Goal: Transaction & Acquisition: Book appointment/travel/reservation

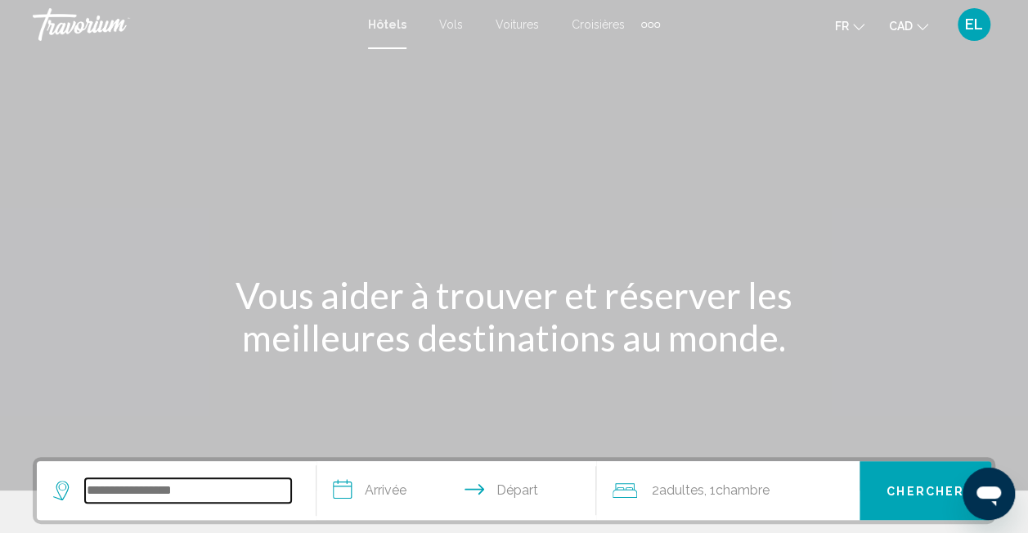
click at [191, 487] on input "Search widget" at bounding box center [188, 490] width 206 height 25
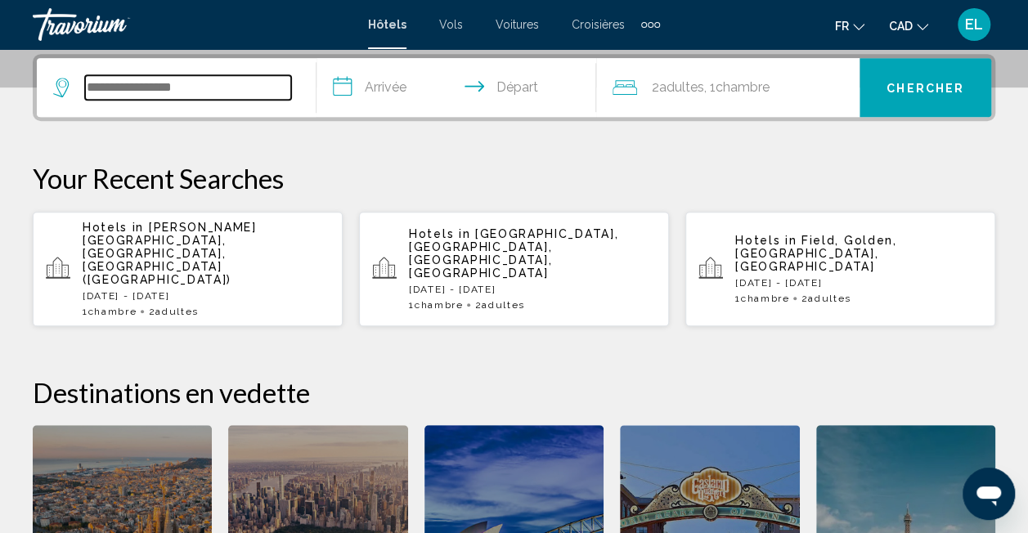
paste input "**********"
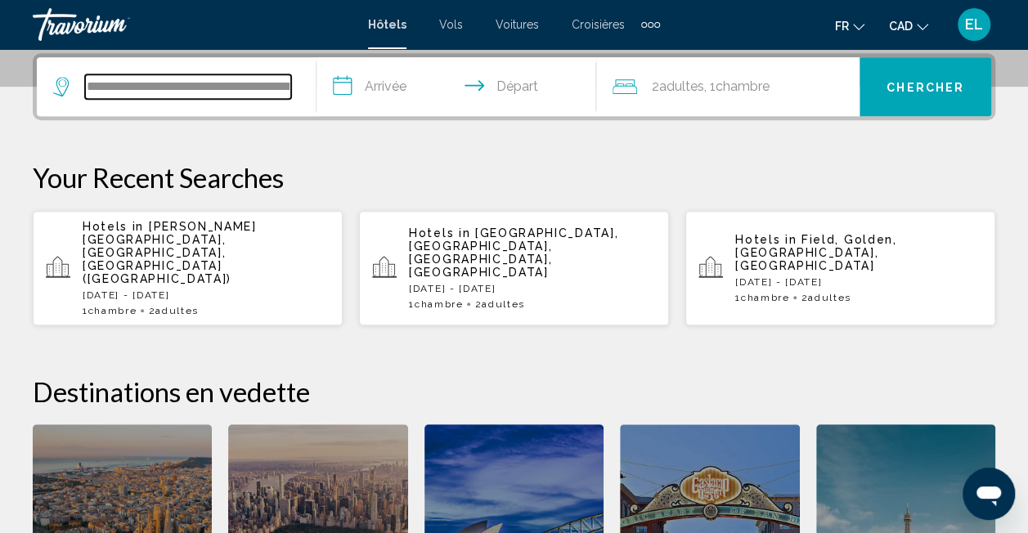
scroll to position [0, 74]
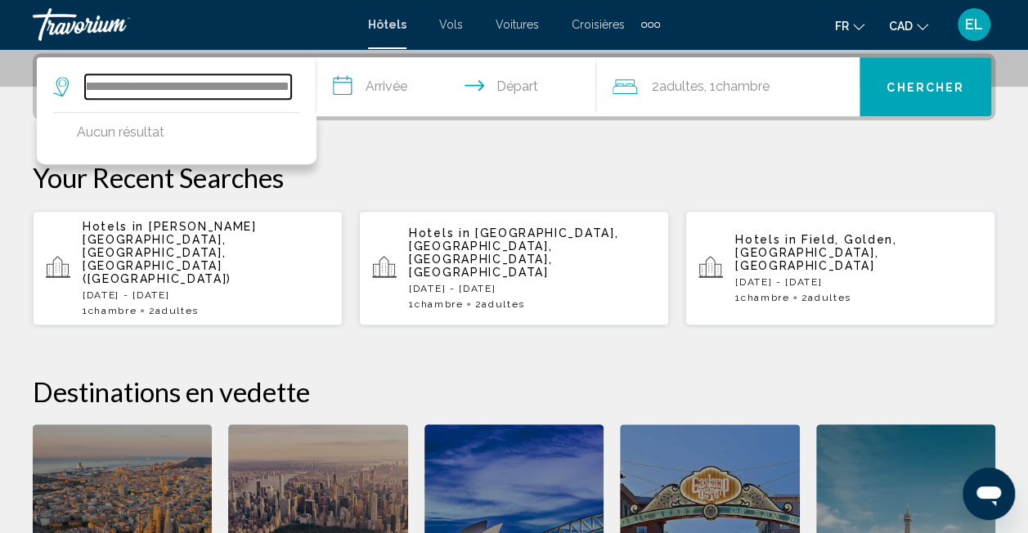
click at [242, 83] on input "**********" at bounding box center [188, 86] width 206 height 25
type input "**********"
click at [375, 93] on input "**********" at bounding box center [459, 89] width 286 height 64
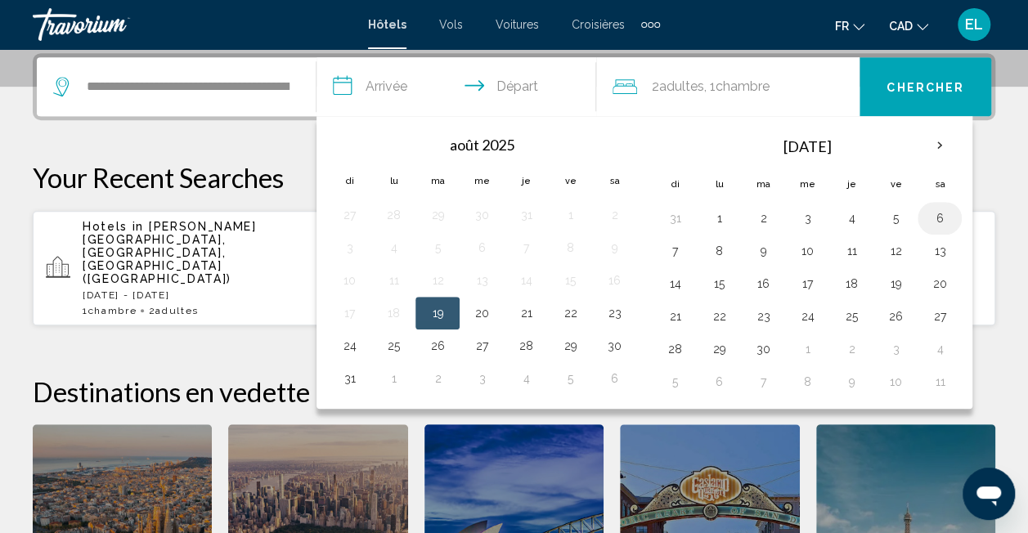
click at [932, 213] on button "6" at bounding box center [939, 218] width 26 height 23
click at [677, 243] on button "7" at bounding box center [674, 251] width 26 height 23
type input "**********"
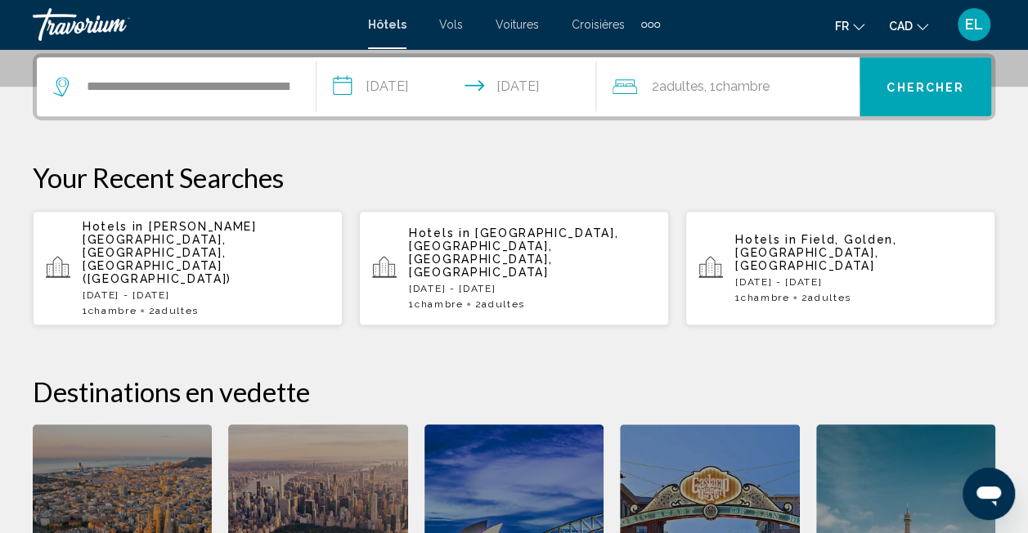
click at [888, 88] on span "Chercher" at bounding box center [925, 87] width 78 height 13
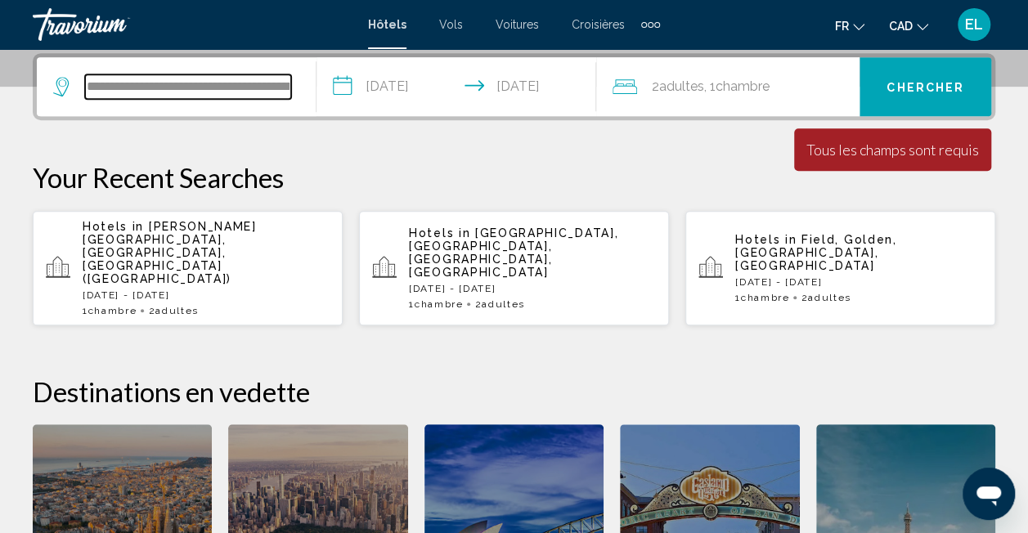
click at [203, 83] on input "**********" at bounding box center [188, 86] width 206 height 25
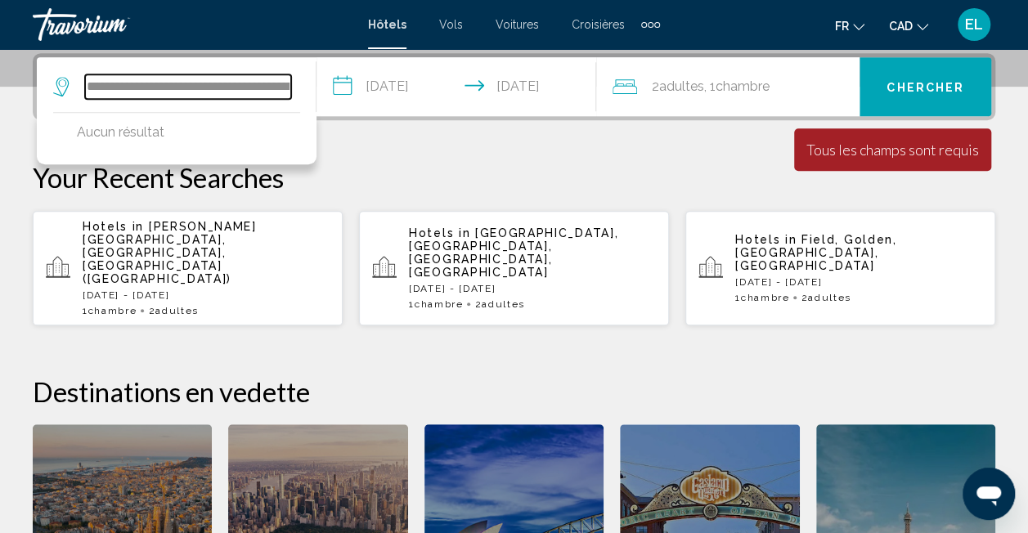
scroll to position [0, 74]
drag, startPoint x: 159, startPoint y: 85, endPoint x: 397, endPoint y: 97, distance: 238.3
click at [397, 97] on div "**********" at bounding box center [514, 86] width 954 height 59
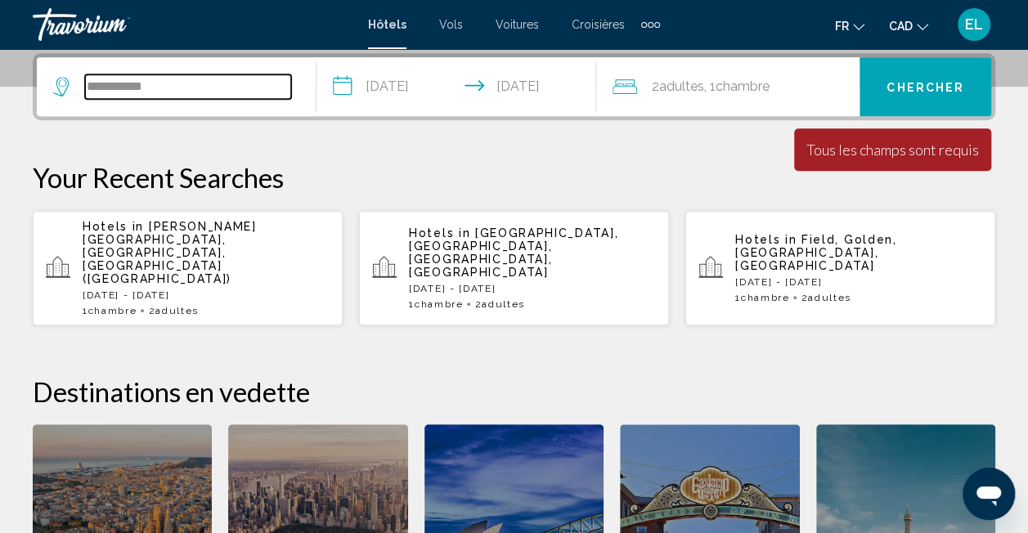
scroll to position [0, 0]
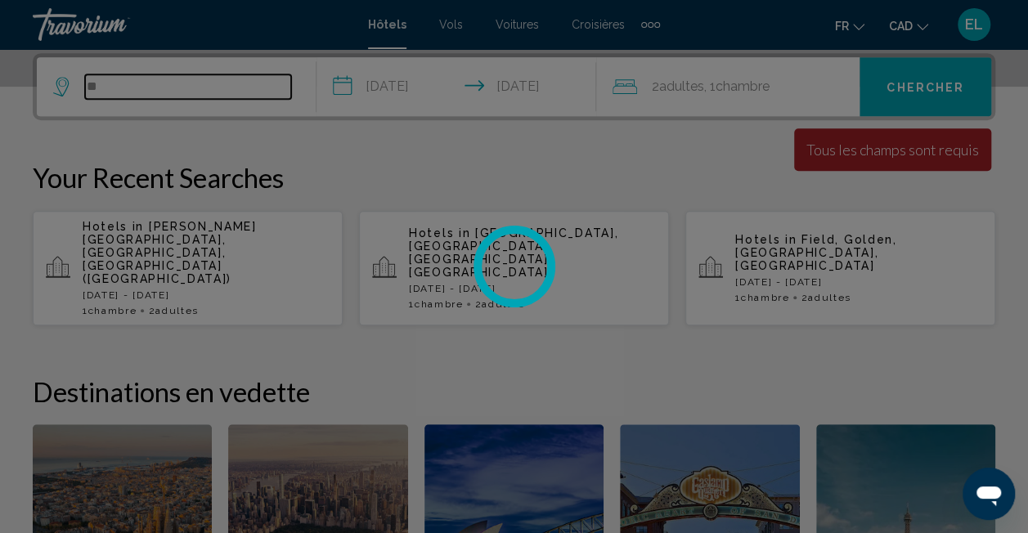
type input "*"
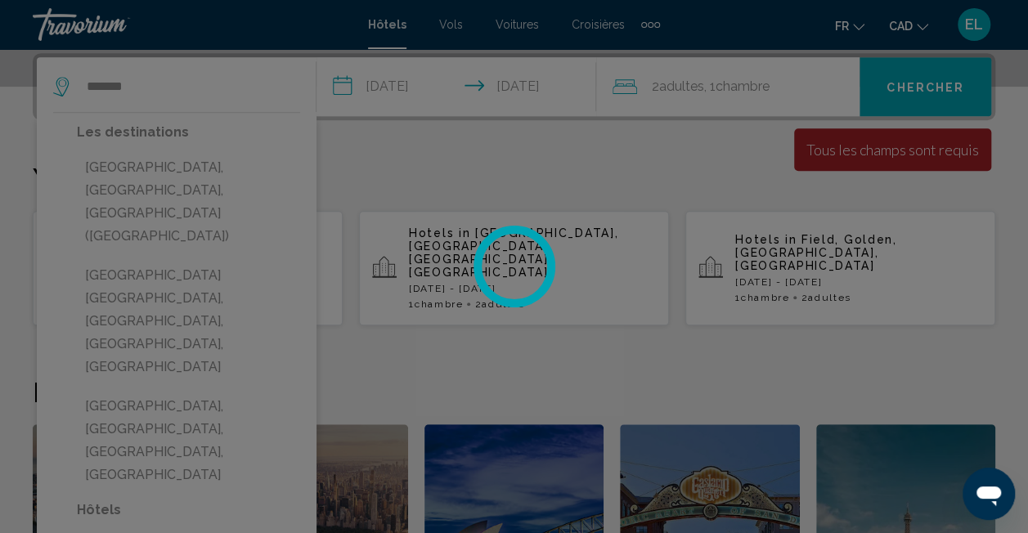
click at [231, 166] on div at bounding box center [514, 266] width 1028 height 533
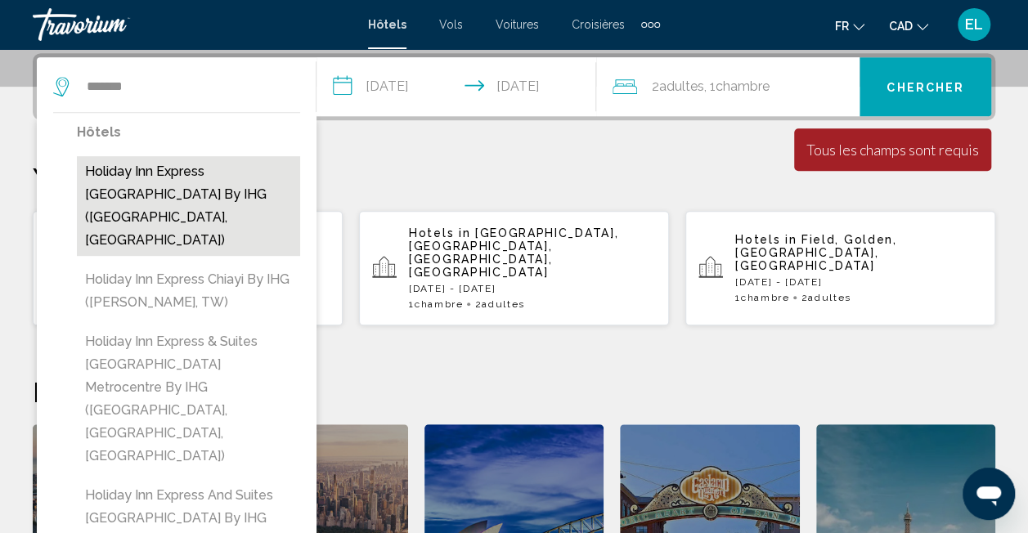
click at [201, 174] on button "Holiday Inn Express [GEOGRAPHIC_DATA] by IHG ([GEOGRAPHIC_DATA], [GEOGRAPHIC_DA…" at bounding box center [188, 206] width 223 height 100
type input "**********"
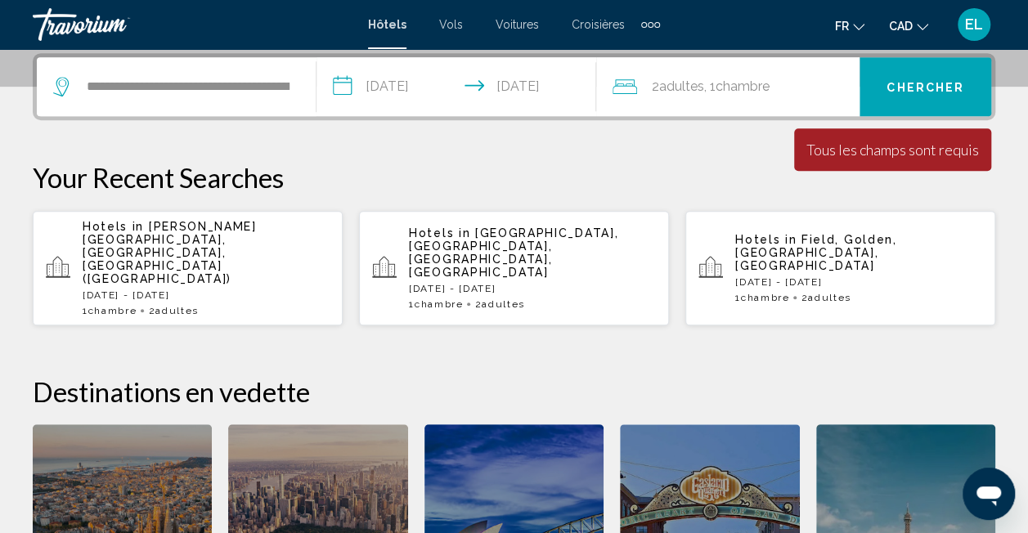
click at [900, 87] on span "Chercher" at bounding box center [925, 87] width 78 height 13
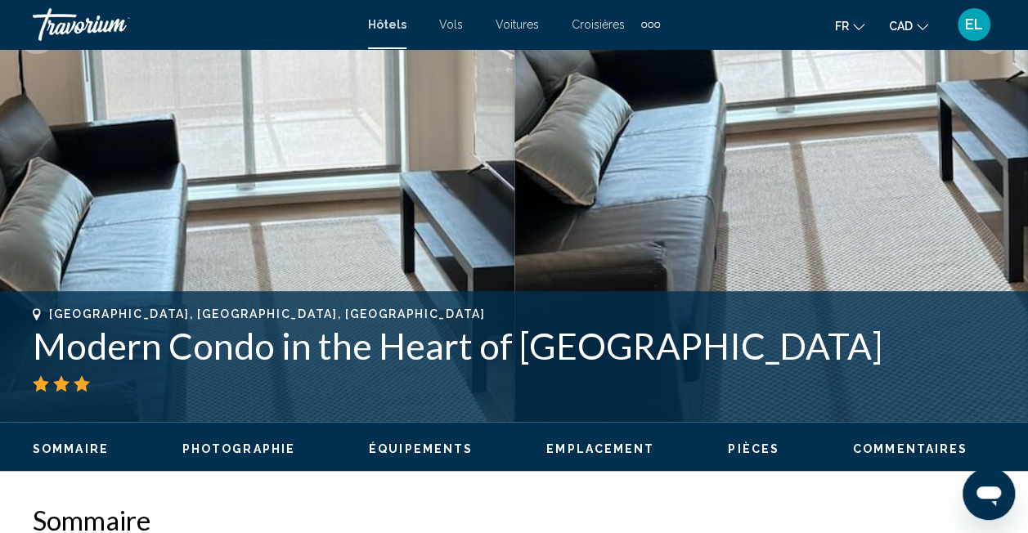
scroll to position [170, 0]
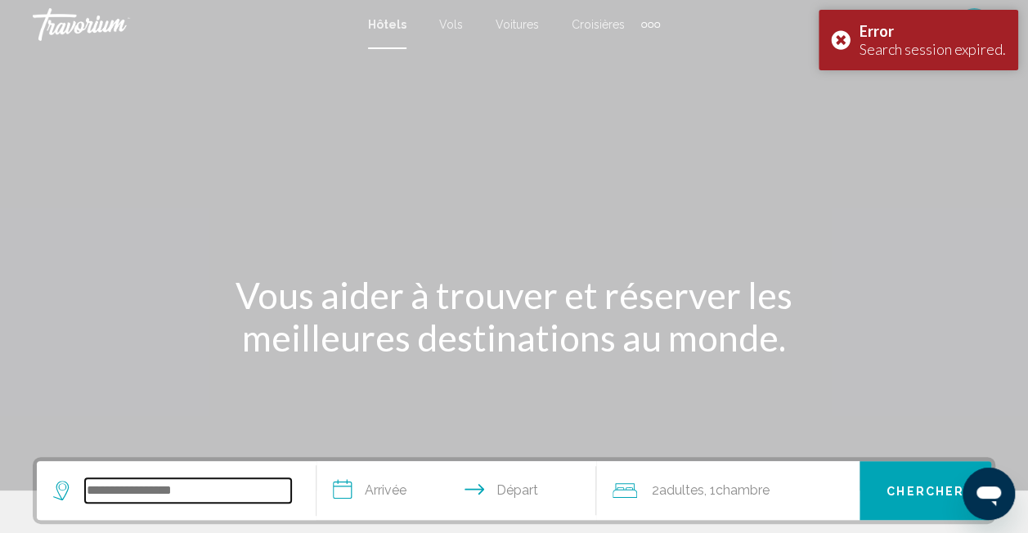
click at [137, 484] on input "Search widget" at bounding box center [188, 490] width 206 height 25
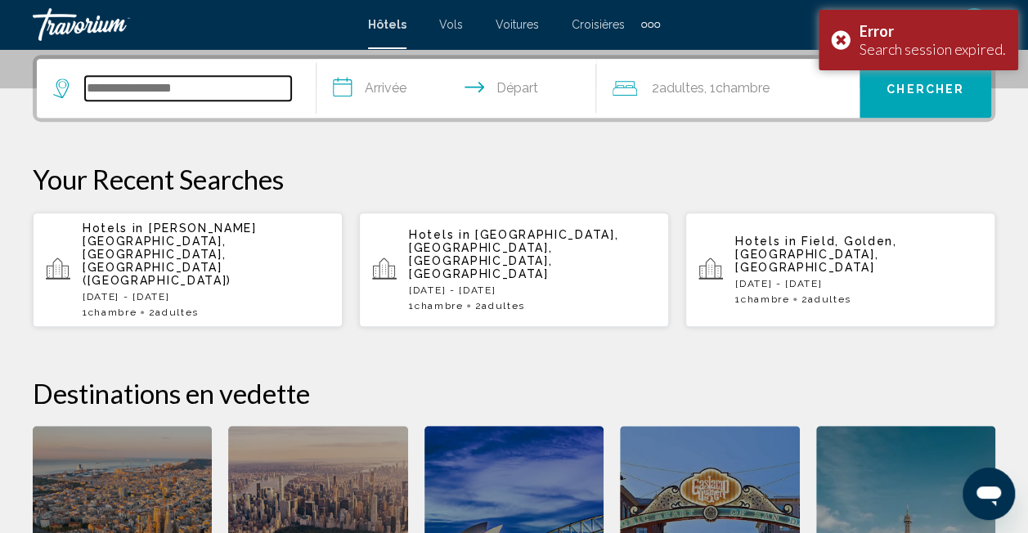
scroll to position [404, 0]
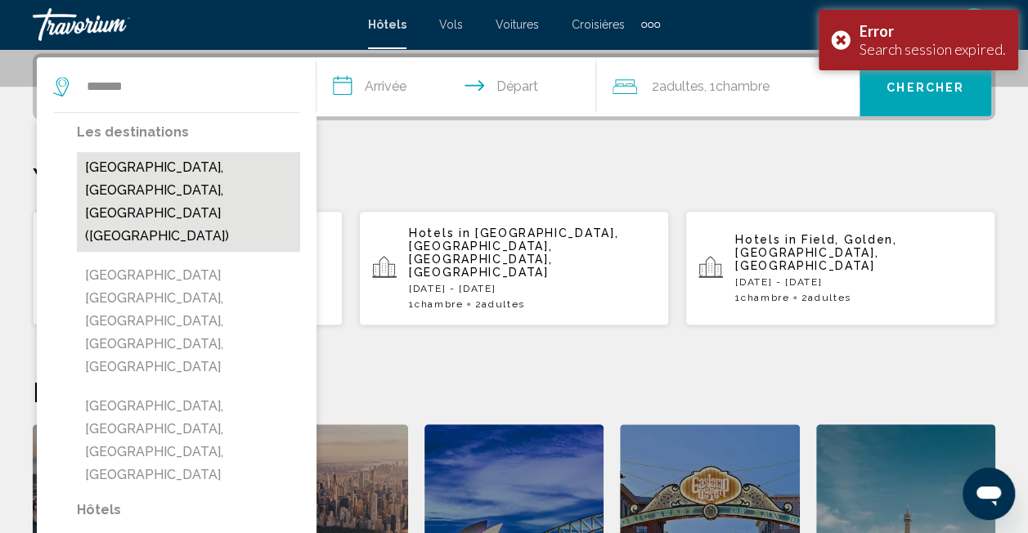
click at [232, 165] on button "[GEOGRAPHIC_DATA], [GEOGRAPHIC_DATA], [GEOGRAPHIC_DATA] ([GEOGRAPHIC_DATA])" at bounding box center [188, 202] width 223 height 100
type input "**********"
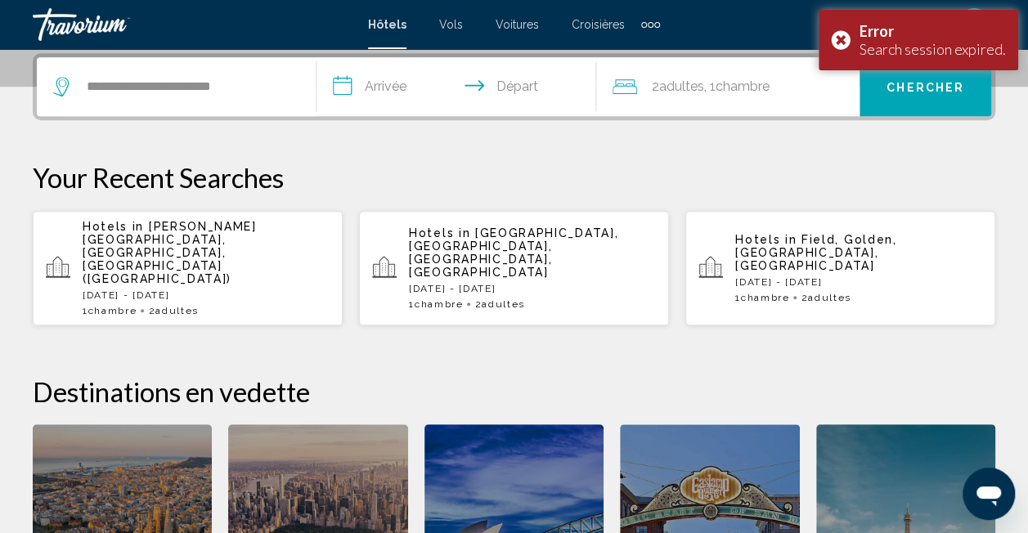
click at [422, 80] on input "**********" at bounding box center [459, 89] width 286 height 64
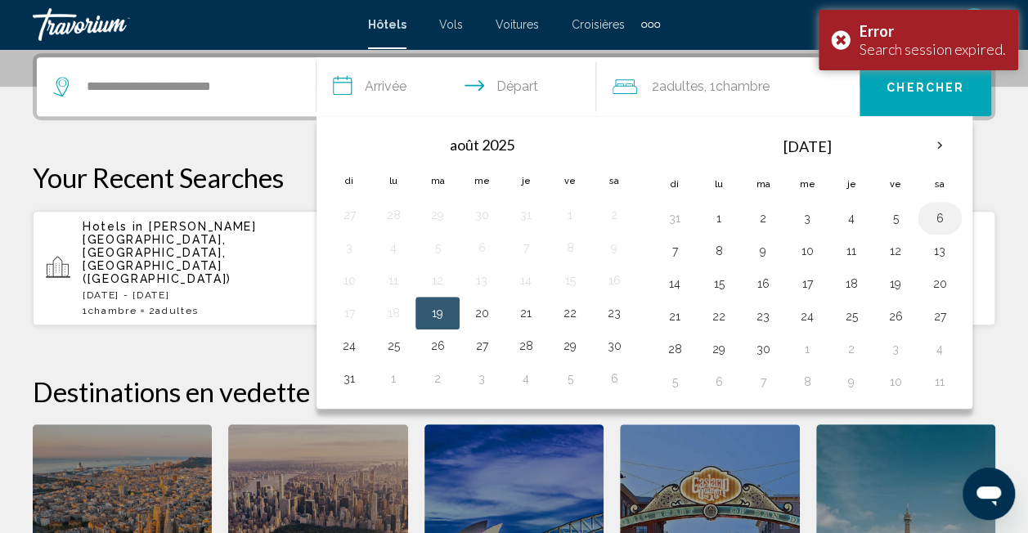
click at [935, 213] on button "6" at bounding box center [939, 218] width 26 height 23
click at [676, 246] on button "7" at bounding box center [674, 251] width 26 height 23
type input "**********"
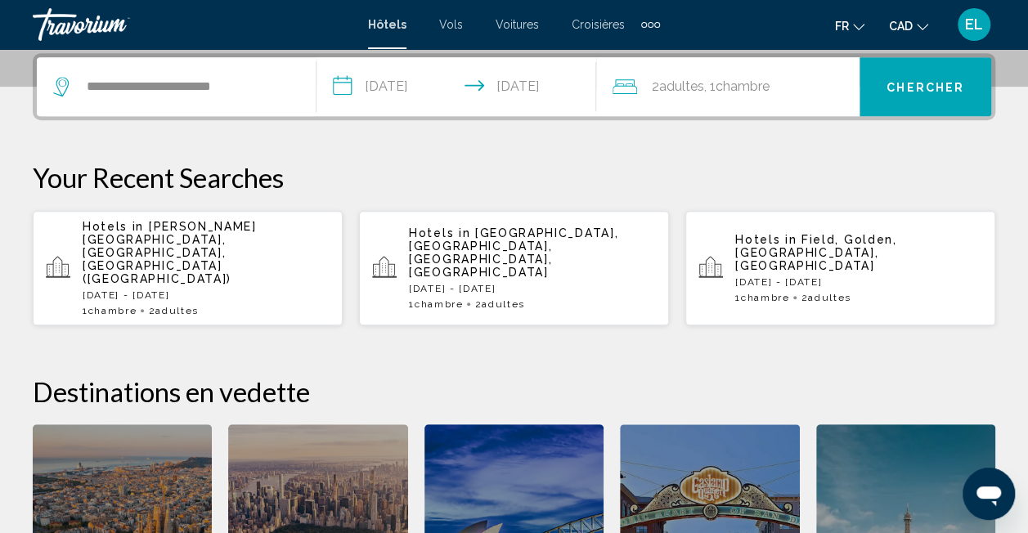
click at [921, 88] on span "Chercher" at bounding box center [925, 87] width 78 height 13
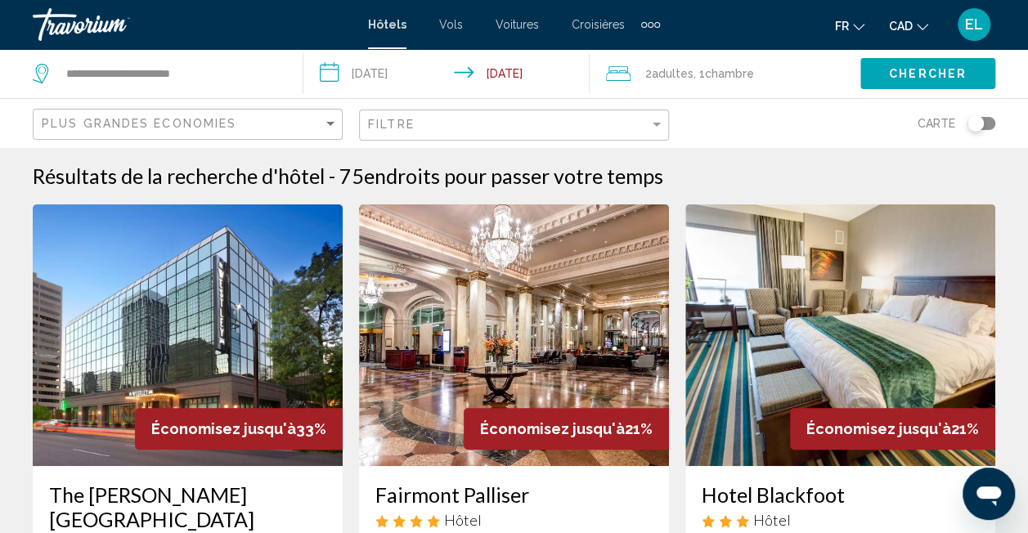
click at [978, 124] on div "Toggle map" at bounding box center [975, 123] width 16 height 16
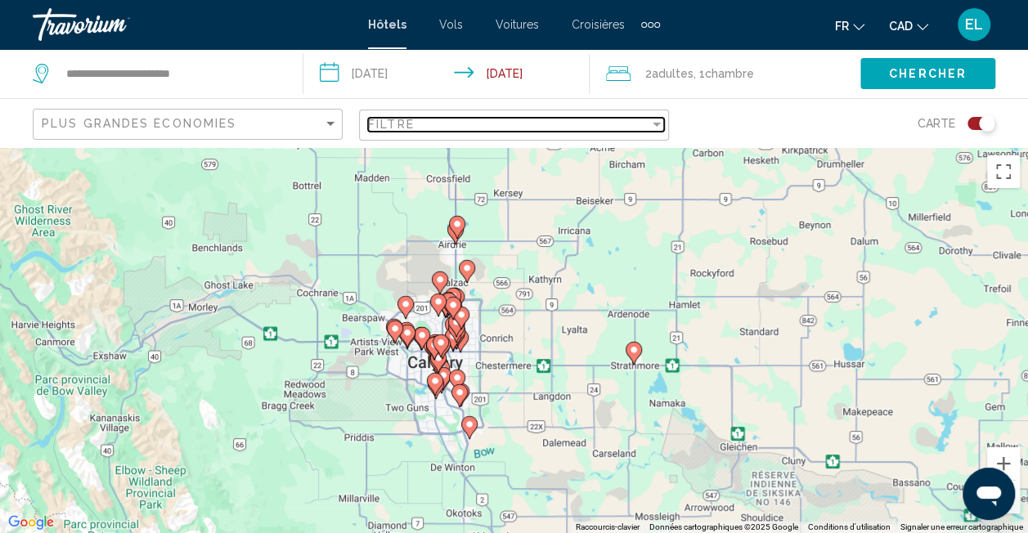
click at [643, 128] on div "Filtre" at bounding box center [508, 124] width 281 height 13
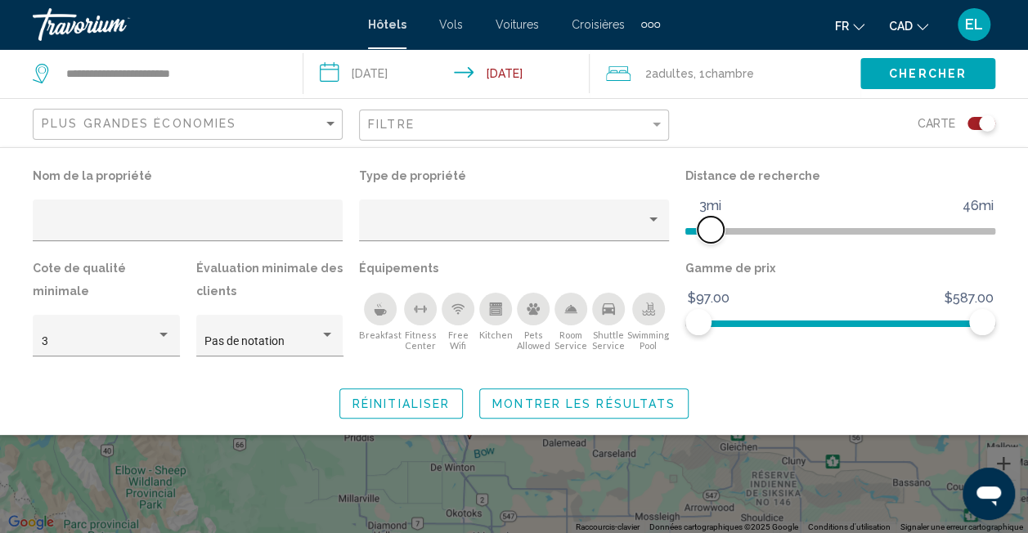
drag, startPoint x: 886, startPoint y: 231, endPoint x: 711, endPoint y: 240, distance: 175.2
click at [711, 240] on span "Hotel Filters" at bounding box center [710, 230] width 26 height 26
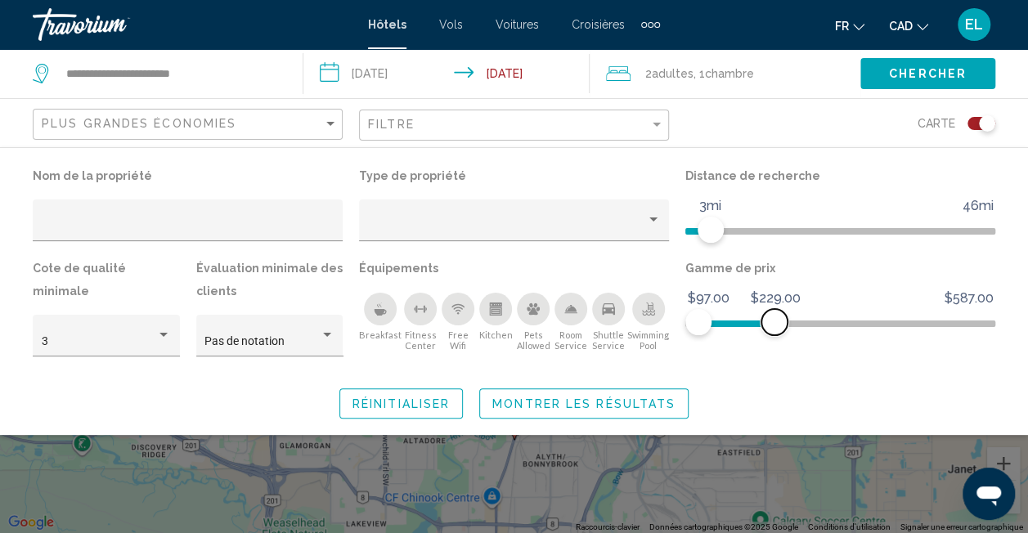
drag, startPoint x: 980, startPoint y: 324, endPoint x: 774, endPoint y: 350, distance: 206.9
click at [774, 350] on div "Gamme de prix $97.00 $587.00 $97.00 $229.00" at bounding box center [840, 314] width 326 height 115
click at [928, 84] on button "Chercher" at bounding box center [927, 73] width 135 height 30
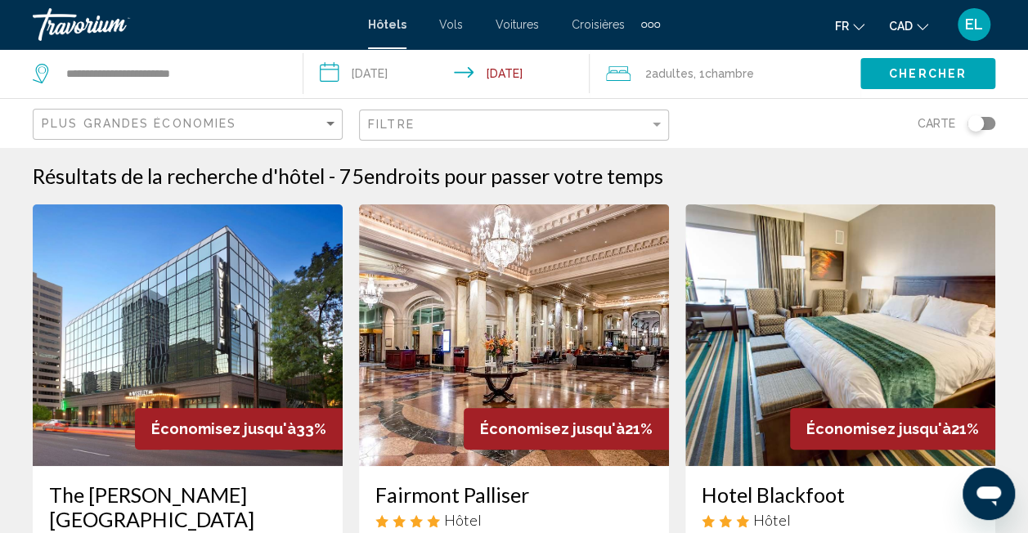
click at [971, 128] on div "Toggle map" at bounding box center [975, 123] width 16 height 16
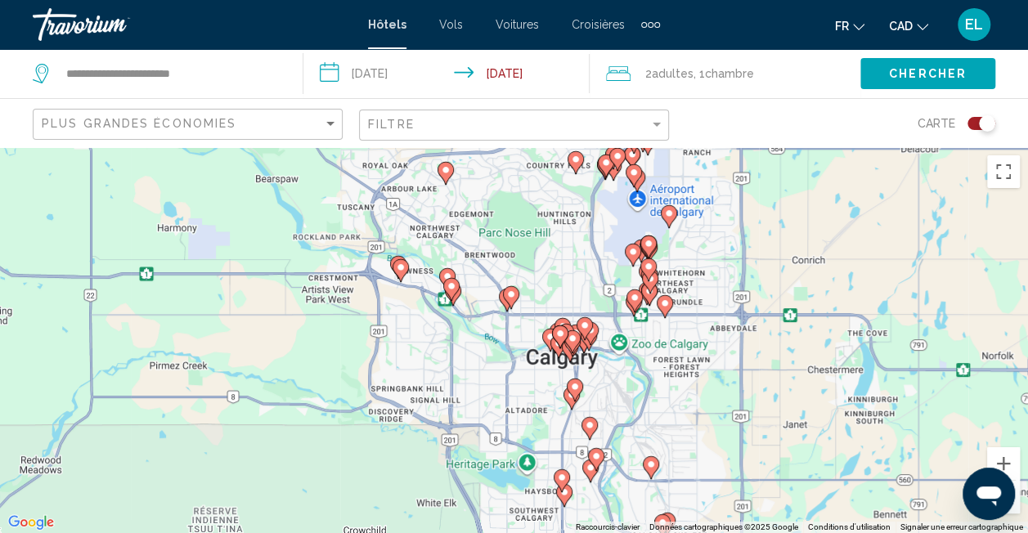
drag, startPoint x: 394, startPoint y: 425, endPoint x: 595, endPoint y: 385, distance: 205.1
click at [595, 385] on div "Pour activer le glissement du marqueur avec le clavier, appuyez sur Alt+Entrée.…" at bounding box center [514, 340] width 1028 height 386
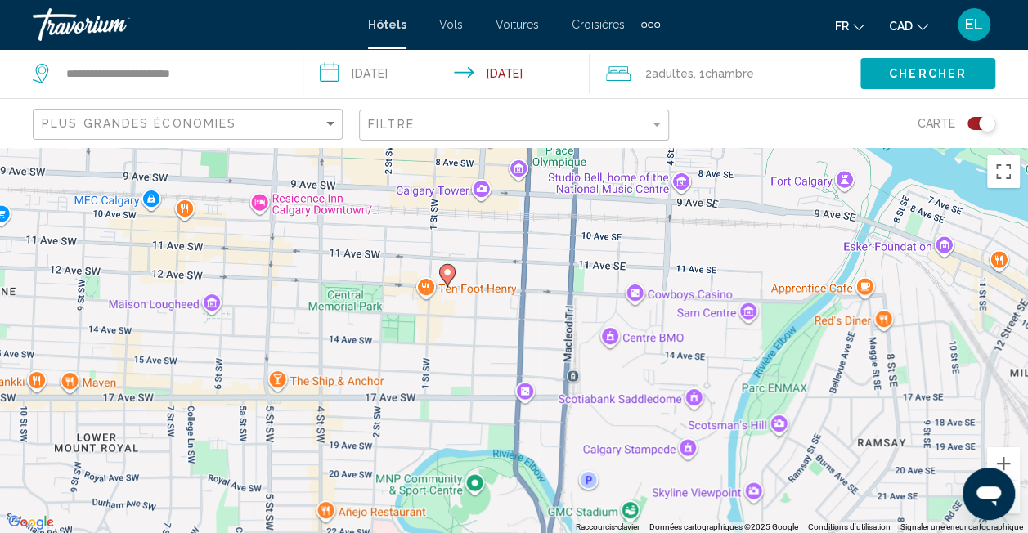
drag, startPoint x: 476, startPoint y: 306, endPoint x: 648, endPoint y: 520, distance: 274.6
click at [648, 520] on div "Pour activer le glissement du marqueur avec le clavier, appuyez sur Alt+Entrée.…" at bounding box center [514, 340] width 1028 height 386
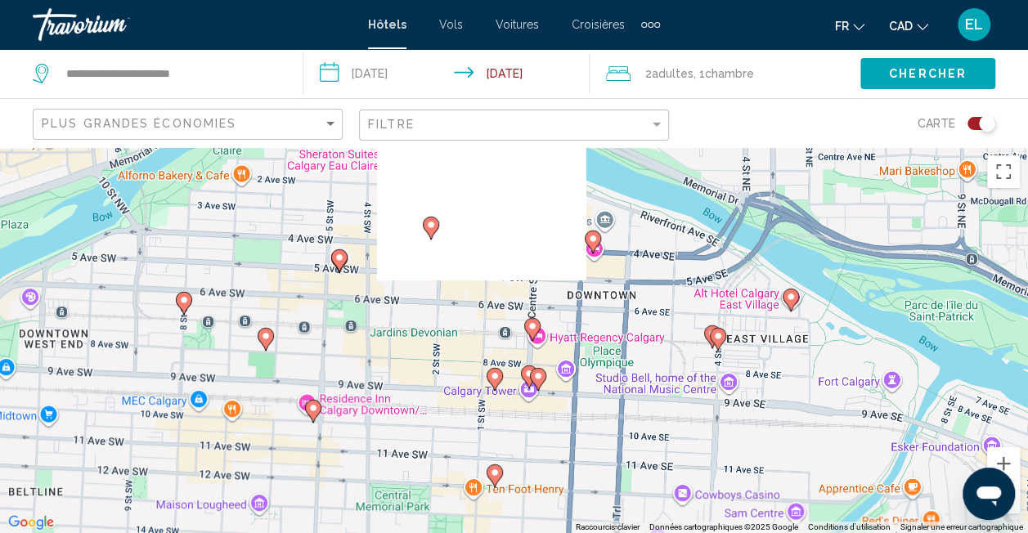
drag, startPoint x: 590, startPoint y: 315, endPoint x: 631, endPoint y: 494, distance: 183.7
click at [631, 494] on div "Pour activer le glissement du marqueur avec le clavier, appuyez sur Alt+Entrée.…" at bounding box center [514, 340] width 1028 height 386
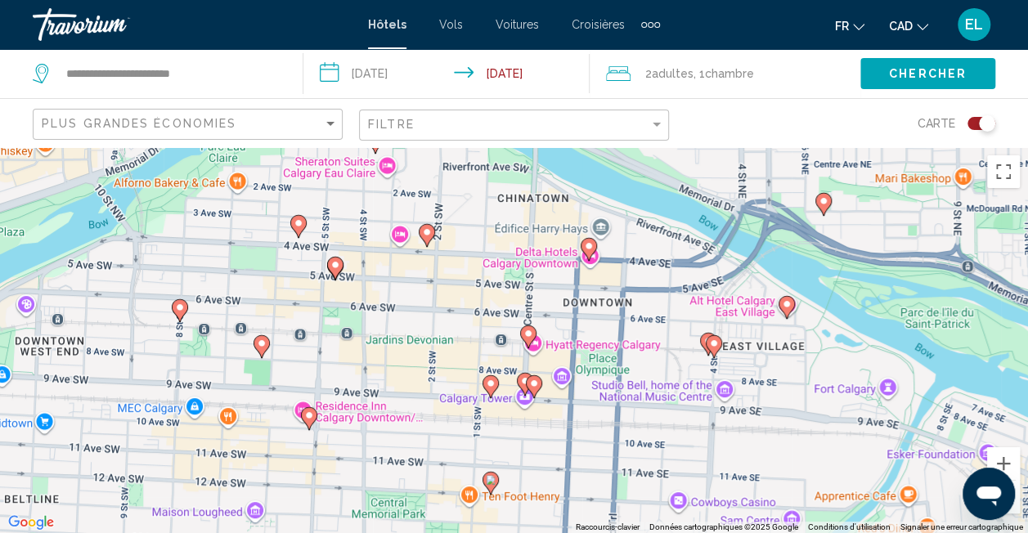
click at [295, 225] on image "Main content" at bounding box center [299, 223] width 10 height 10
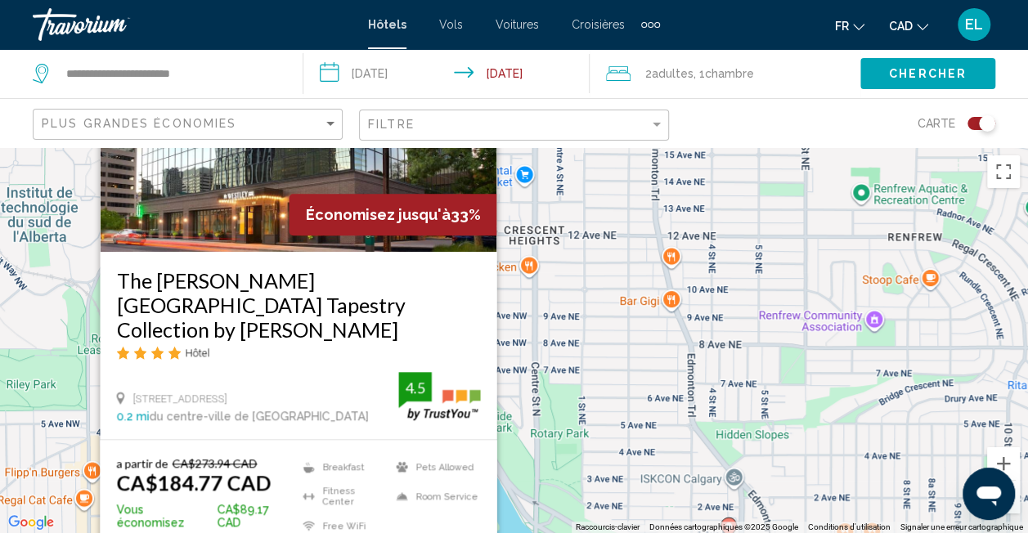
click at [626, 370] on div "Pour activer le glissement du marqueur avec le clavier, appuyez sur Alt+Entrée.…" at bounding box center [514, 340] width 1028 height 386
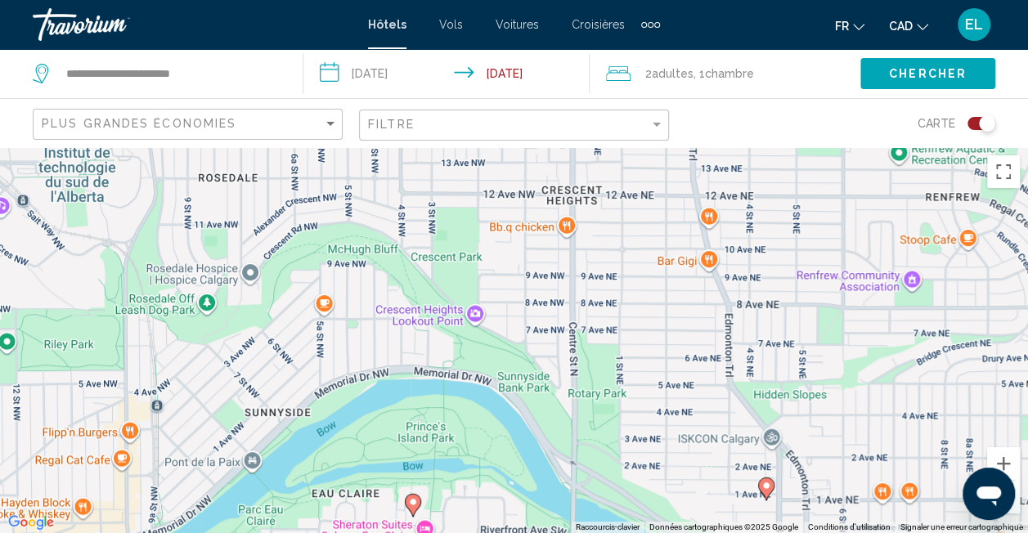
drag, startPoint x: 626, startPoint y: 370, endPoint x: 1039, endPoint y: 258, distance: 427.8
click at [1027, 258] on html "**********" at bounding box center [514, 266] width 1028 height 533
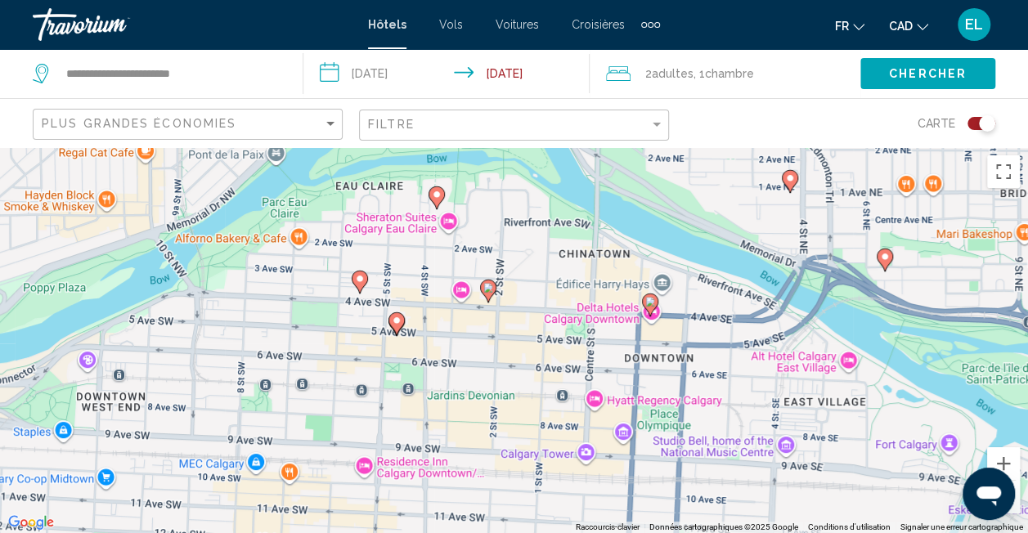
drag, startPoint x: 788, startPoint y: 342, endPoint x: 387, endPoint y: 52, distance: 494.9
click at [387, 147] on div "**********" at bounding box center [514, 413] width 1028 height 533
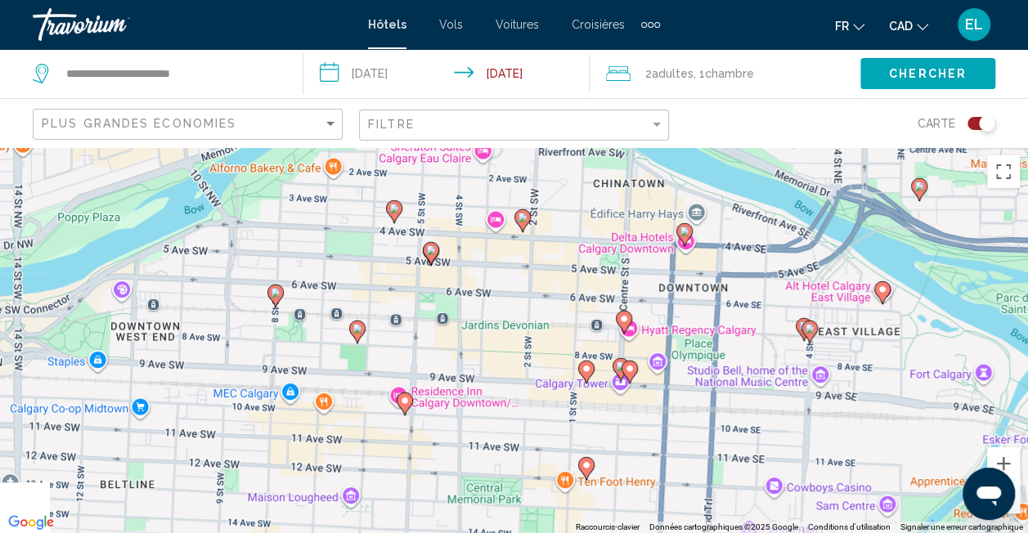
drag, startPoint x: 500, startPoint y: 372, endPoint x: 533, endPoint y: 298, distance: 80.9
click at [533, 298] on div "Pour activer le glissement du marqueur avec le clavier, appuyez sur Alt+Entrée.…" at bounding box center [514, 340] width 1028 height 386
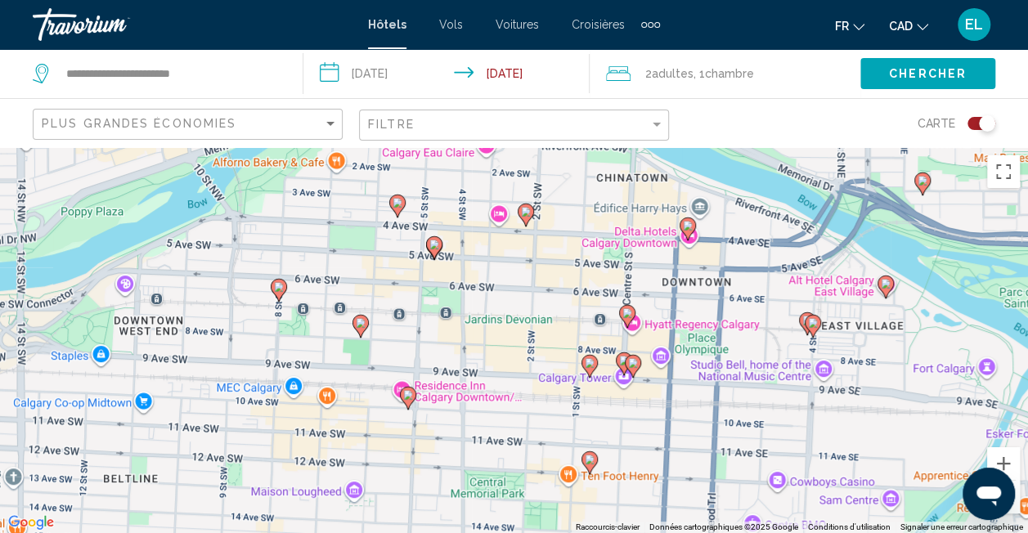
click at [435, 250] on icon "Main content" at bounding box center [433, 247] width 15 height 21
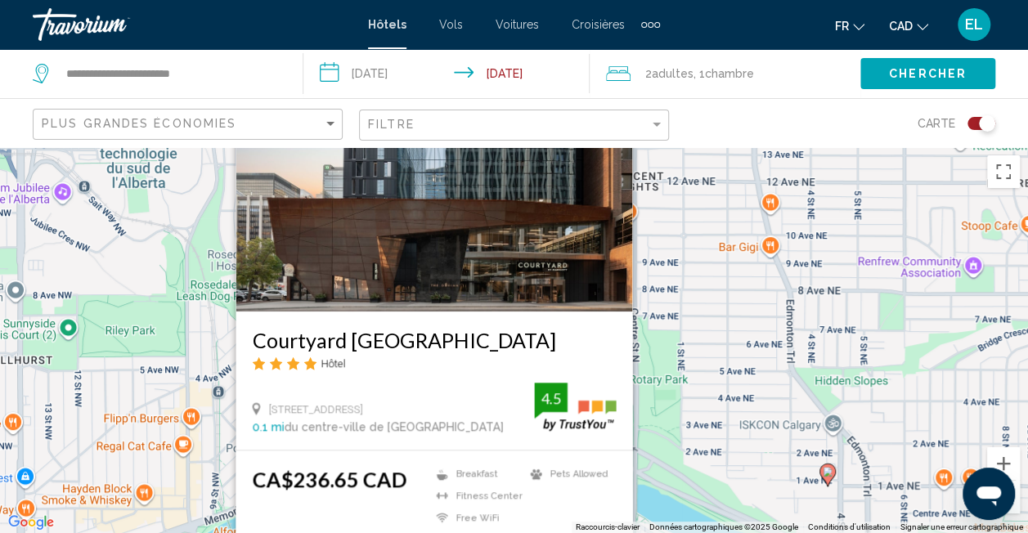
click at [676, 319] on div "Pour activer le glissement du marqueur avec le clavier, appuyez sur Alt+Entrée.…" at bounding box center [514, 340] width 1028 height 386
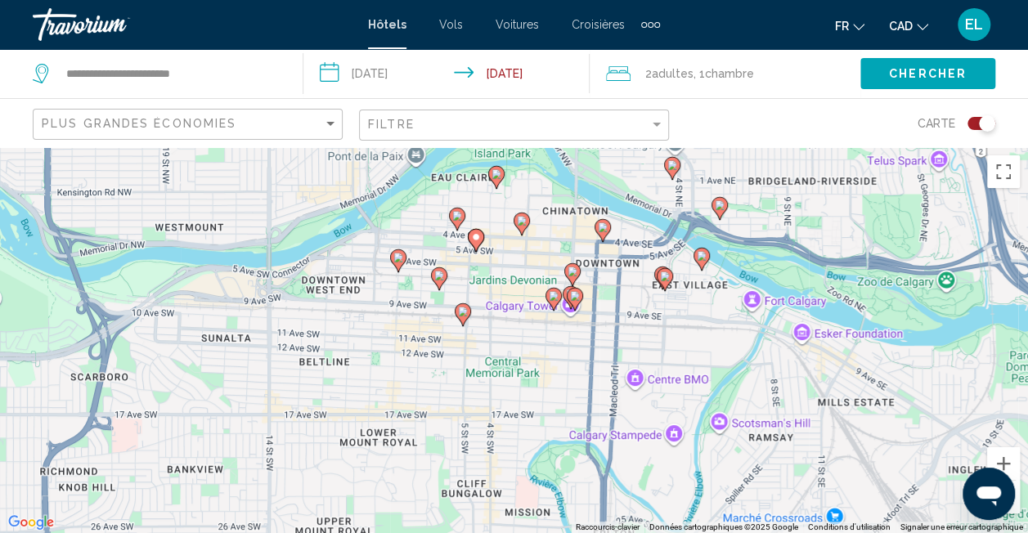
drag, startPoint x: 549, startPoint y: 418, endPoint x: 549, endPoint y: 105, distance: 312.3
click at [549, 147] on div "**********" at bounding box center [514, 413] width 1028 height 533
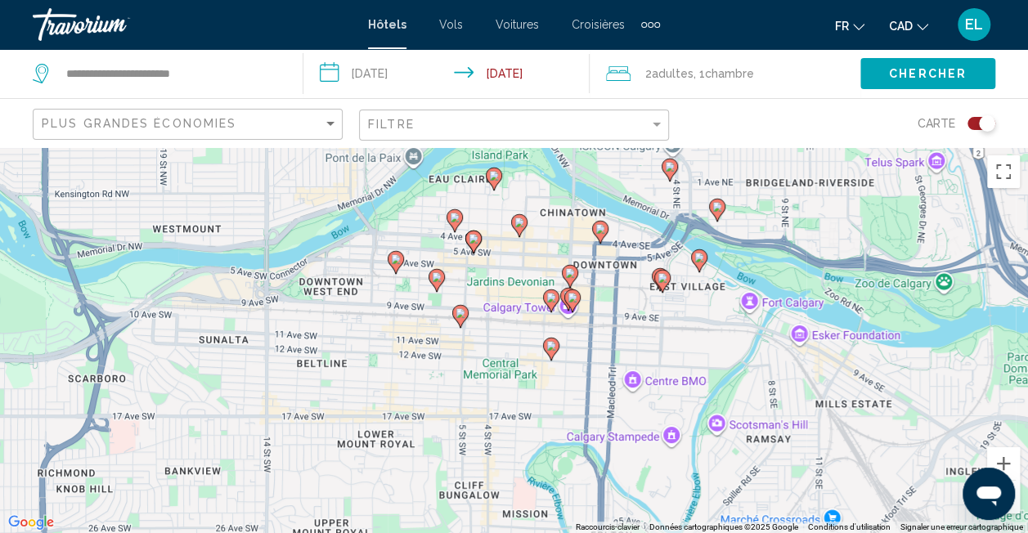
click at [463, 321] on icon "Main content" at bounding box center [459, 316] width 15 height 21
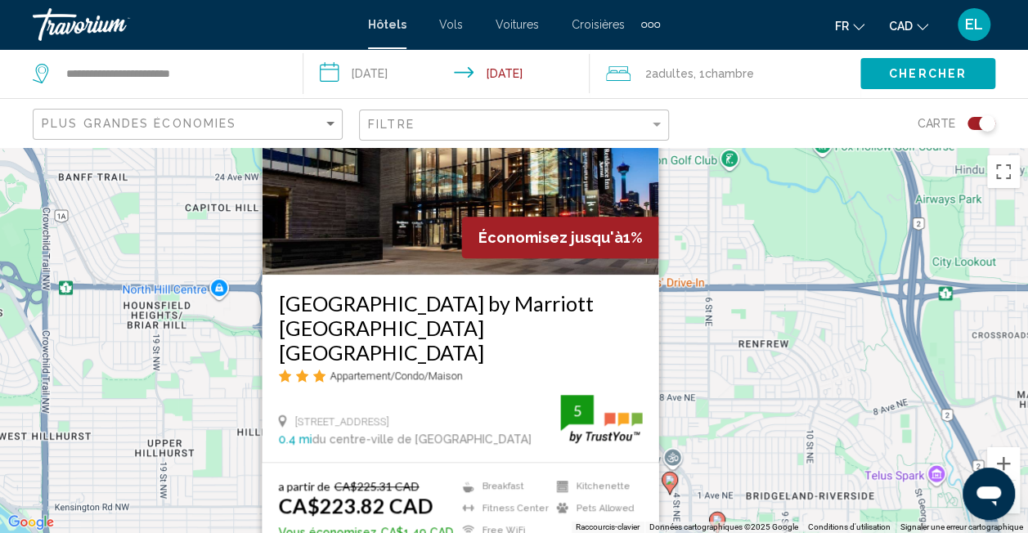
click at [745, 401] on div "Pour activer le glissement du marqueur avec le clavier, appuyez sur Alt+Entrée.…" at bounding box center [514, 340] width 1028 height 386
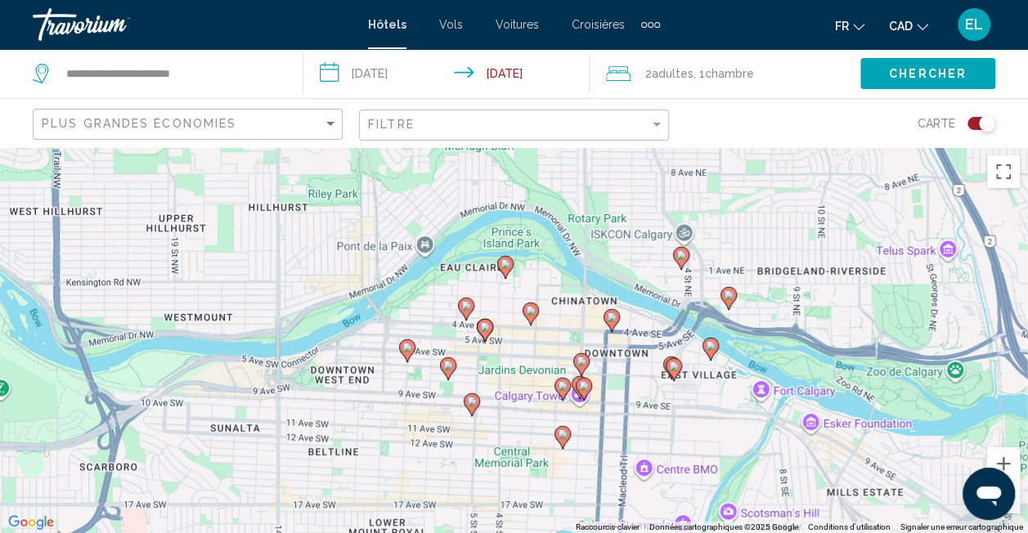
drag, startPoint x: 461, startPoint y: 484, endPoint x: 474, endPoint y: 252, distance: 232.6
click at [474, 252] on div "Pour activer le glissement du marqueur avec le clavier, appuyez sur Alt+Entrée.…" at bounding box center [514, 340] width 1028 height 386
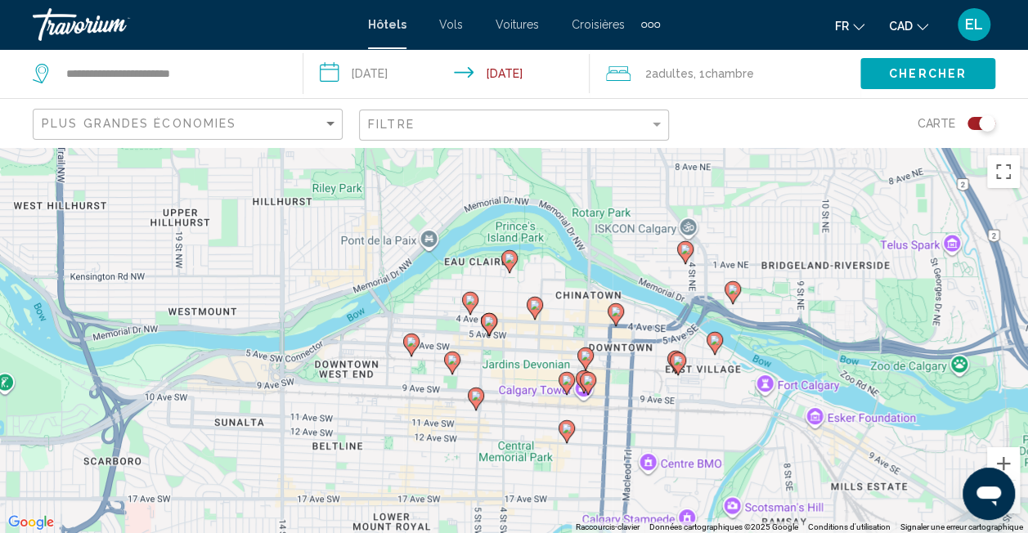
click at [407, 341] on image "Main content" at bounding box center [411, 342] width 10 height 10
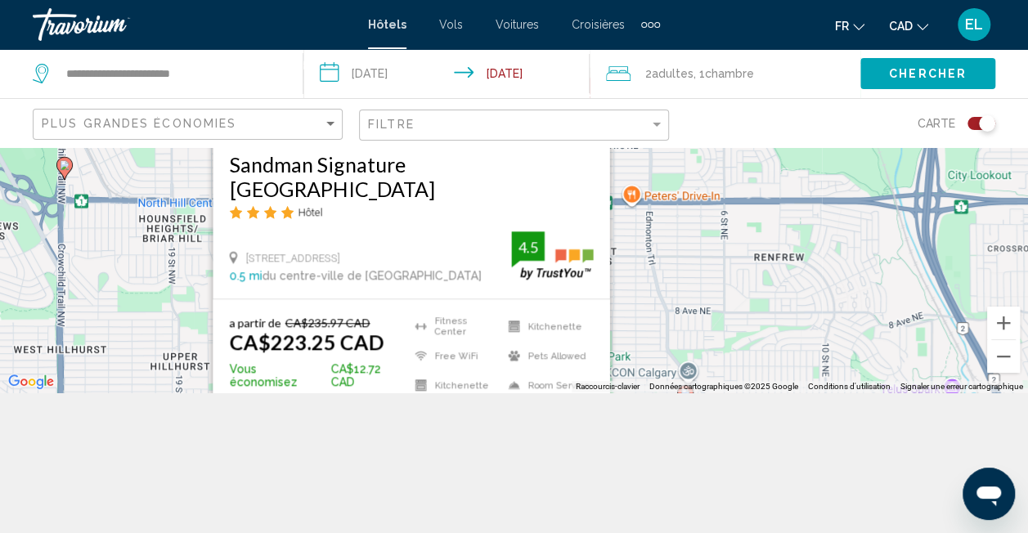
scroll to position [147, 0]
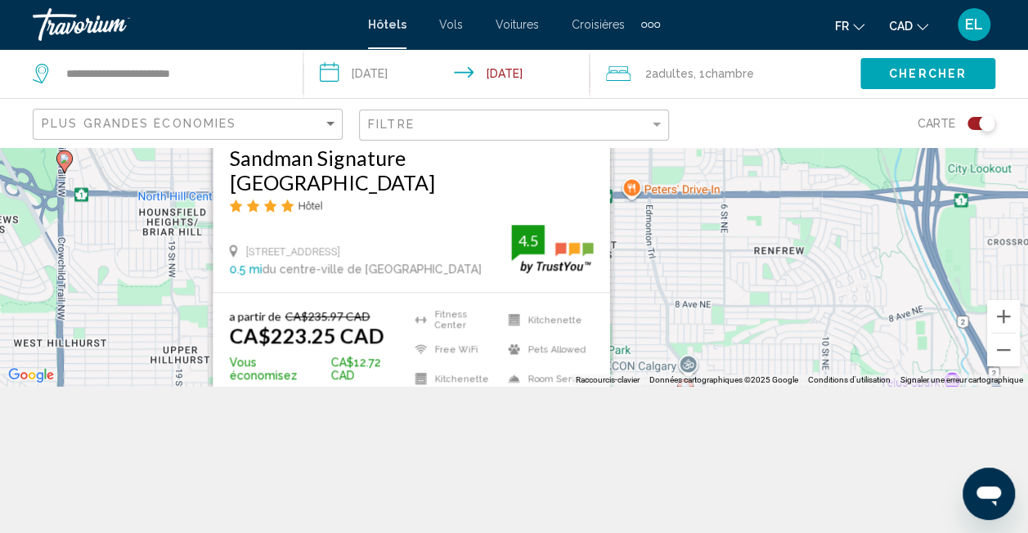
click at [679, 316] on div "Pour activer le glissement du marqueur avec le clavier, appuyez sur Alt+Entrée.…" at bounding box center [514, 193] width 1028 height 386
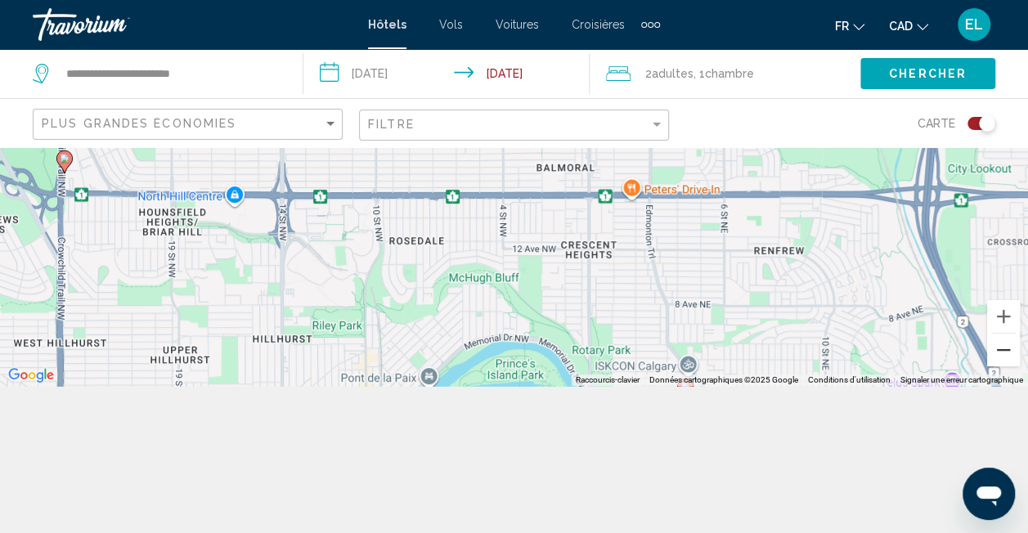
click at [1009, 358] on button "Zoom arrière" at bounding box center [1003, 350] width 33 height 33
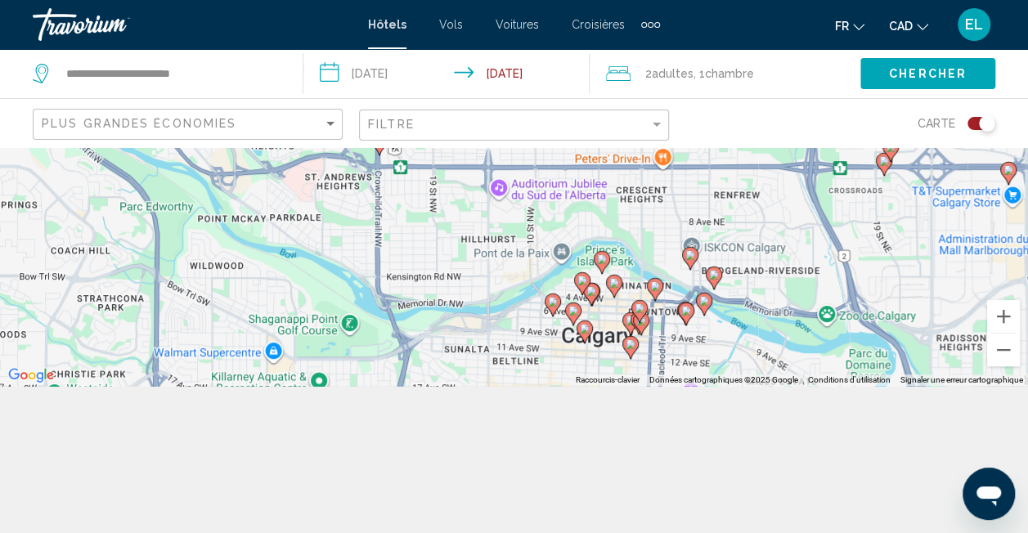
drag, startPoint x: 625, startPoint y: 338, endPoint x: 716, endPoint y: 307, distance: 96.4
click at [716, 307] on div "Pour activer le glissement du marqueur avec le clavier, appuyez sur Alt+Entrée.…" at bounding box center [514, 193] width 1028 height 386
click at [639, 309] on image "Main content" at bounding box center [640, 308] width 10 height 10
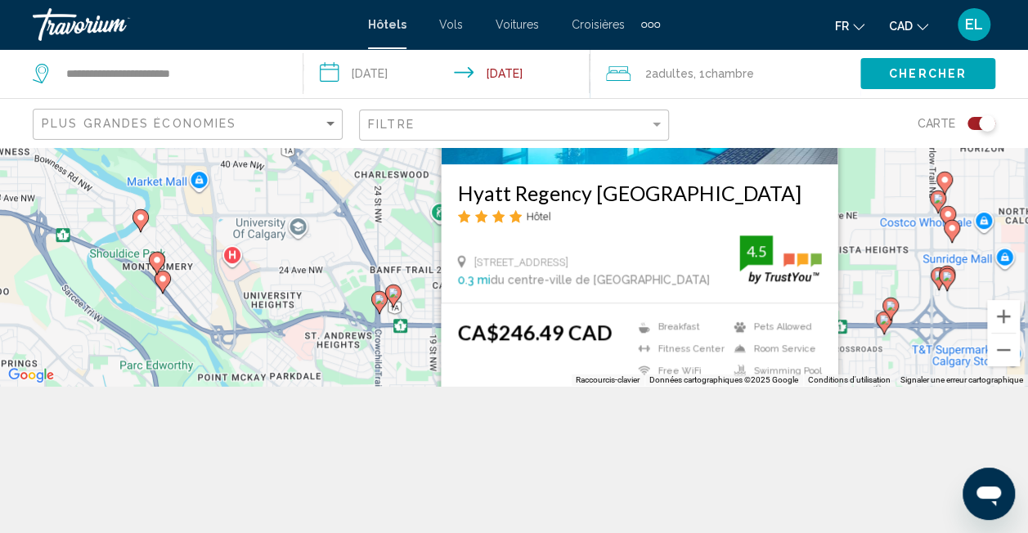
click at [370, 270] on div "Pour activer le glissement du marqueur avec le clavier, appuyez sur Alt+Entrée.…" at bounding box center [514, 193] width 1028 height 386
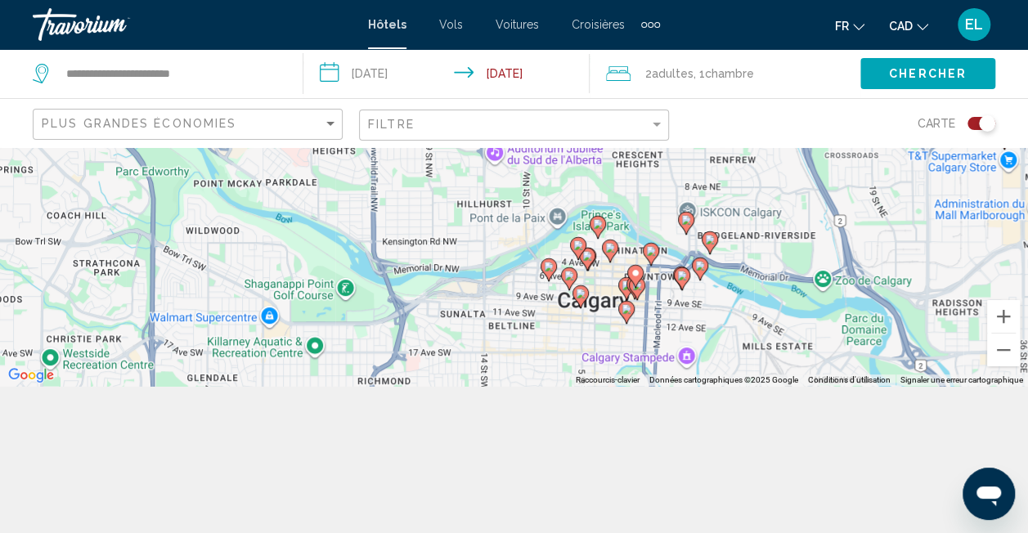
drag, startPoint x: 627, startPoint y: 356, endPoint x: 625, endPoint y: 150, distance: 206.1
click at [625, 150] on div "Pour activer le glissement du marqueur avec le clavier, appuyez sur Alt+Entrée.…" at bounding box center [514, 193] width 1028 height 386
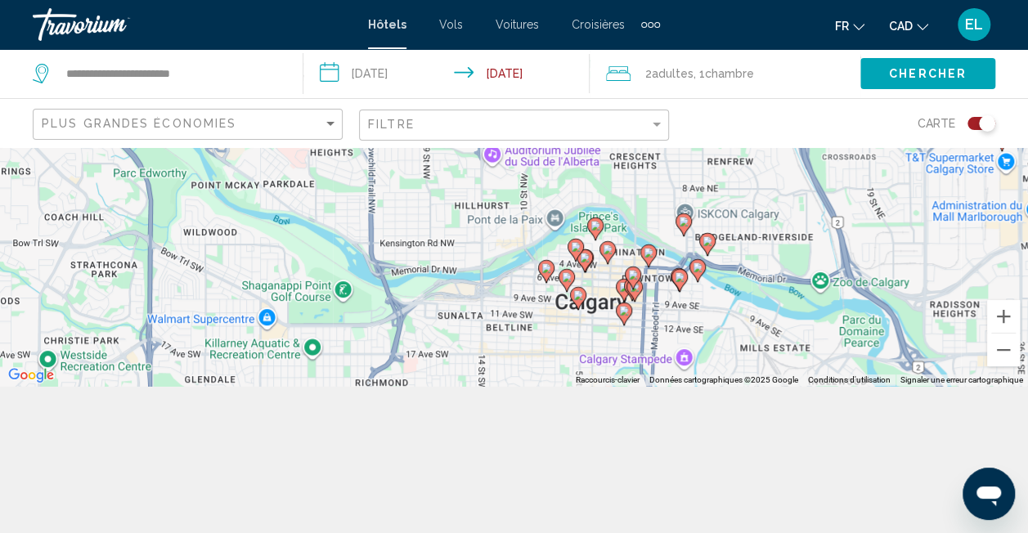
click at [580, 294] on image "Main content" at bounding box center [578, 295] width 10 height 10
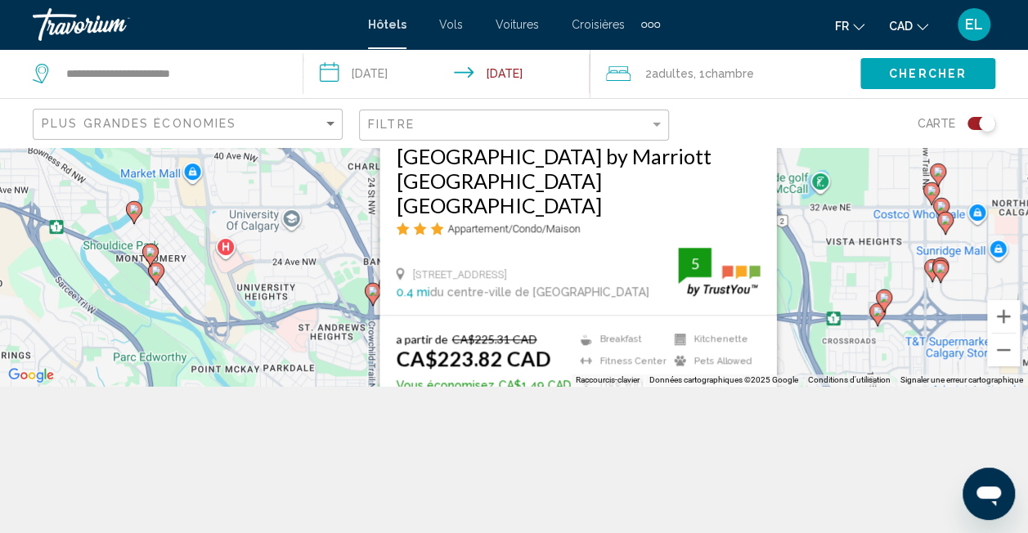
click at [868, 254] on div "Pour activer le glissement du marqueur avec le clavier, appuyez sur Alt+Entrée.…" at bounding box center [514, 193] width 1028 height 386
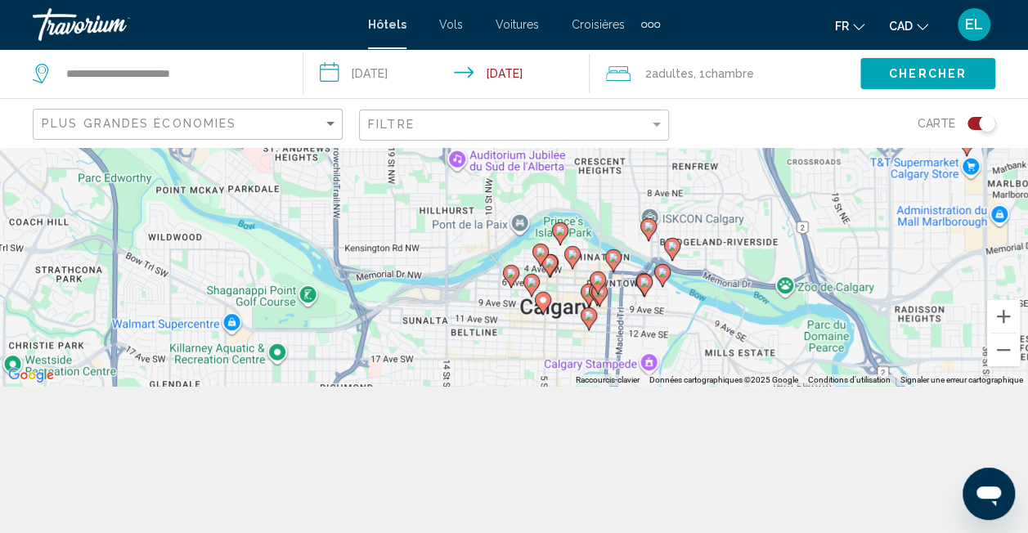
drag, startPoint x: 612, startPoint y: 339, endPoint x: 572, endPoint y: 148, distance: 195.3
click at [572, 148] on div "Pour activer le glissement du marqueur avec le clavier, appuyez sur Alt+Entrée.…" at bounding box center [514, 193] width 1028 height 386
click at [574, 257] on image "Main content" at bounding box center [572, 254] width 10 height 10
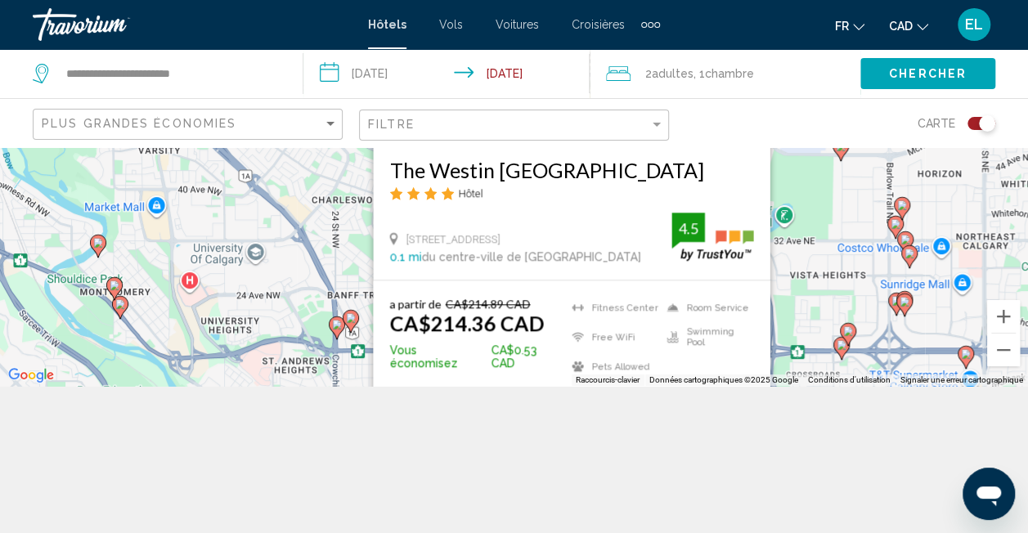
click at [815, 258] on div "Pour activer le glissement du marqueur avec le clavier, appuyez sur Alt+Entrée.…" at bounding box center [514, 193] width 1028 height 386
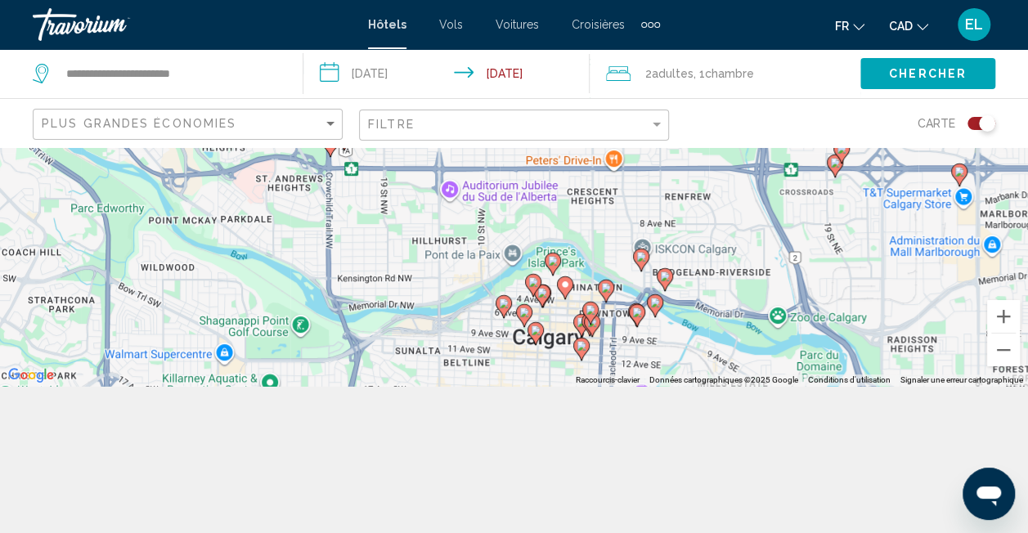
drag, startPoint x: 651, startPoint y: 326, endPoint x: 640, endPoint y: 119, distance: 207.1
click at [640, 119] on div "**********" at bounding box center [514, 266] width 1028 height 533
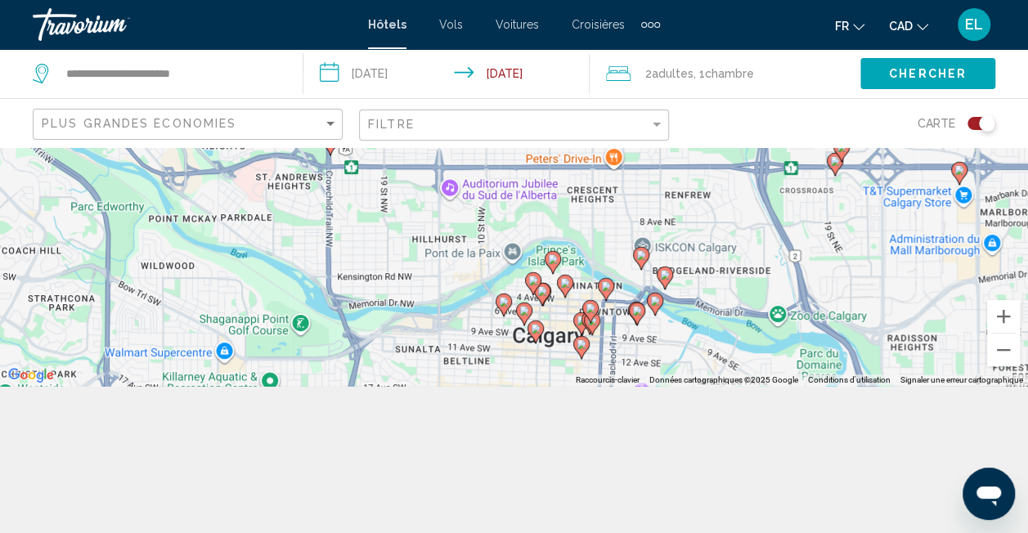
click at [655, 303] on image "Main content" at bounding box center [655, 301] width 10 height 10
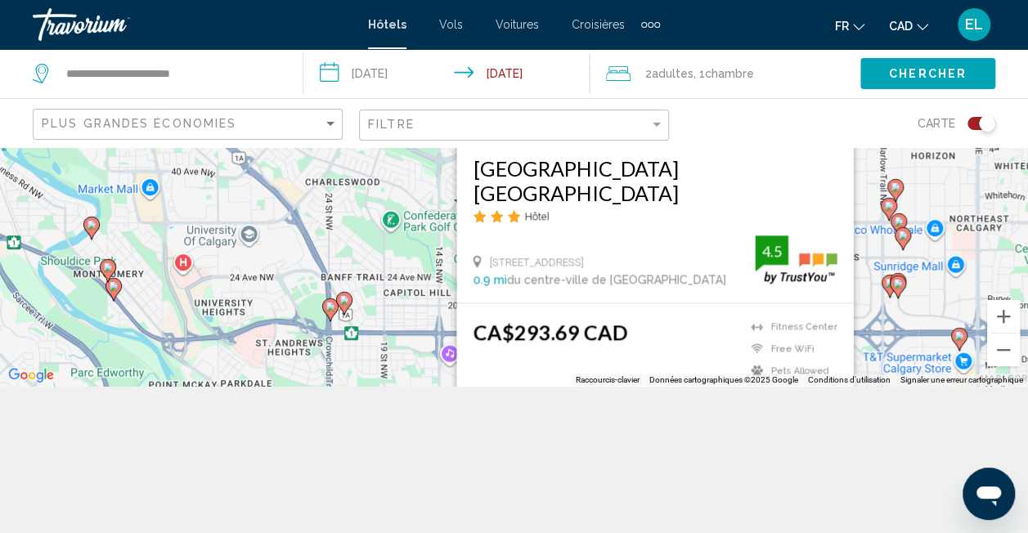
click at [334, 247] on div "Pour activer le glissement du marqueur avec le clavier, appuyez sur Alt+Entrée.…" at bounding box center [514, 193] width 1028 height 386
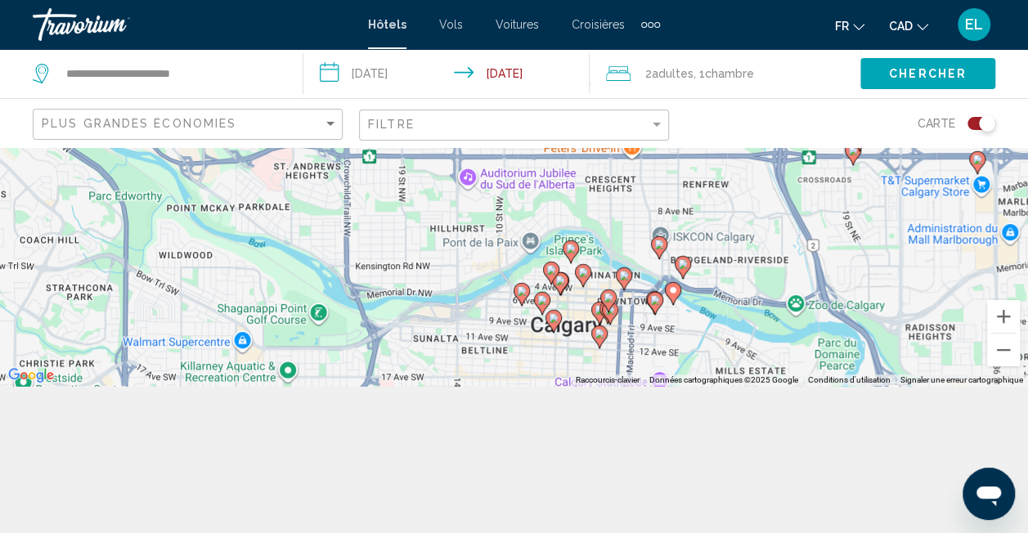
drag, startPoint x: 587, startPoint y: 239, endPoint x: 605, endPoint y: 47, distance: 192.2
click at [605, 47] on div "**********" at bounding box center [514, 119] width 1028 height 533
click at [657, 303] on image "Main content" at bounding box center [655, 300] width 10 height 10
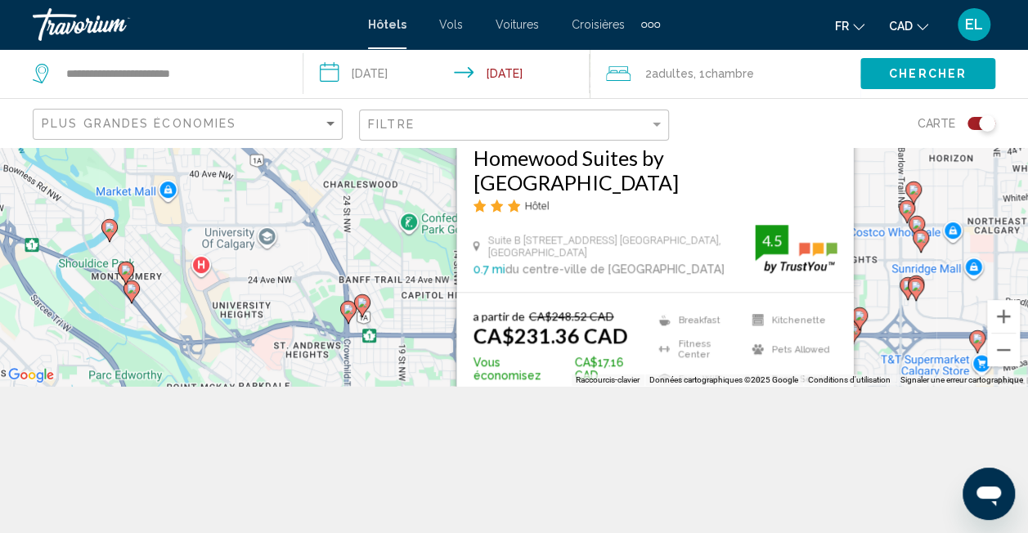
click at [376, 262] on div "Pour activer le glissement du marqueur avec le clavier, appuyez sur Alt+Entrée.…" at bounding box center [514, 193] width 1028 height 386
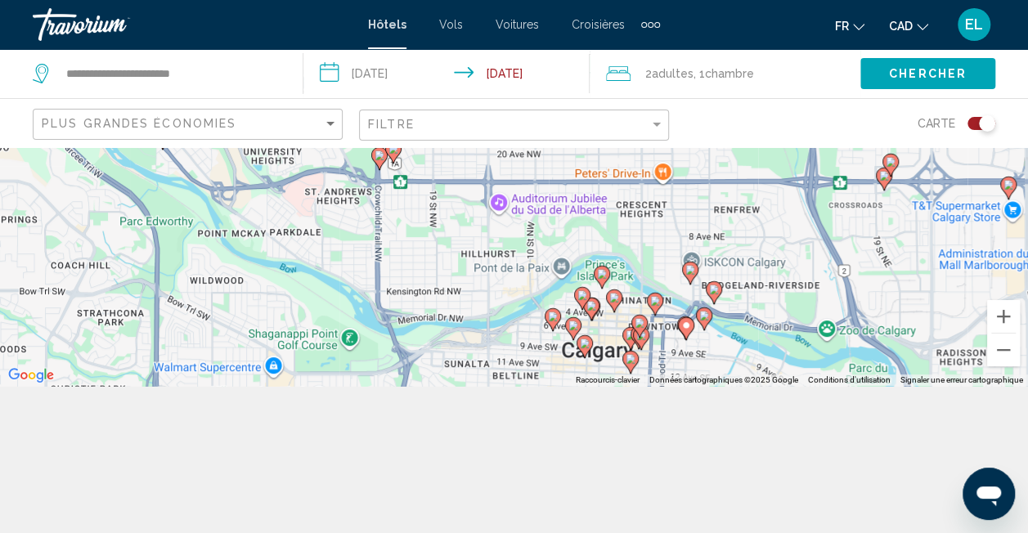
drag, startPoint x: 563, startPoint y: 321, endPoint x: 592, endPoint y: 137, distance: 185.4
click at [592, 137] on div "**********" at bounding box center [514, 266] width 1028 height 533
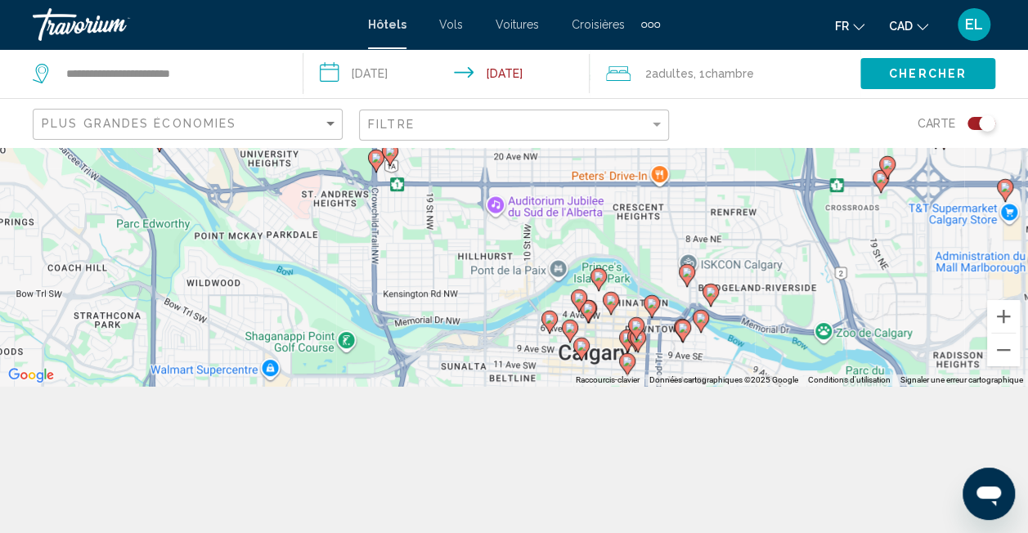
click at [636, 343] on icon "Main content" at bounding box center [637, 340] width 15 height 21
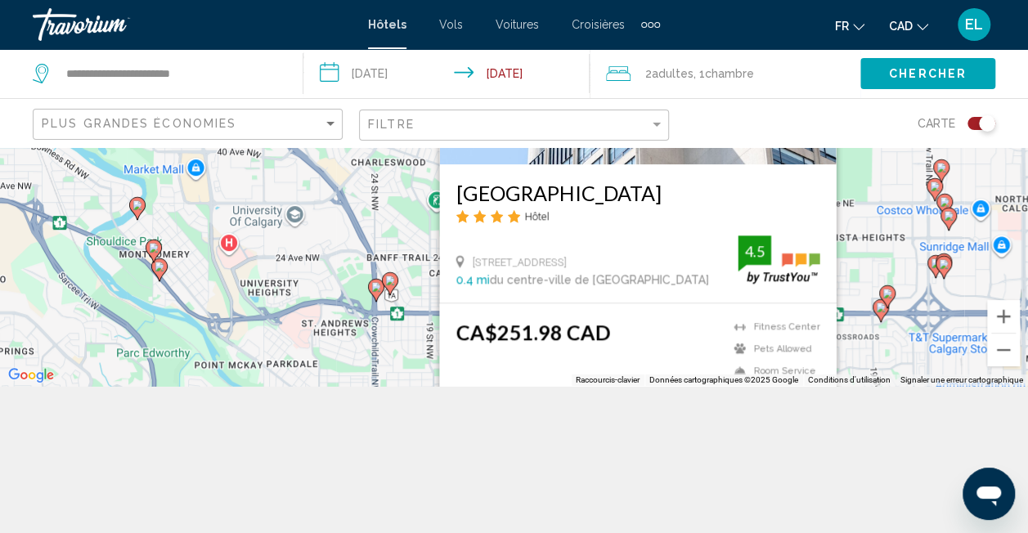
click at [316, 258] on div "Pour activer le glissement du marqueur avec le clavier, appuyez sur Alt+Entrée.…" at bounding box center [514, 193] width 1028 height 386
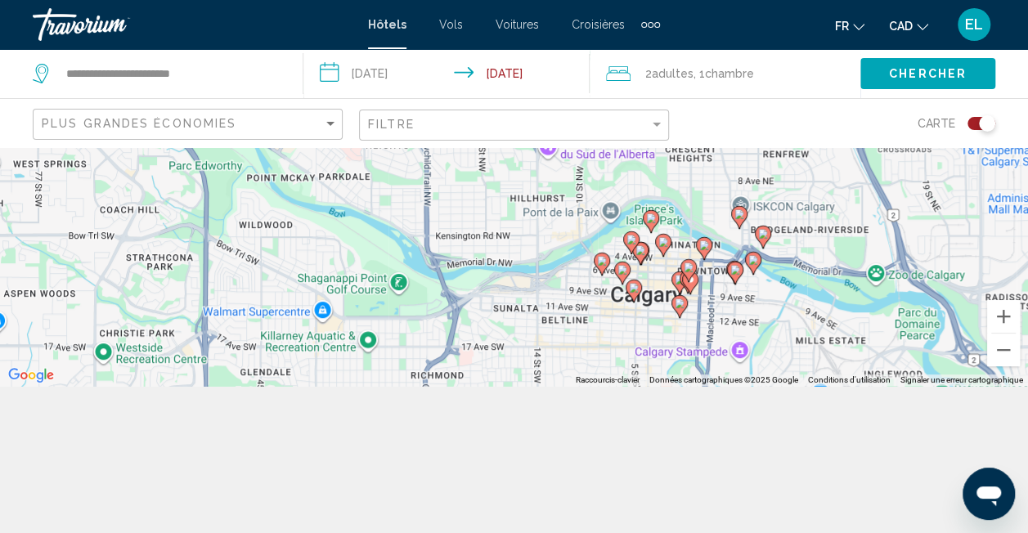
drag, startPoint x: 516, startPoint y: 312, endPoint x: 569, endPoint y: 107, distance: 211.2
click at [569, 107] on div "**********" at bounding box center [514, 266] width 1028 height 533
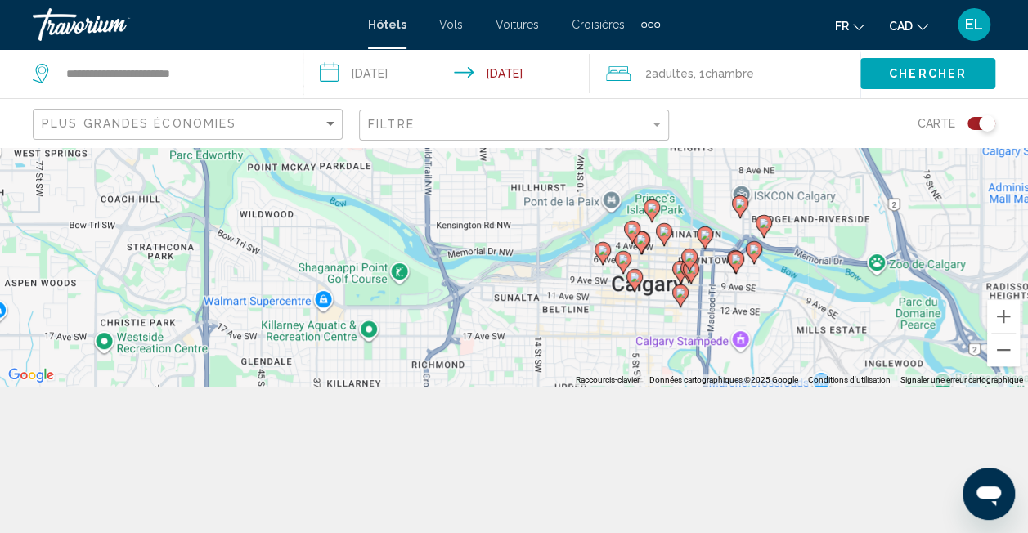
click at [633, 227] on image "Main content" at bounding box center [632, 229] width 10 height 10
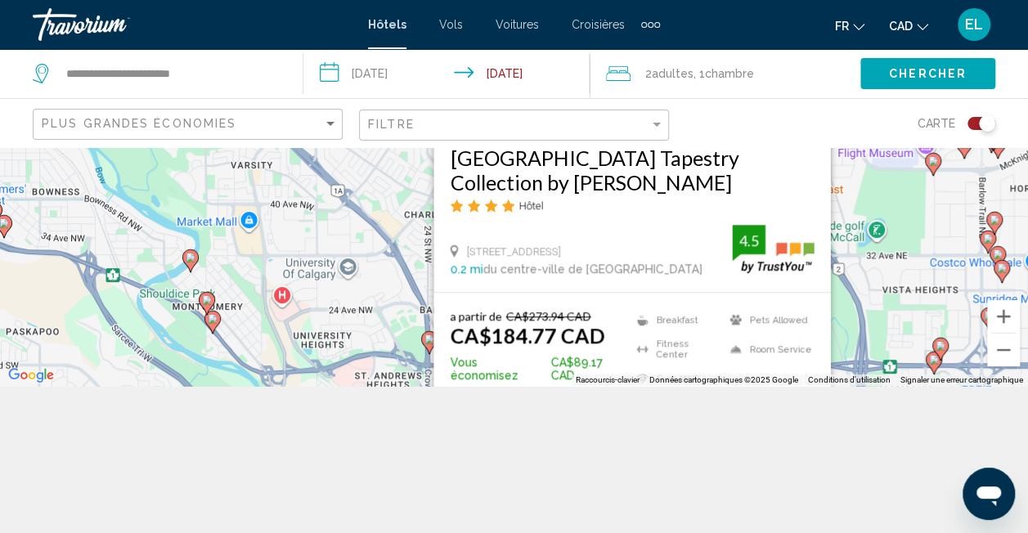
click at [652, 178] on h3 "The [PERSON_NAME][GEOGRAPHIC_DATA] Tapestry Collection by [PERSON_NAME]" at bounding box center [632, 158] width 364 height 74
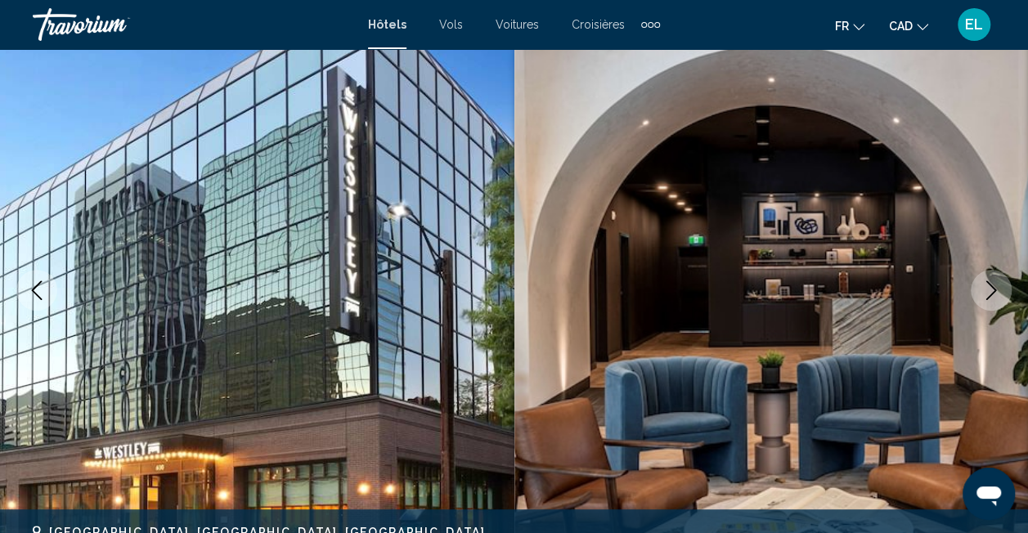
scroll to position [170, 0]
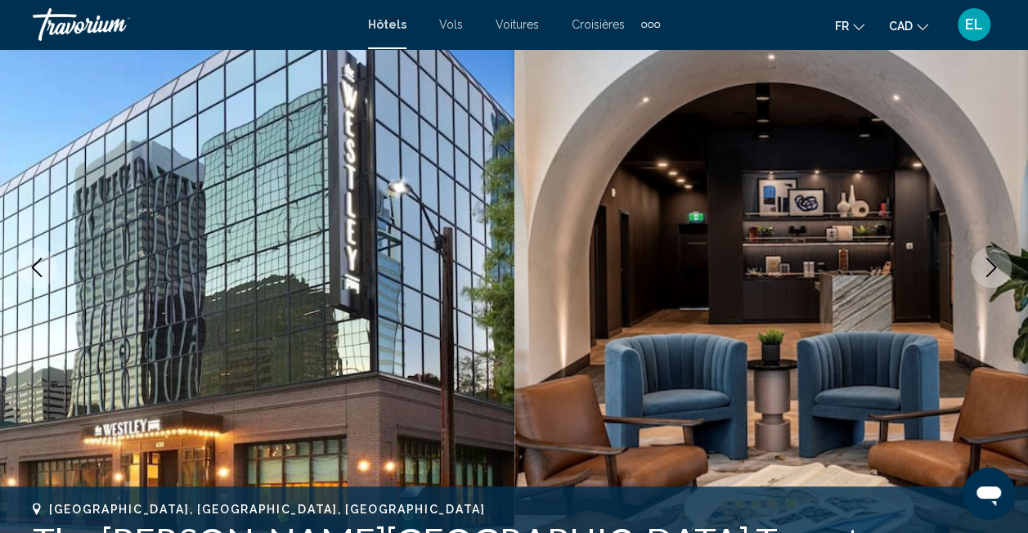
click at [987, 270] on icon "Next image" at bounding box center [991, 268] width 20 height 20
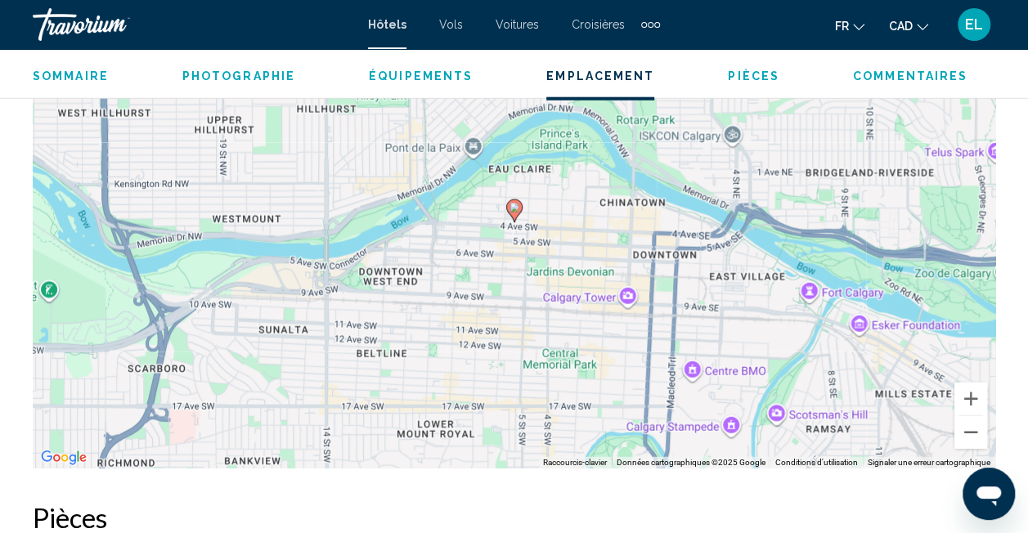
scroll to position [1951, 0]
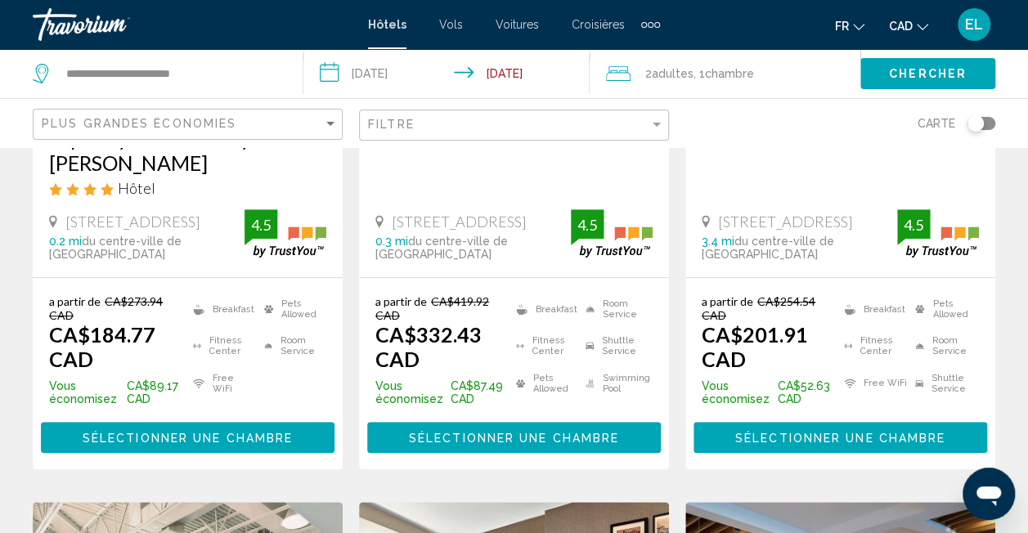
scroll to position [398, 0]
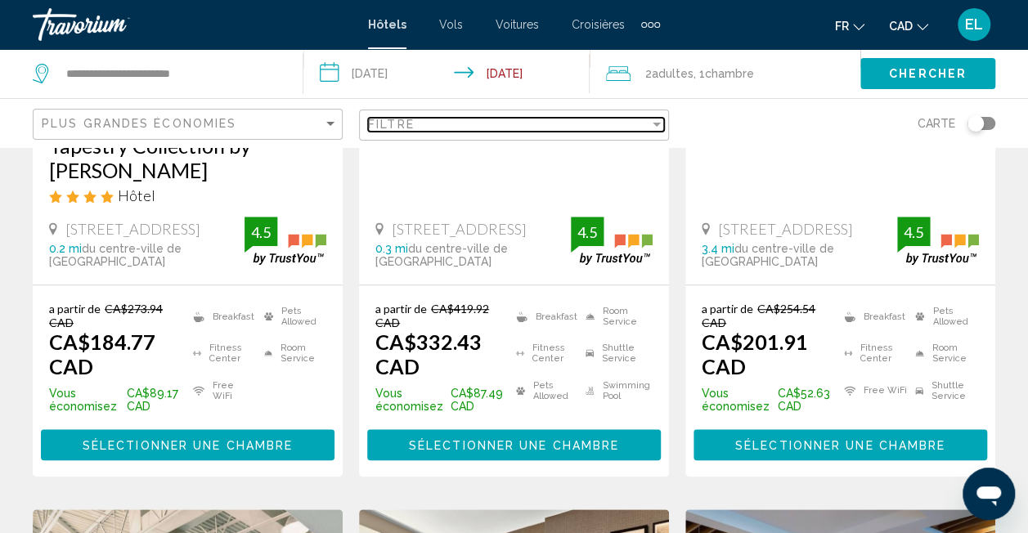
click at [591, 129] on div "Filtre" at bounding box center [508, 124] width 281 height 13
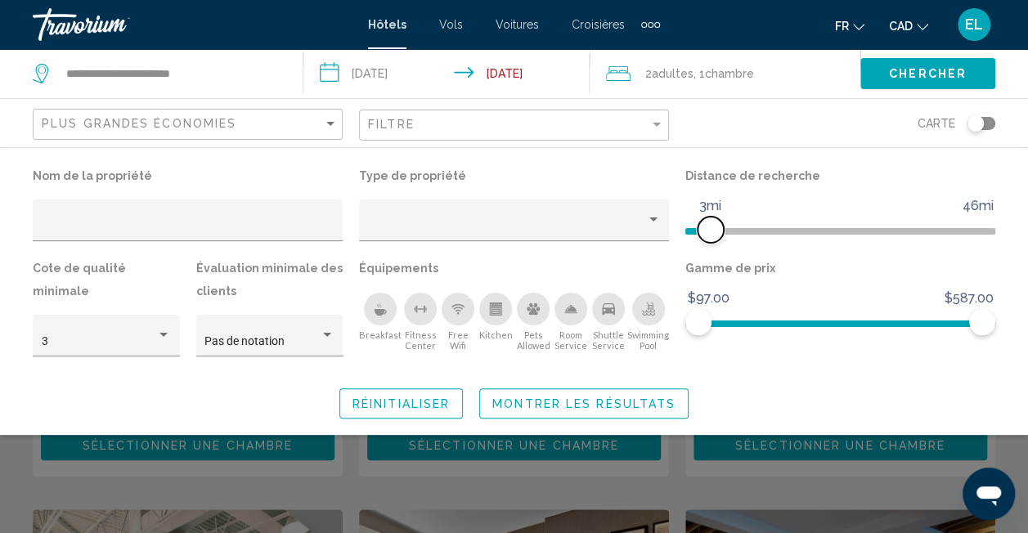
drag, startPoint x: 882, startPoint y: 235, endPoint x: 711, endPoint y: 241, distance: 171.8
click at [711, 241] on span "Hotel Filters" at bounding box center [710, 230] width 26 height 26
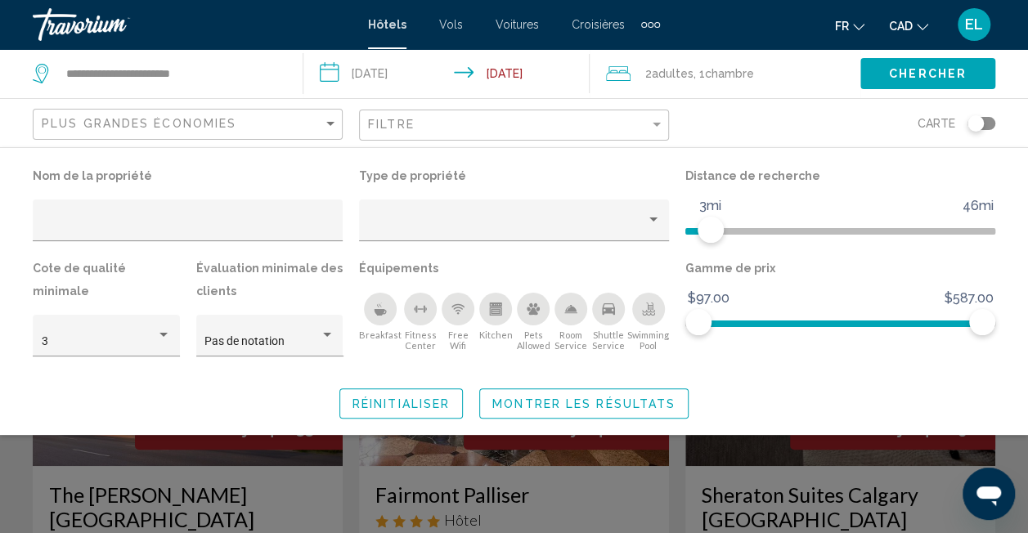
click at [365, 82] on input "**********" at bounding box center [450, 76] width 294 height 54
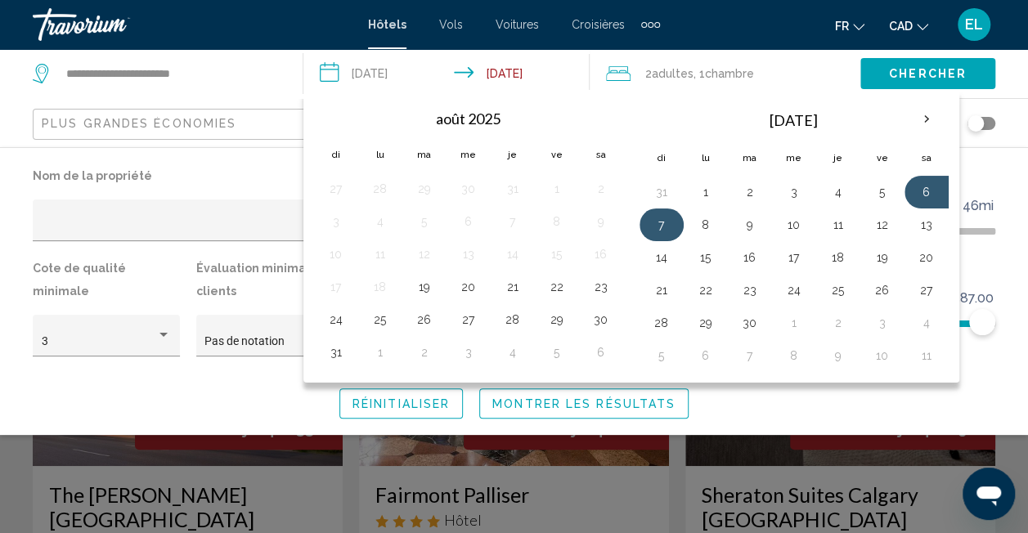
click at [666, 227] on button "7" at bounding box center [661, 224] width 26 height 23
click at [711, 227] on button "8" at bounding box center [706, 224] width 26 height 23
type input "**********"
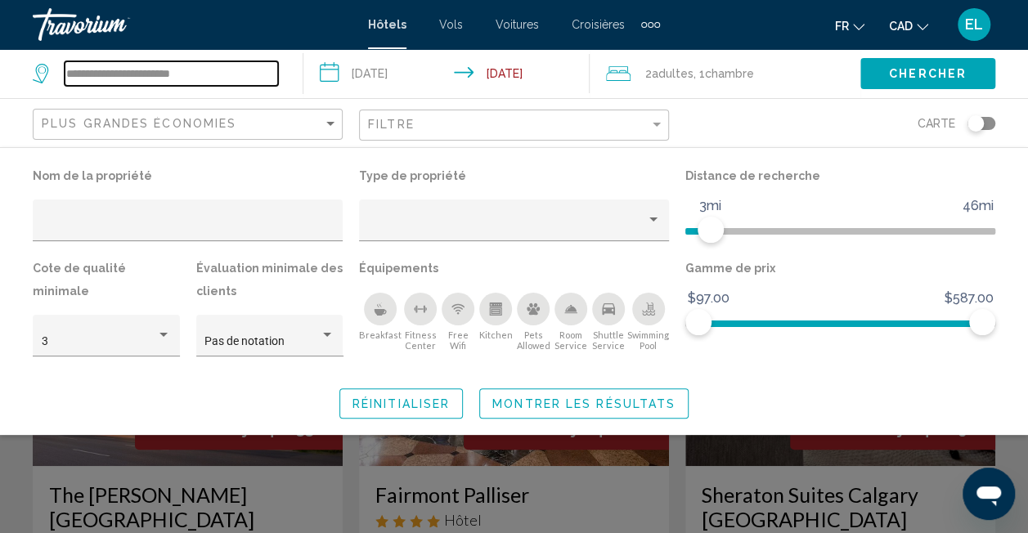
click at [169, 67] on input "**********" at bounding box center [171, 73] width 213 height 25
drag, startPoint x: 220, startPoint y: 77, endPoint x: -3, endPoint y: 69, distance: 223.4
click at [0, 69] on html "**********" at bounding box center [514, 266] width 1028 height 533
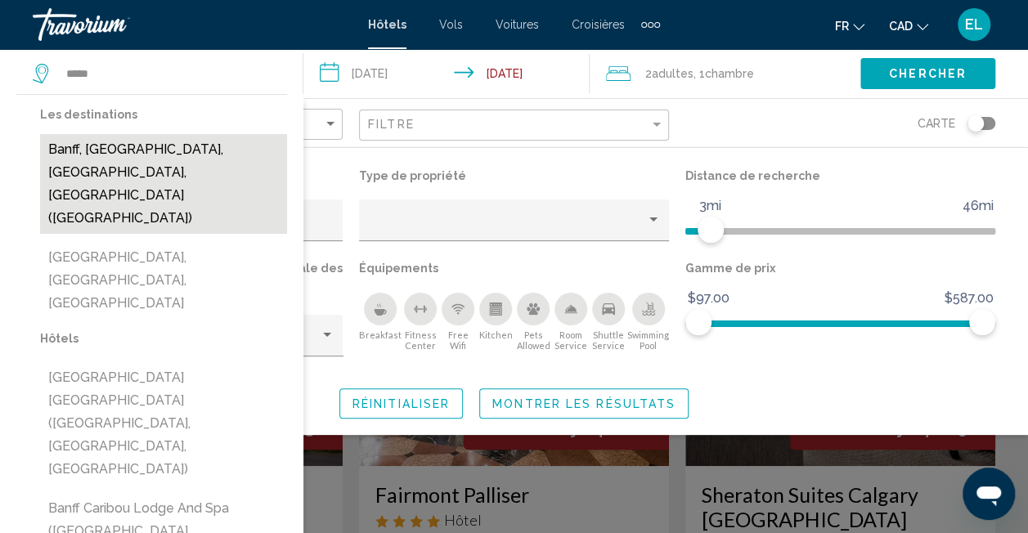
click at [100, 159] on button "Banff, [GEOGRAPHIC_DATA], [GEOGRAPHIC_DATA], [GEOGRAPHIC_DATA] ([GEOGRAPHIC_DAT…" at bounding box center [163, 184] width 247 height 100
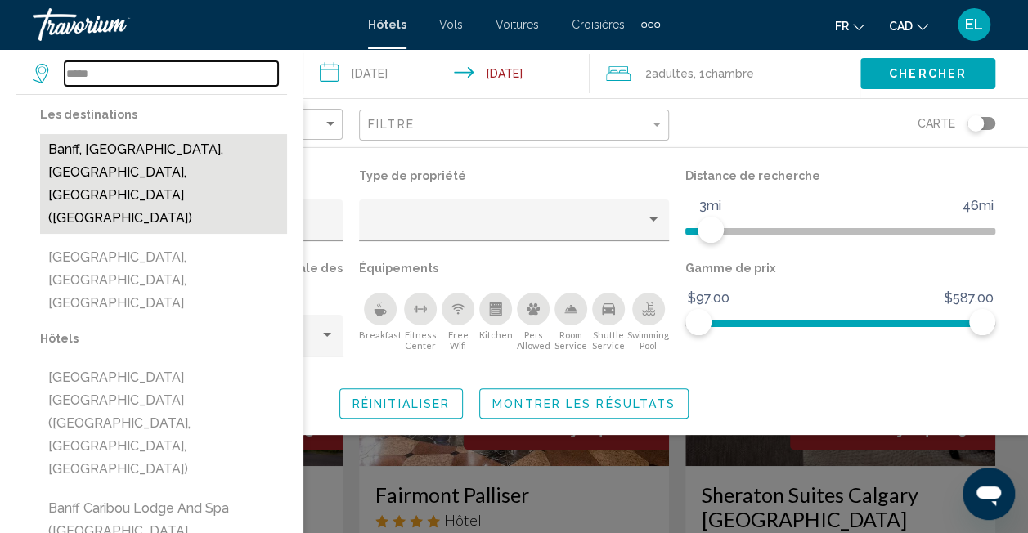
type input "**********"
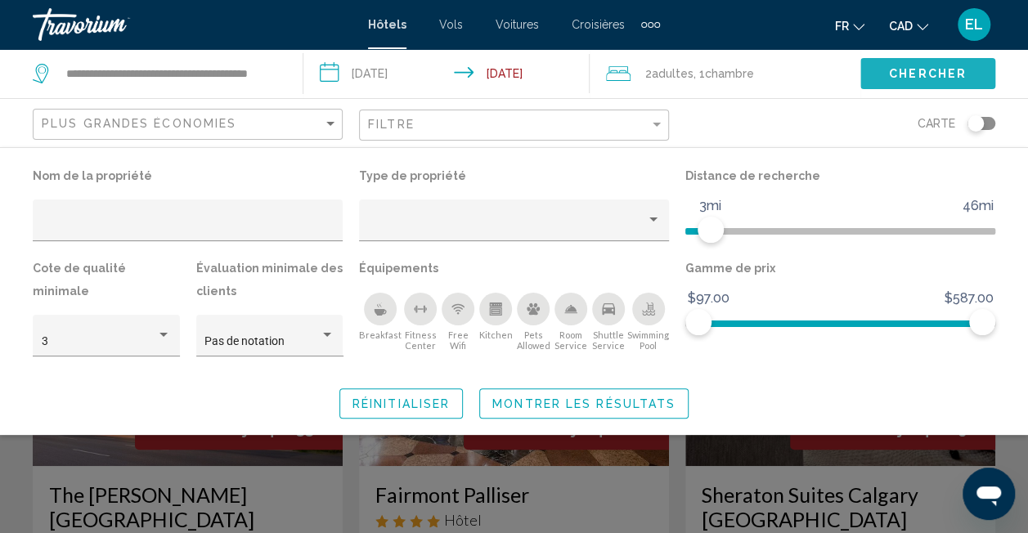
click at [882, 65] on button "Chercher" at bounding box center [927, 73] width 135 height 30
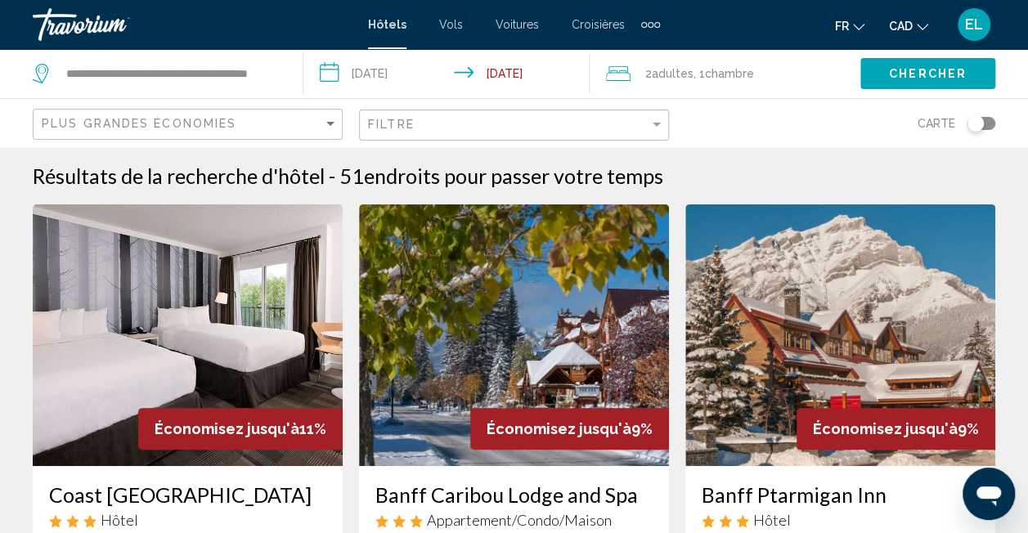
click at [496, 84] on input "**********" at bounding box center [450, 76] width 294 height 54
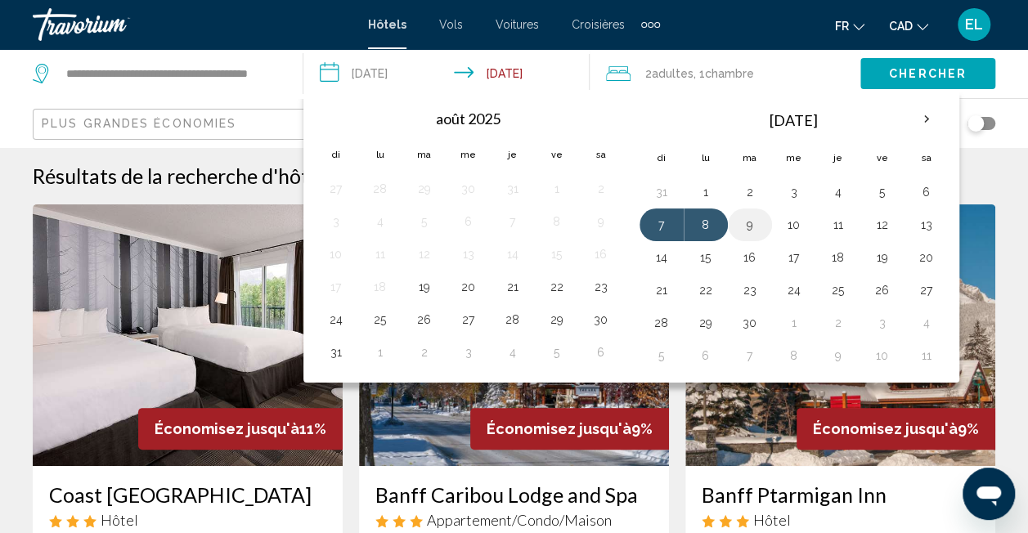
click at [737, 227] on button "9" at bounding box center [750, 224] width 26 height 23
click at [659, 222] on button "7" at bounding box center [661, 224] width 26 height 23
type input "**********"
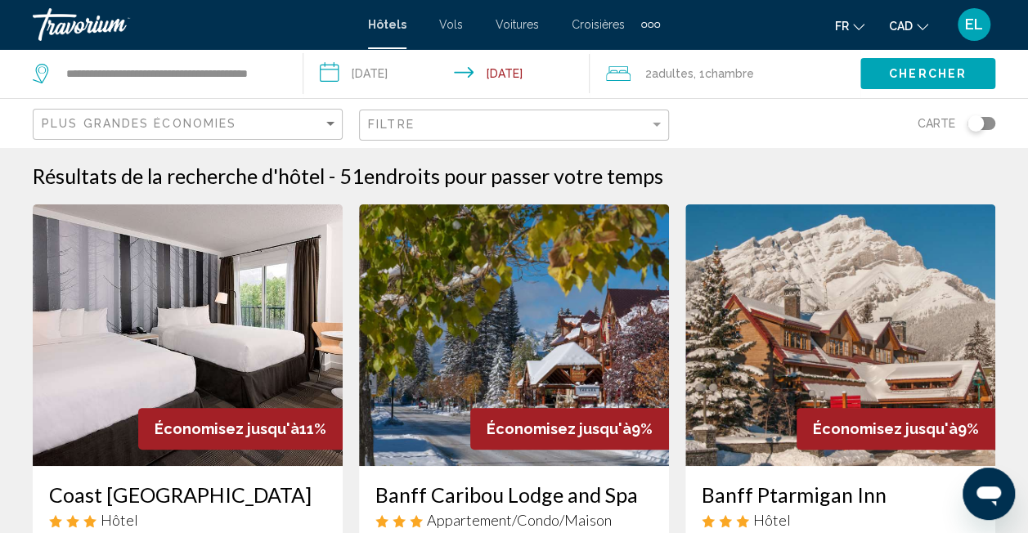
click at [918, 52] on div "Chercher" at bounding box center [944, 73] width 168 height 49
click at [904, 79] on span "Chercher" at bounding box center [928, 74] width 78 height 13
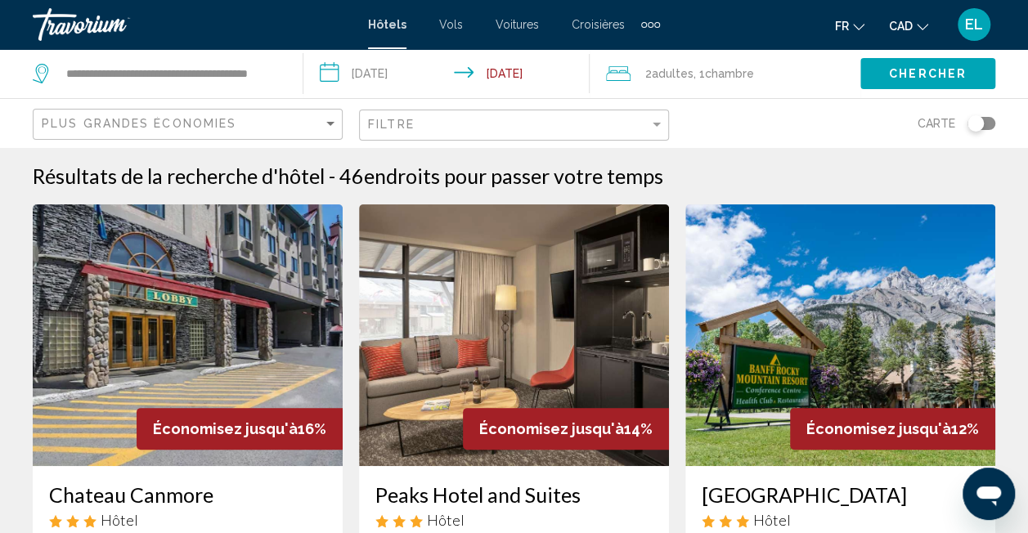
click at [970, 125] on div "Toggle map" at bounding box center [975, 123] width 16 height 16
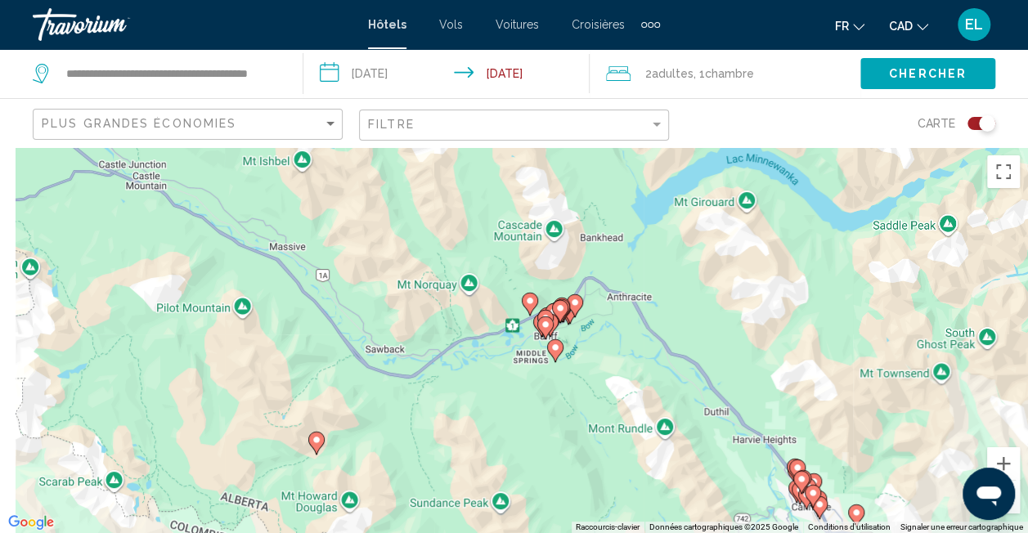
drag, startPoint x: 383, startPoint y: 259, endPoint x: 621, endPoint y: 567, distance: 388.8
click at [621, 532] on html "**********" at bounding box center [514, 266] width 1028 height 533
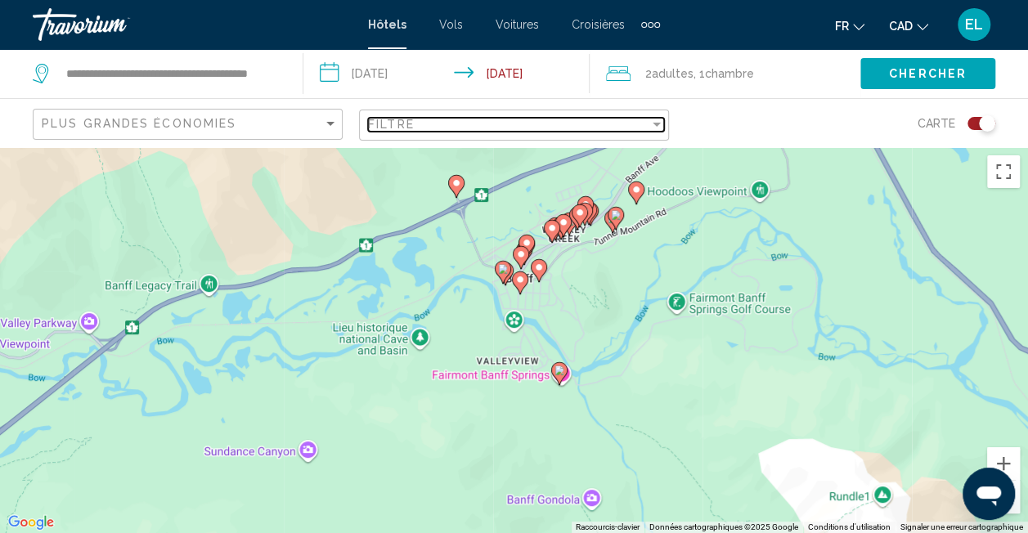
click at [644, 118] on div "Filtre" at bounding box center [508, 124] width 281 height 13
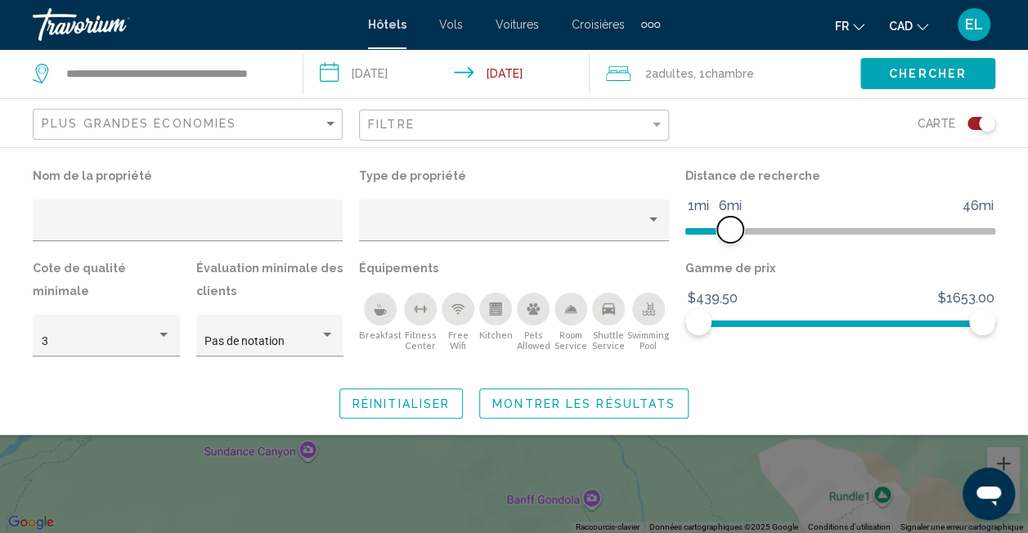
drag, startPoint x: 878, startPoint y: 228, endPoint x: 729, endPoint y: 231, distance: 148.8
click at [729, 231] on span "Hotel Filters" at bounding box center [730, 230] width 26 height 26
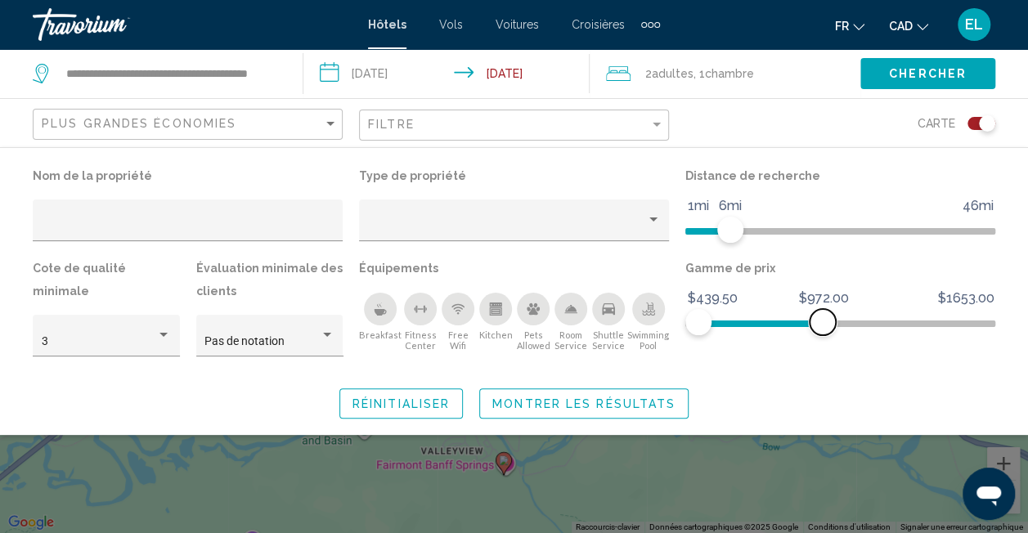
drag, startPoint x: 980, startPoint y: 314, endPoint x: 823, endPoint y: 333, distance: 158.1
click at [823, 333] on span "Hotel Filters" at bounding box center [822, 322] width 26 height 26
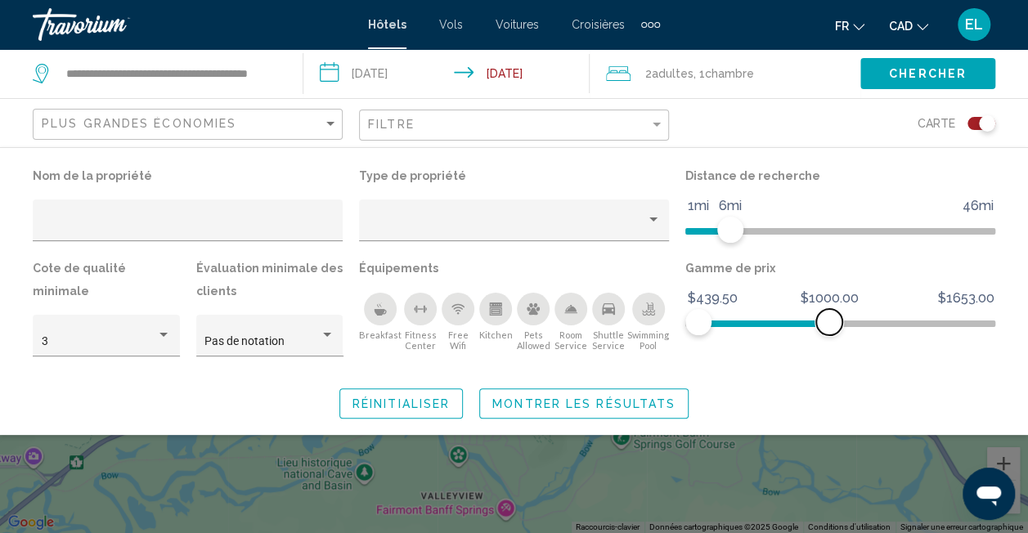
drag, startPoint x: 821, startPoint y: 323, endPoint x: 829, endPoint y: 325, distance: 8.3
click at [829, 325] on span "Hotel Filters" at bounding box center [829, 322] width 26 height 26
click at [898, 80] on span "Chercher" at bounding box center [928, 74] width 78 height 13
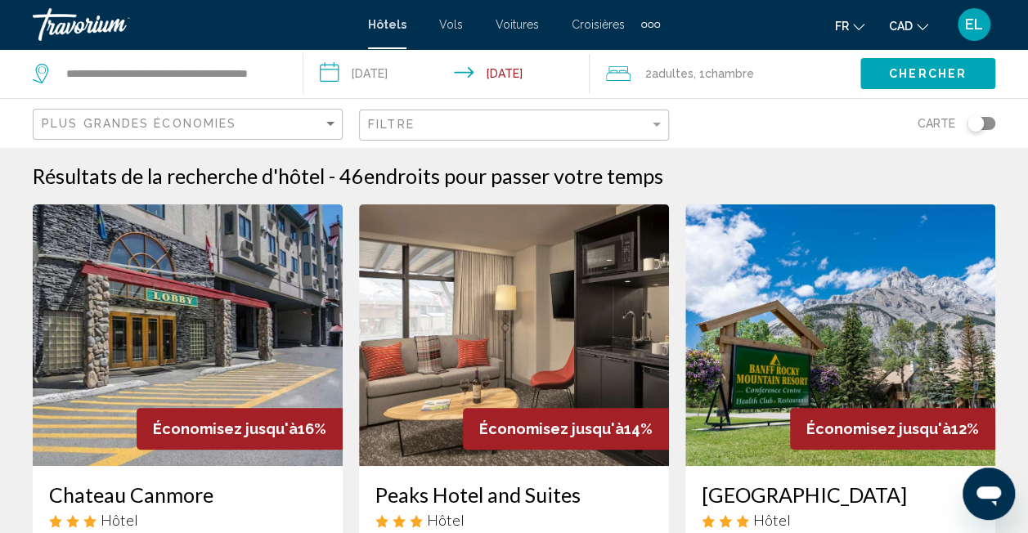
click at [981, 126] on div "Toggle map" at bounding box center [975, 123] width 16 height 16
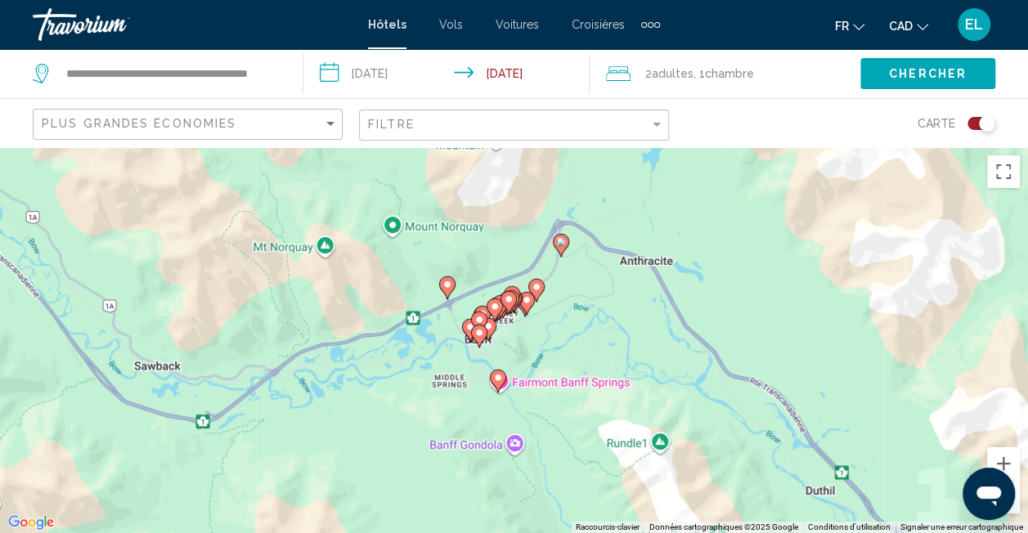
drag, startPoint x: 567, startPoint y: 203, endPoint x: 550, endPoint y: 390, distance: 188.0
click at [550, 390] on div "Pour activer le glissement du marqueur avec le clavier, appuyez sur Alt+Entrée.…" at bounding box center [514, 340] width 1028 height 386
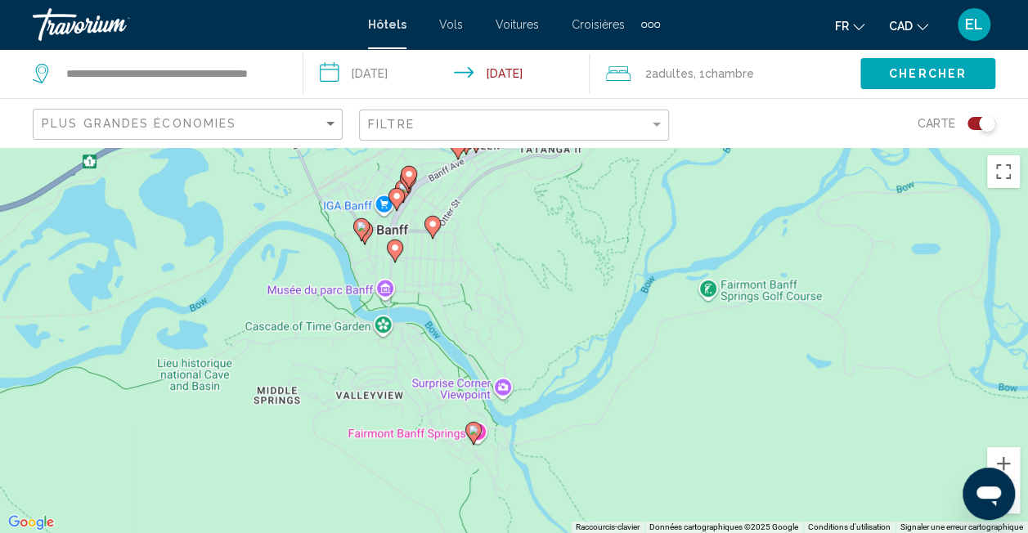
drag, startPoint x: 479, startPoint y: 469, endPoint x: 494, endPoint y: 370, distance: 100.8
click at [494, 370] on div "Pour activer le glissement du marqueur avec le clavier, appuyez sur Alt+Entrée.…" at bounding box center [514, 340] width 1028 height 386
click at [472, 431] on image "Main content" at bounding box center [474, 430] width 10 height 10
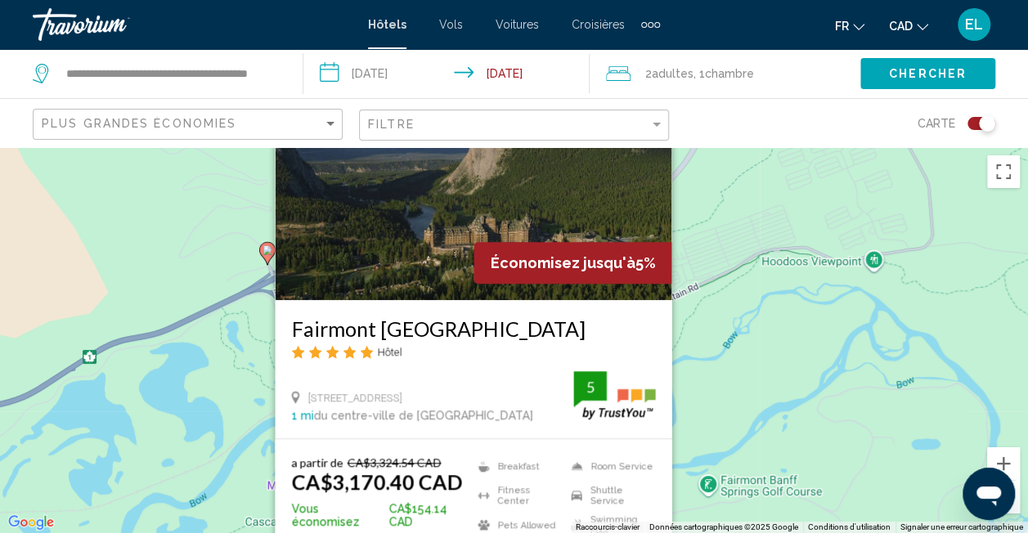
click at [654, 131] on div "Filtre" at bounding box center [516, 125] width 296 height 30
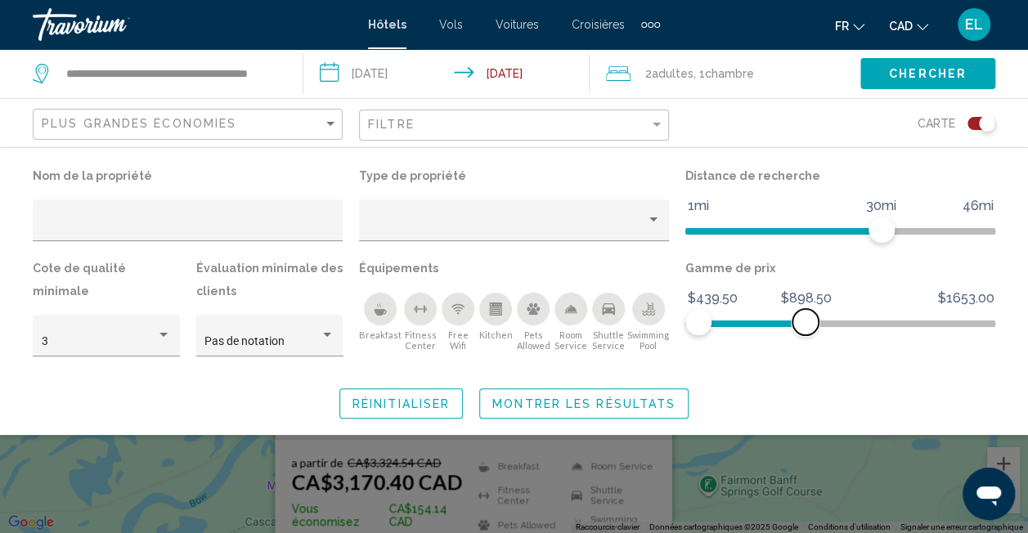
drag, startPoint x: 980, startPoint y: 317, endPoint x: 800, endPoint y: 348, distance: 182.6
click at [800, 348] on div "Gamme de prix $439.50 $1653.00 $439.50 $898.50 $439.50 - $755.00" at bounding box center [840, 314] width 326 height 115
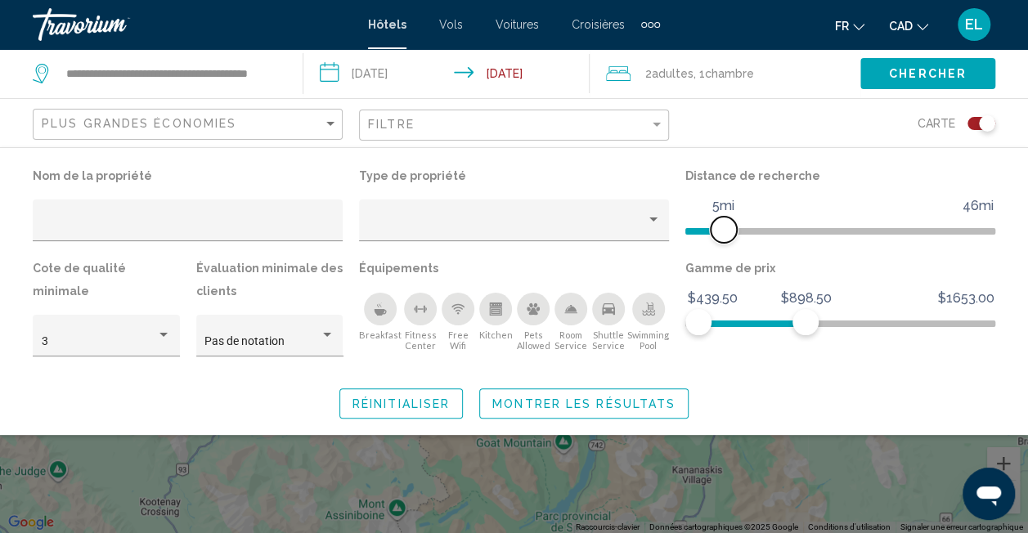
drag, startPoint x: 886, startPoint y: 234, endPoint x: 722, endPoint y: 244, distance: 163.9
click at [722, 244] on div "Distance de recherche 1mi 46mi 5mi" at bounding box center [840, 210] width 326 height 92
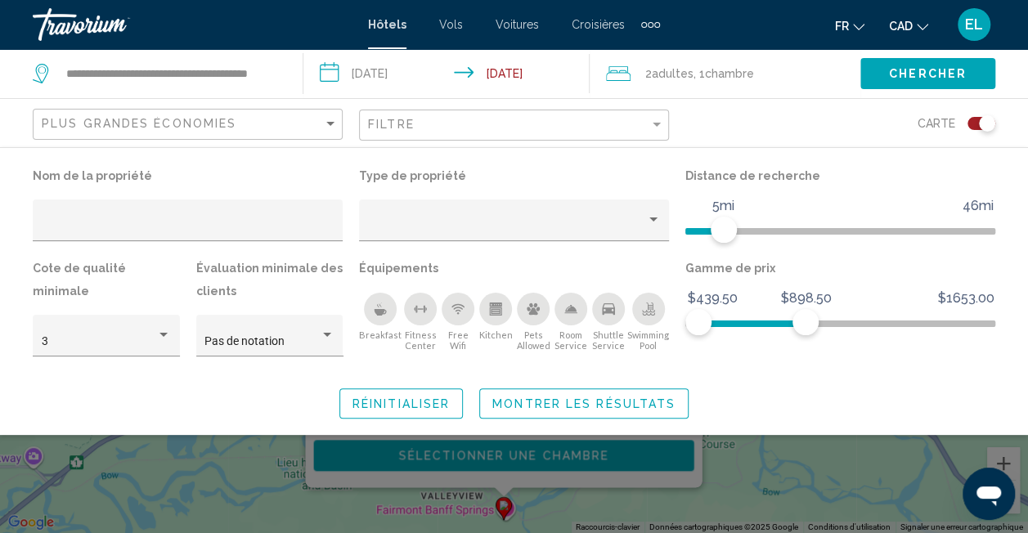
click at [749, 463] on div "Search widget" at bounding box center [514, 389] width 1028 height 288
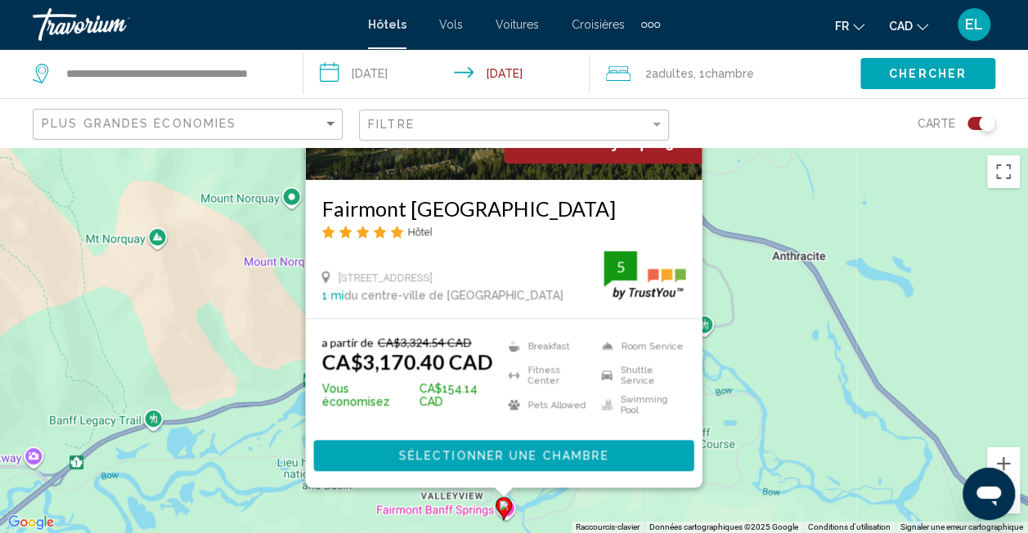
click at [802, 374] on div "Pour activer le glissement du marqueur avec le clavier, appuyez sur Alt+Entrée.…" at bounding box center [514, 340] width 1028 height 386
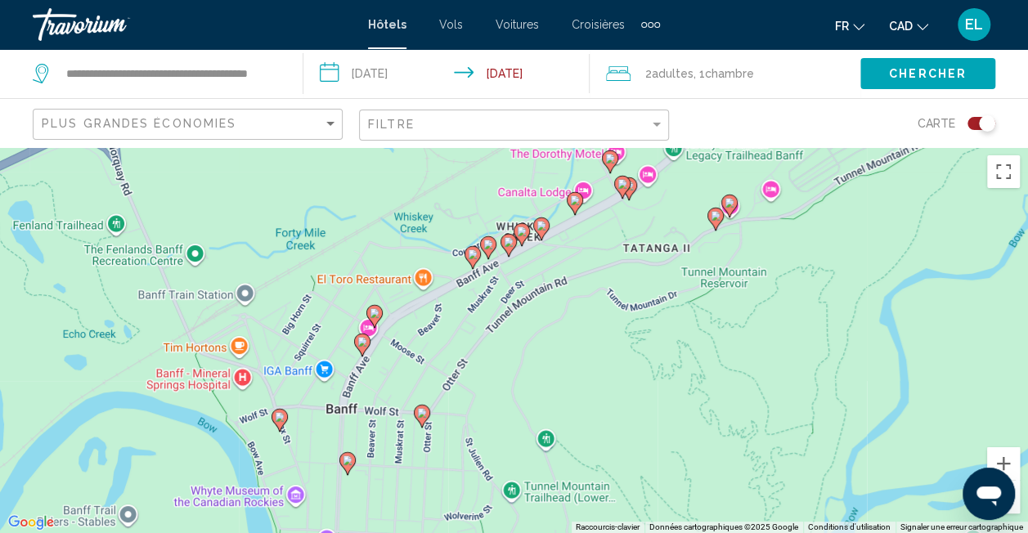
click at [474, 252] on image "Main content" at bounding box center [473, 254] width 10 height 10
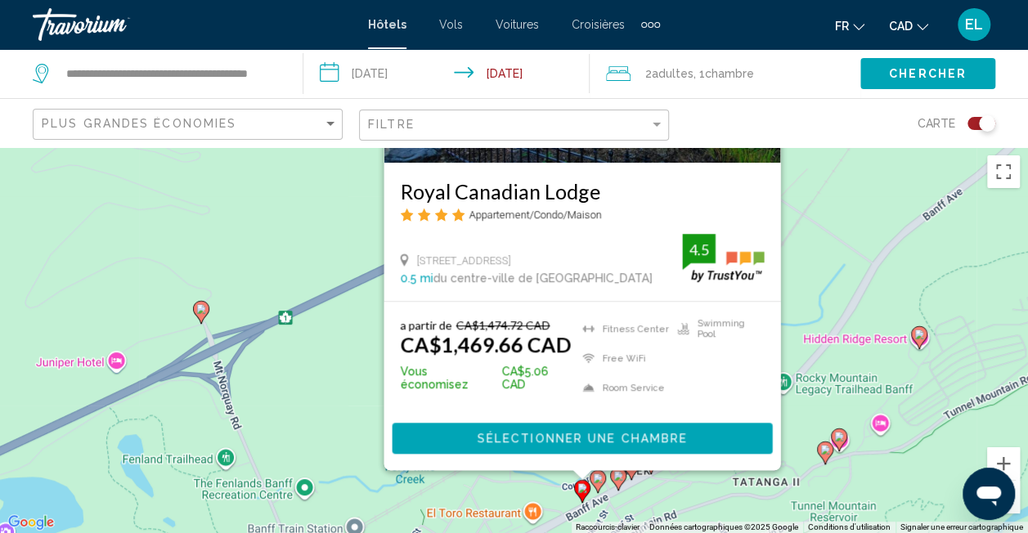
drag, startPoint x: 746, startPoint y: 301, endPoint x: 859, endPoint y: 167, distance: 175.8
click at [859, 167] on div "Pour activer le glissement du marqueur avec le clavier, appuyez sur Alt+Entrée.…" at bounding box center [514, 340] width 1028 height 386
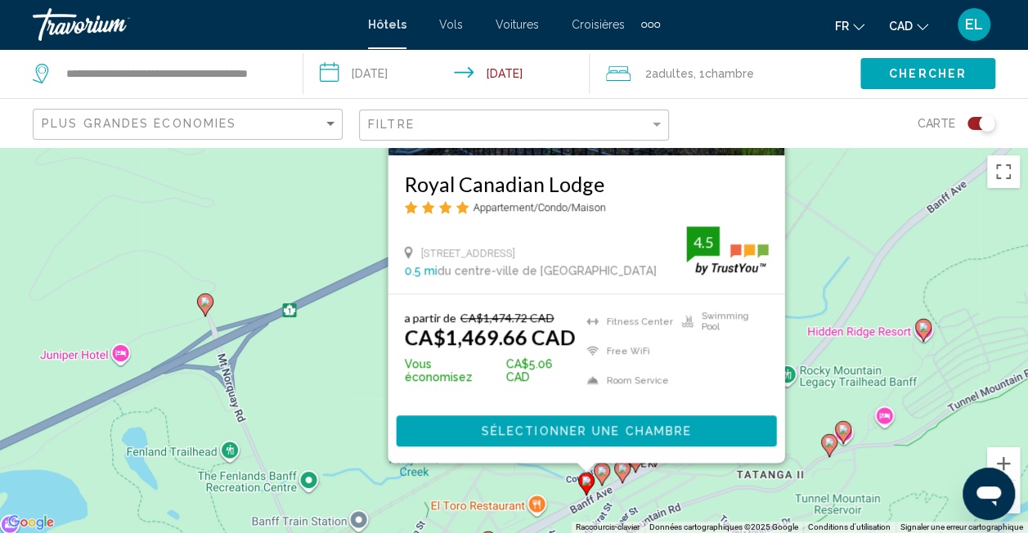
click at [651, 110] on div "Filtre" at bounding box center [516, 125] width 296 height 30
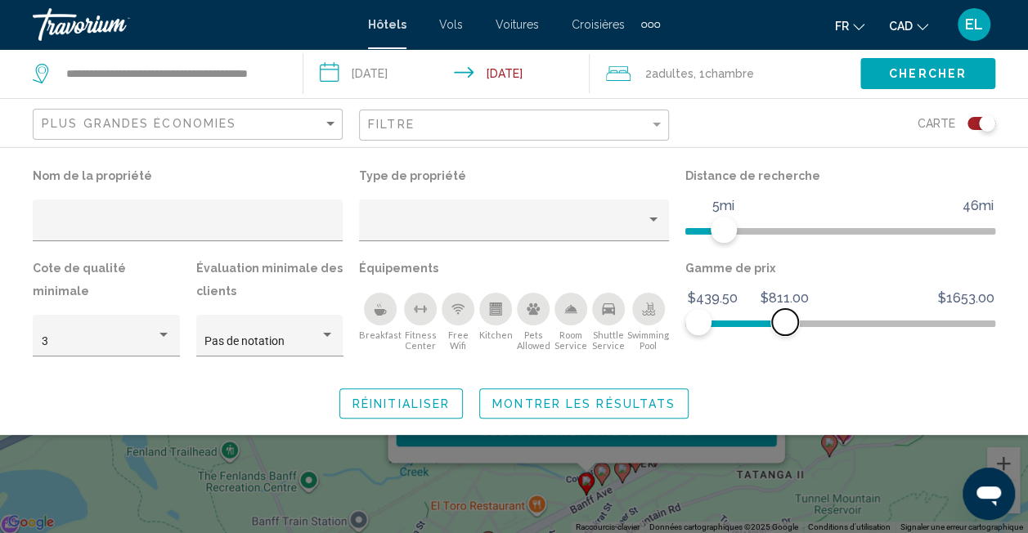
drag, startPoint x: 808, startPoint y: 324, endPoint x: 785, endPoint y: 324, distance: 22.9
click at [785, 324] on span "Hotel Filters" at bounding box center [785, 322] width 26 height 26
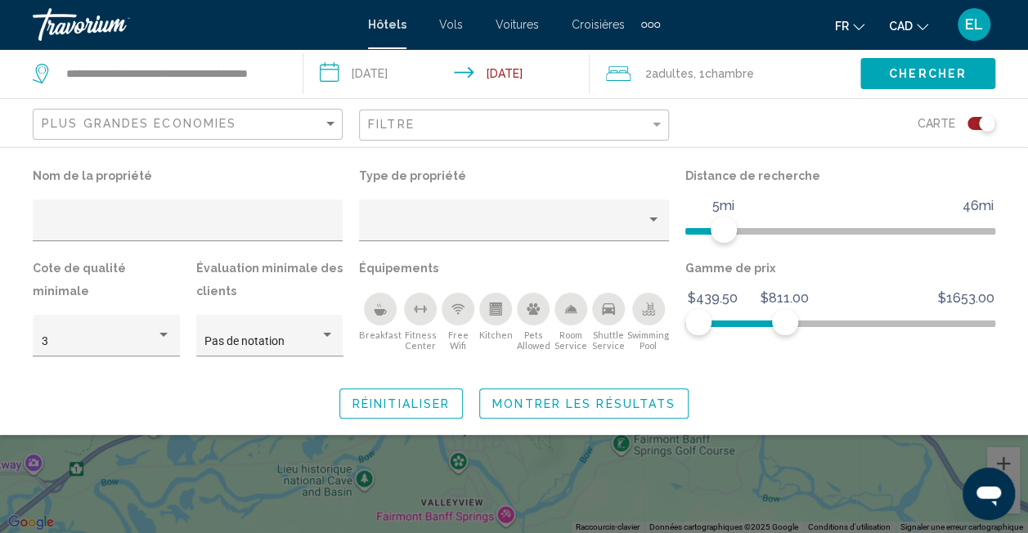
click at [686, 466] on div "Search widget" at bounding box center [514, 389] width 1028 height 288
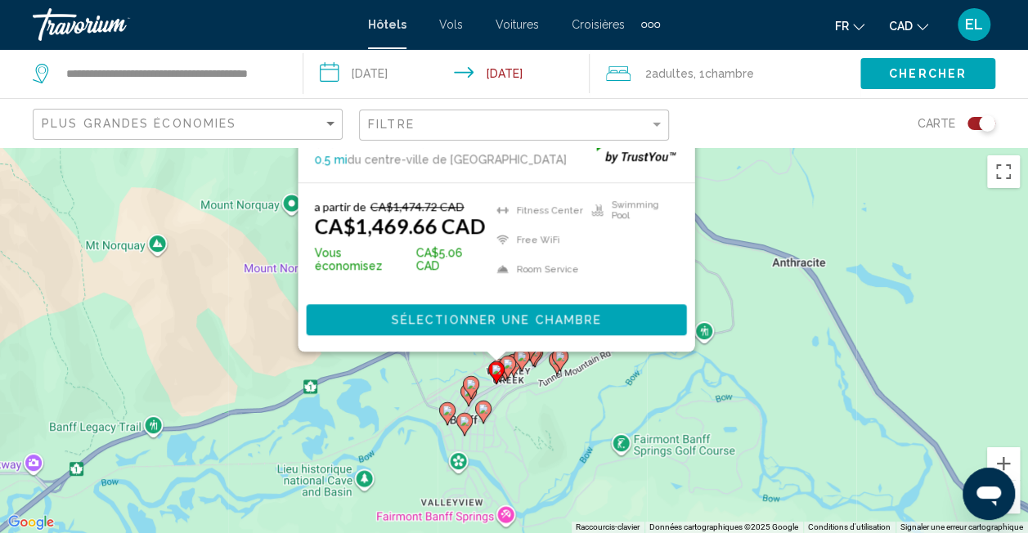
click at [468, 426] on icon "Main content" at bounding box center [463, 424] width 15 height 21
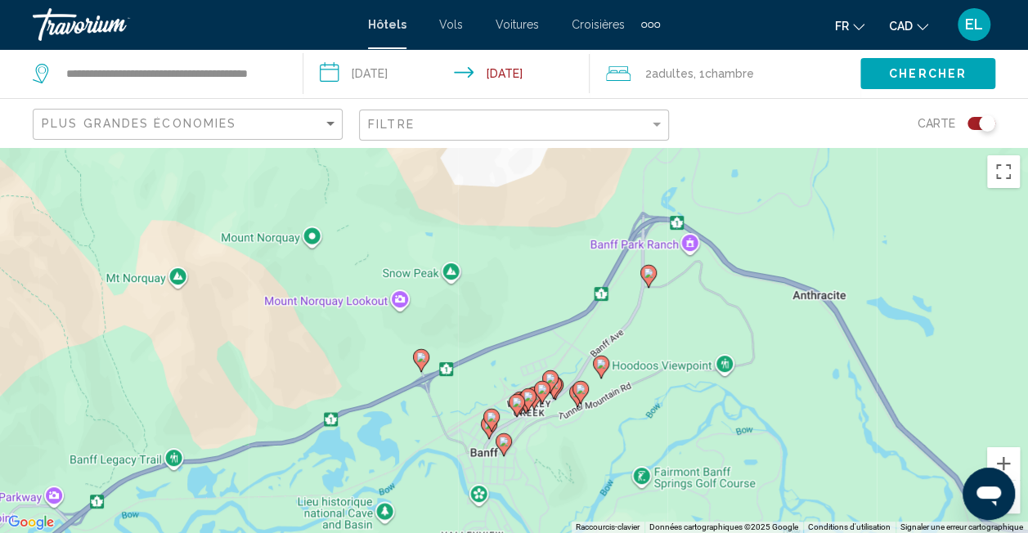
drag, startPoint x: 649, startPoint y: 435, endPoint x: 670, endPoint y: 254, distance: 181.9
click at [670, 254] on div "Pour activer le glissement du marqueur avec le clavier, appuyez sur Alt+Entrée.…" at bounding box center [514, 340] width 1028 height 386
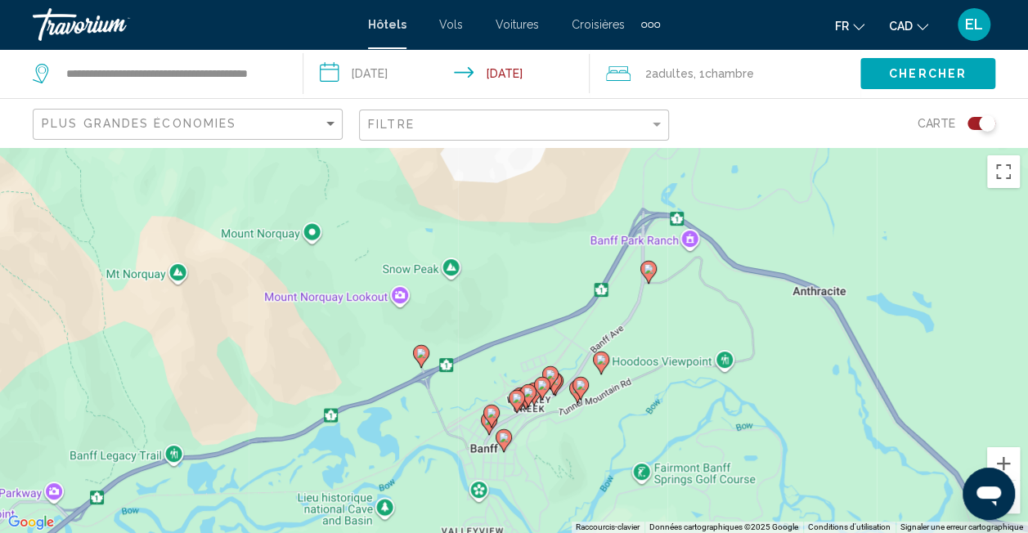
click at [421, 358] on icon "Main content" at bounding box center [420, 356] width 15 height 21
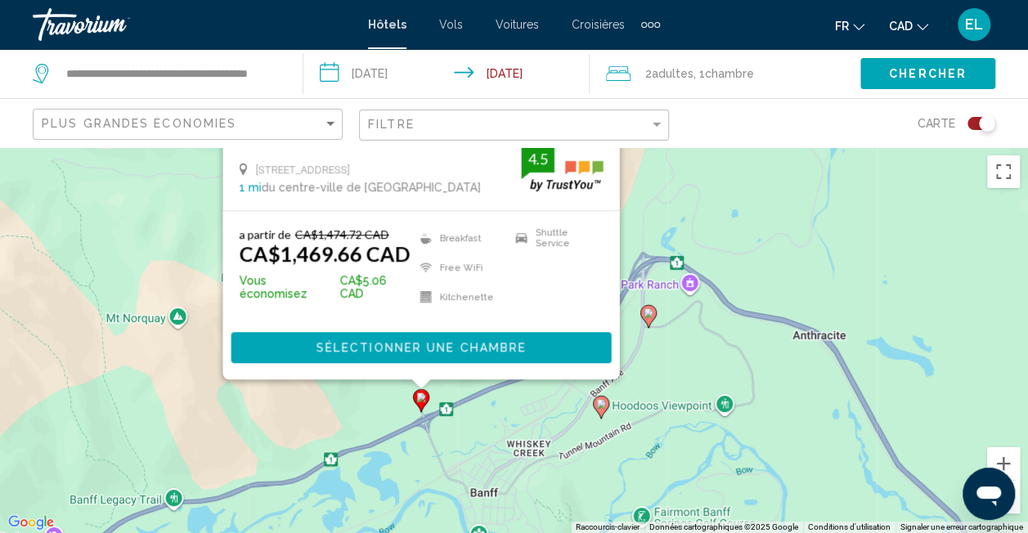
drag, startPoint x: 670, startPoint y: 405, endPoint x: 662, endPoint y: 134, distance: 270.8
click at [662, 147] on div "**********" at bounding box center [514, 413] width 1028 height 533
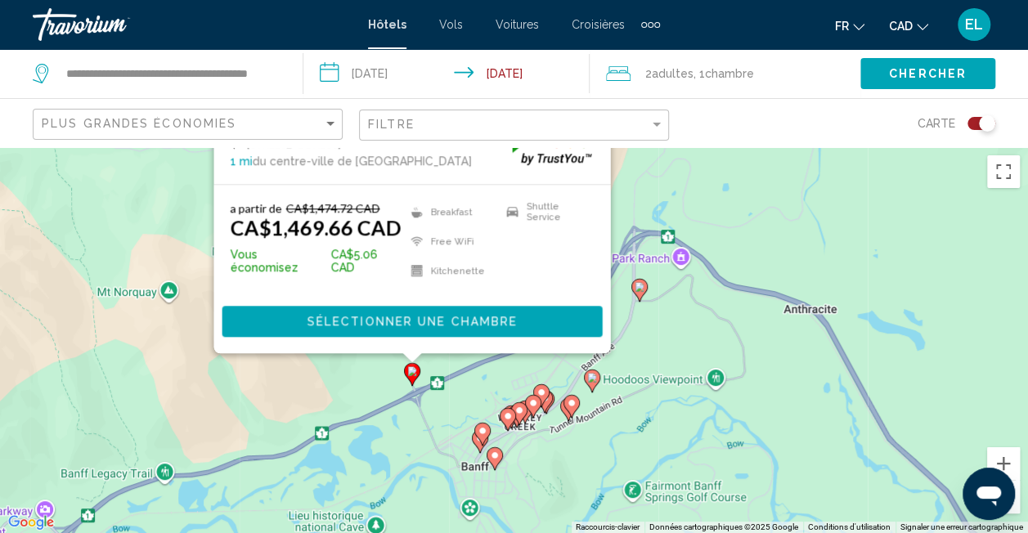
click at [596, 381] on image "Main content" at bounding box center [592, 378] width 10 height 10
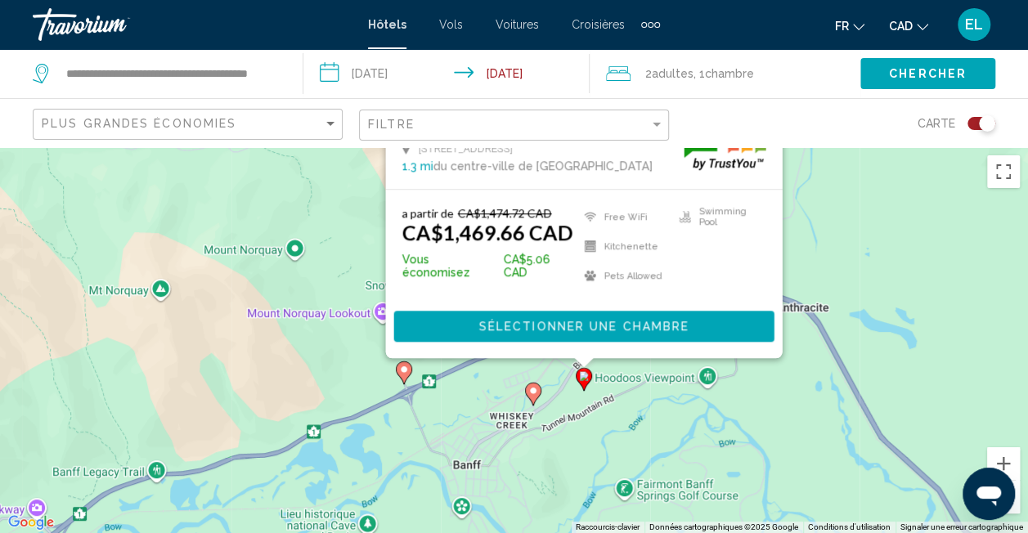
drag, startPoint x: 280, startPoint y: 361, endPoint x: 270, endPoint y: 120, distance: 241.4
click at [270, 147] on div "**********" at bounding box center [514, 413] width 1028 height 533
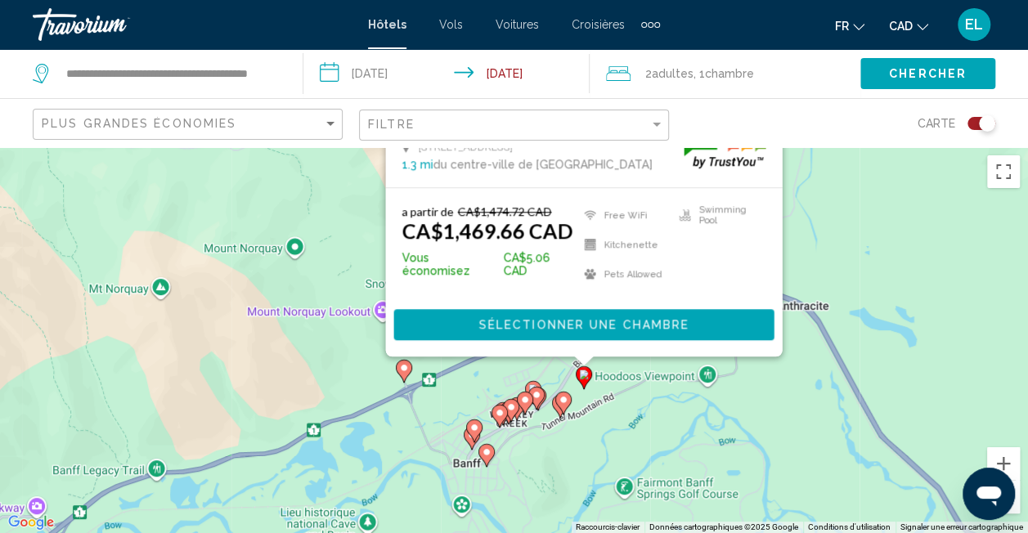
click at [563, 406] on icon "Main content" at bounding box center [562, 402] width 15 height 21
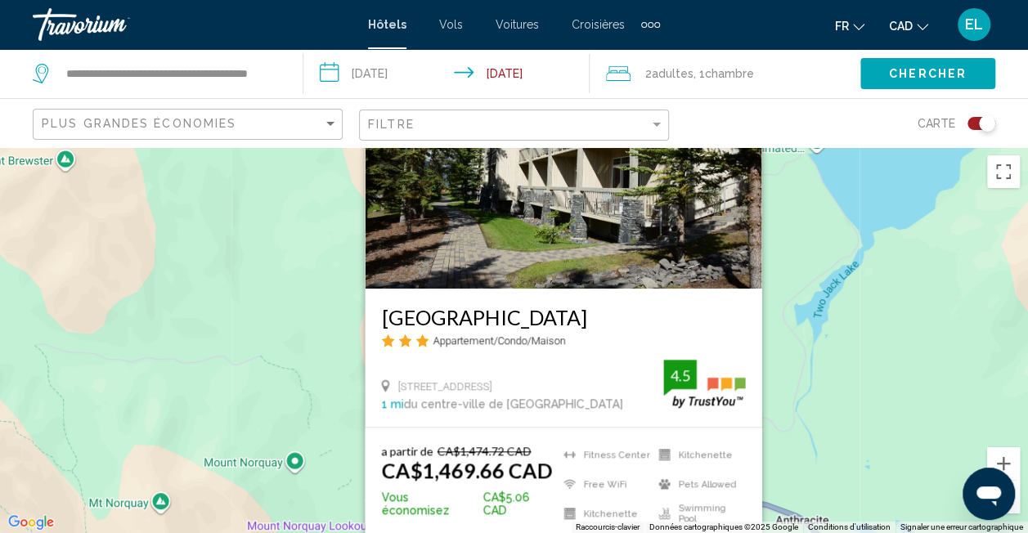
click at [825, 352] on div "Pour activer le glissement du marqueur avec le clavier, appuyez sur Alt+Entrée.…" at bounding box center [514, 340] width 1028 height 386
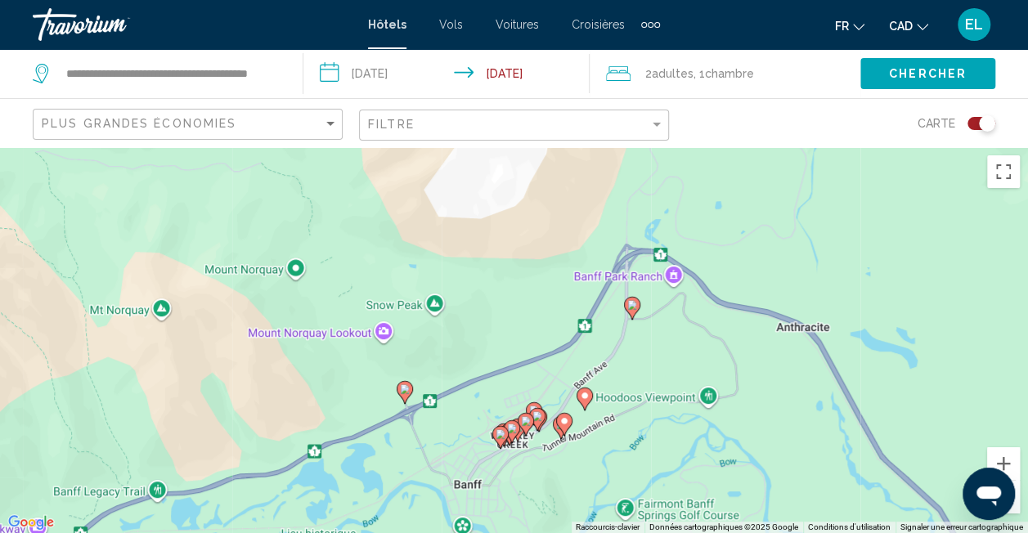
drag, startPoint x: 684, startPoint y: 438, endPoint x: 679, endPoint y: 222, distance: 216.7
click at [679, 222] on div "Pour activer le glissement du marqueur avec le clavier, appuyez sur Alt+Entrée.…" at bounding box center [514, 340] width 1028 height 386
click at [567, 428] on icon "Main content" at bounding box center [563, 425] width 15 height 21
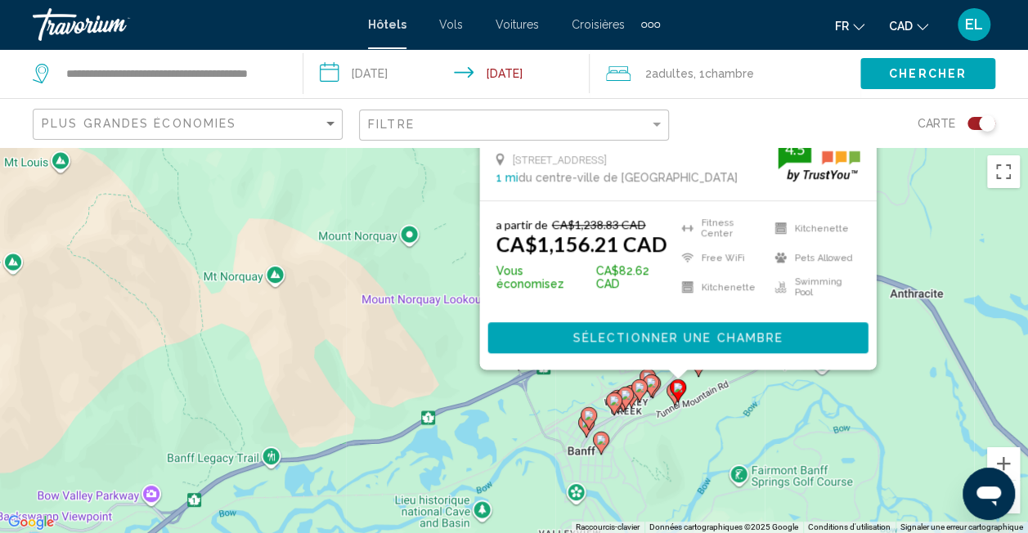
drag, startPoint x: 827, startPoint y: 450, endPoint x: 943, endPoint y: 215, distance: 261.5
click at [943, 215] on div "Pour activer le glissement du marqueur avec le clavier, appuyez sur Alt+Entrée.…" at bounding box center [514, 340] width 1028 height 386
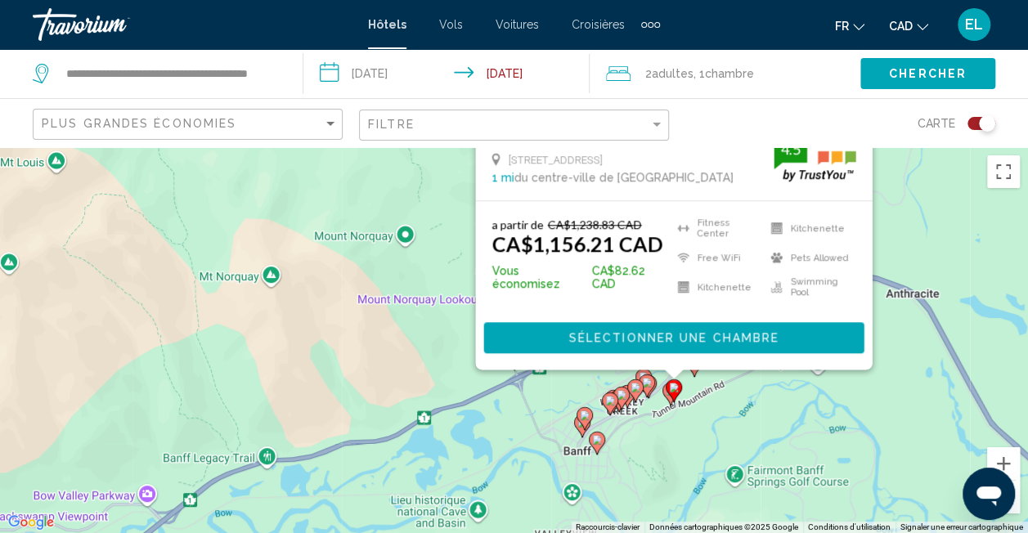
click at [667, 397] on gmp-advanced-marker "Main content" at bounding box center [674, 391] width 16 height 25
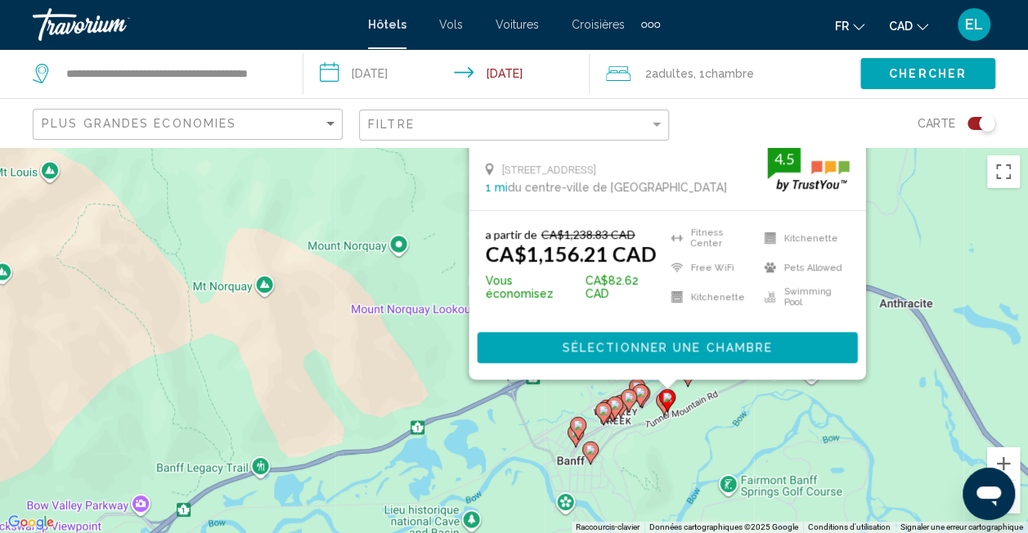
drag, startPoint x: 418, startPoint y: 487, endPoint x: 411, endPoint y: 266, distance: 220.9
click at [411, 266] on div "Pour activer le glissement du marqueur avec le clavier, appuyez sur Alt+Entrée.…" at bounding box center [514, 340] width 1028 height 386
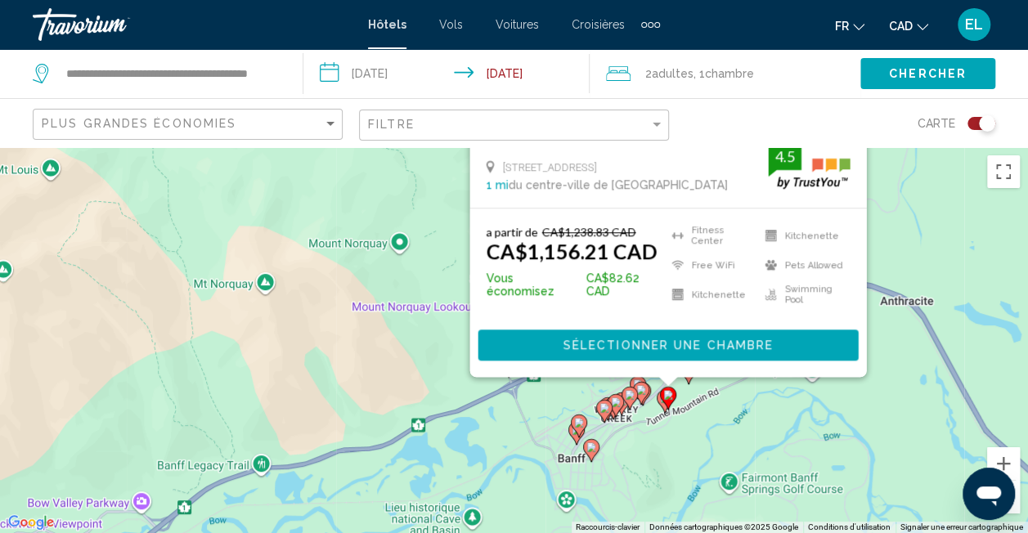
click at [641, 394] on image "Main content" at bounding box center [641, 390] width 10 height 10
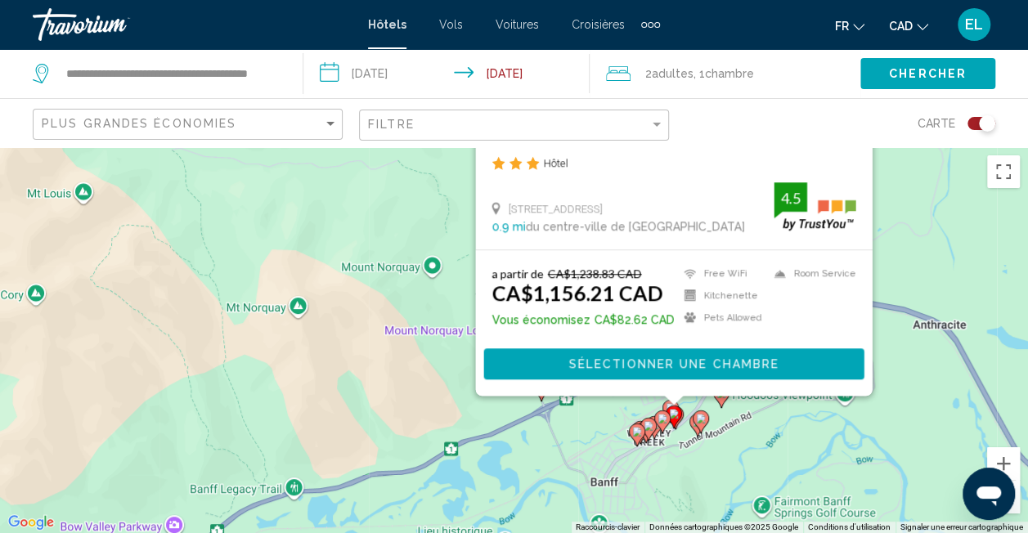
drag, startPoint x: 863, startPoint y: 451, endPoint x: 896, endPoint y: 246, distance: 207.1
click at [896, 246] on div "Pour activer le glissement du marqueur avec le clavier, appuyez sur Alt+Entrée.…" at bounding box center [514, 340] width 1028 height 386
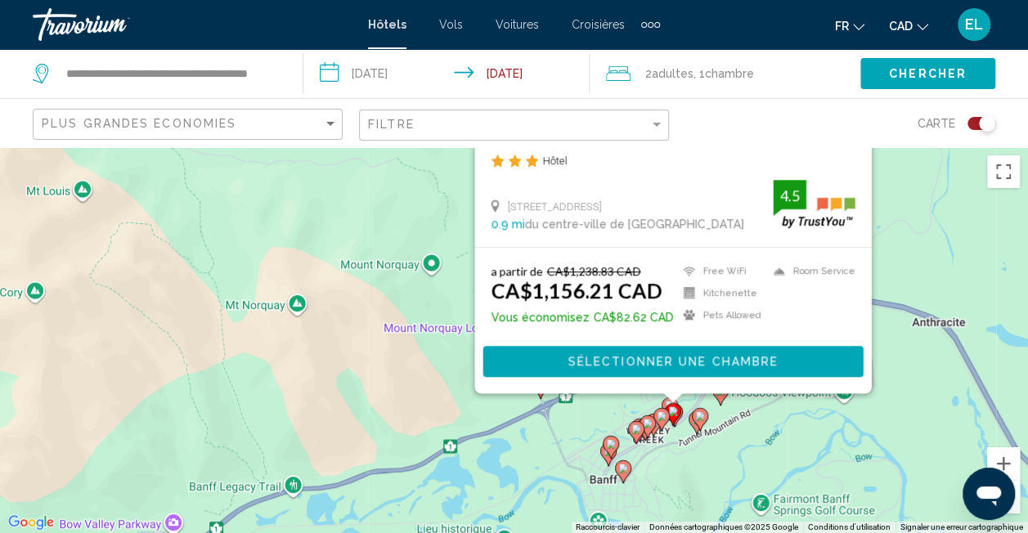
click at [662, 420] on image "Main content" at bounding box center [662, 416] width 10 height 10
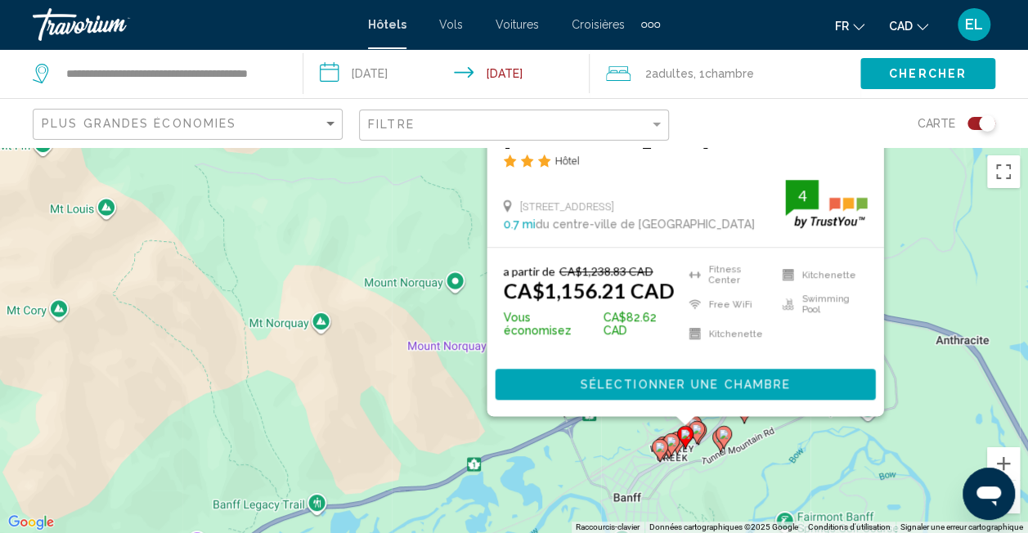
drag, startPoint x: 868, startPoint y: 446, endPoint x: 890, endPoint y: 255, distance: 192.7
click at [890, 255] on div "Pour activer le glissement du marqueur avec le clavier, appuyez sur Alt+Entrée.…" at bounding box center [514, 340] width 1028 height 386
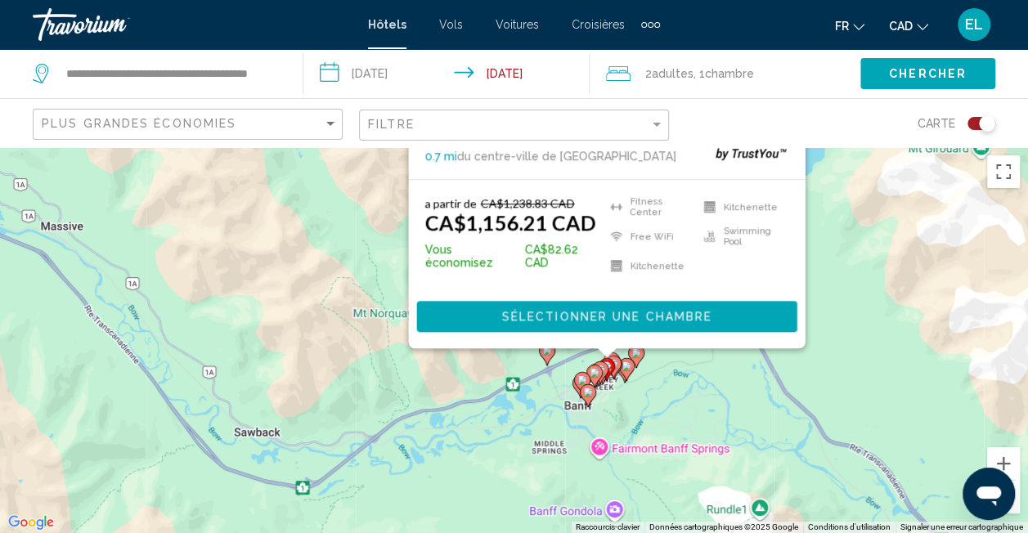
drag, startPoint x: 739, startPoint y: 493, endPoint x: 647, endPoint y: 417, distance: 119.7
click at [647, 417] on div "Pour activer le glissement du marqueur avec le clavier, appuyez sur Alt+Entrée.…" at bounding box center [514, 340] width 1028 height 386
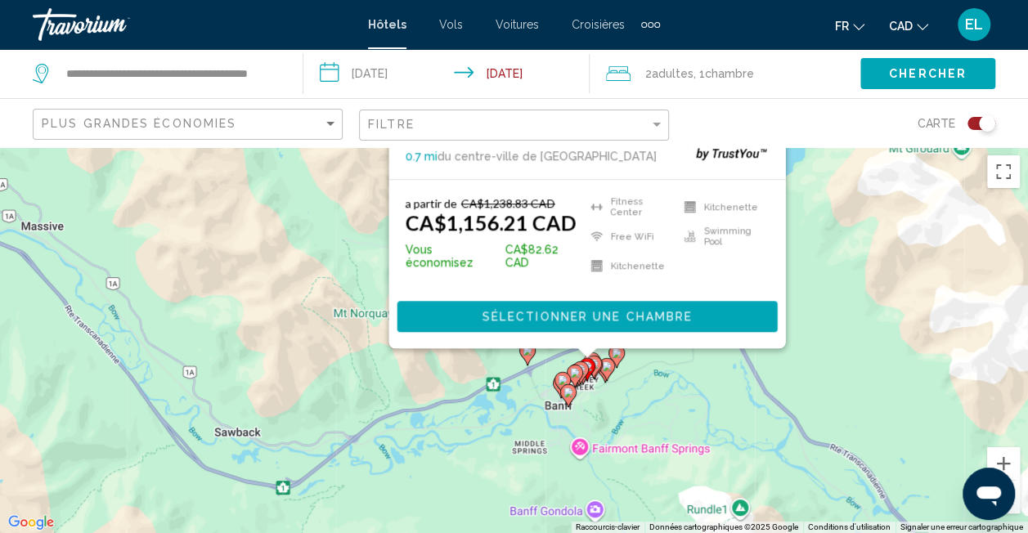
click at [974, 121] on div "Toggle map" at bounding box center [981, 123] width 28 height 13
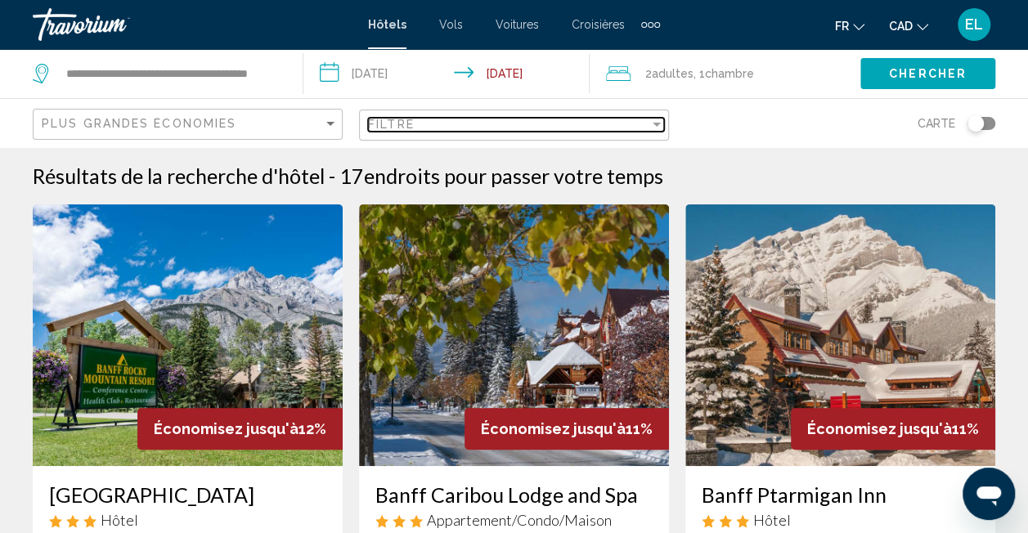
click at [403, 121] on span "Filtre" at bounding box center [391, 124] width 47 height 13
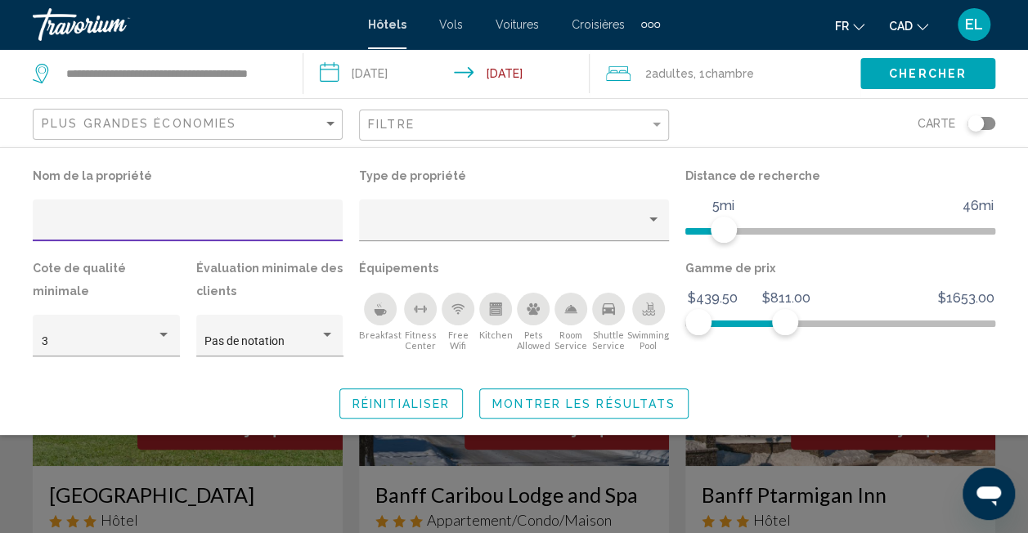
click at [675, 491] on div "Search widget" at bounding box center [514, 389] width 1028 height 288
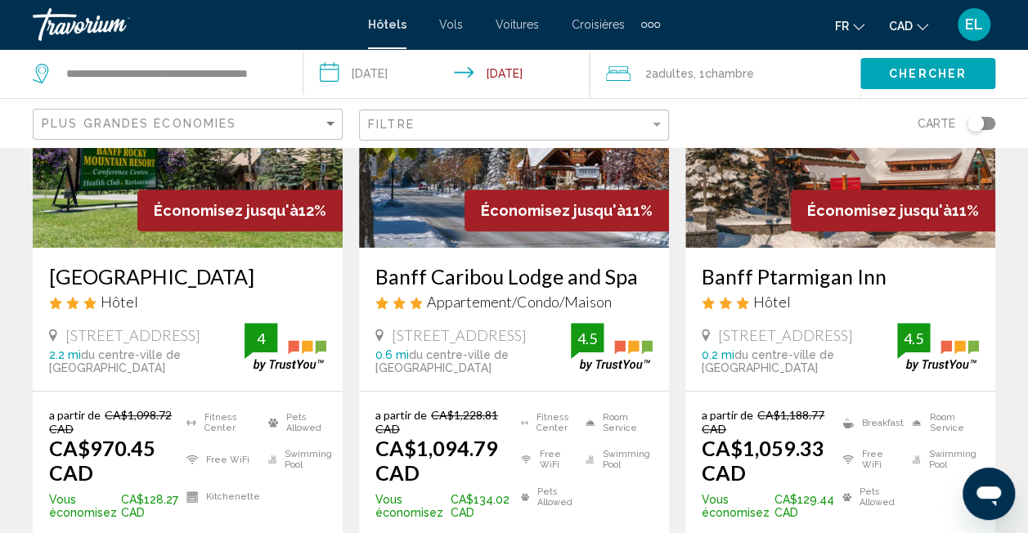
scroll to position [219, 0]
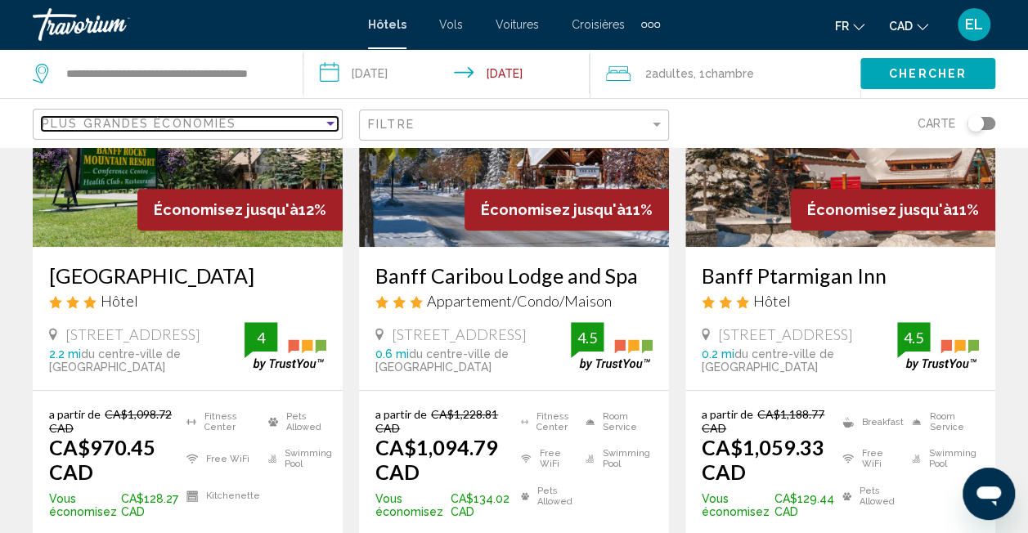
click at [290, 128] on div "Plus grandes économies" at bounding box center [182, 123] width 281 height 13
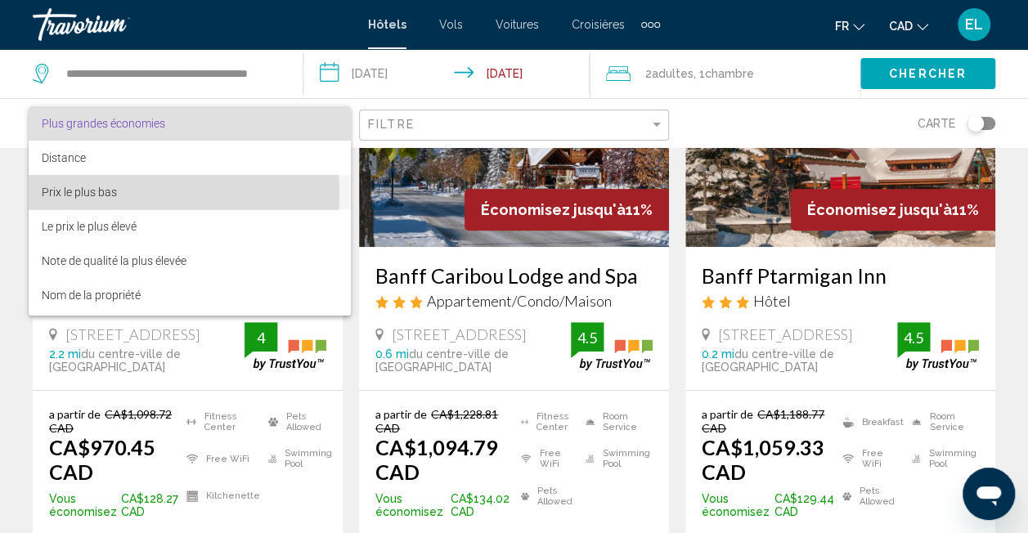
click at [126, 194] on span "Prix le plus bas" at bounding box center [190, 192] width 297 height 34
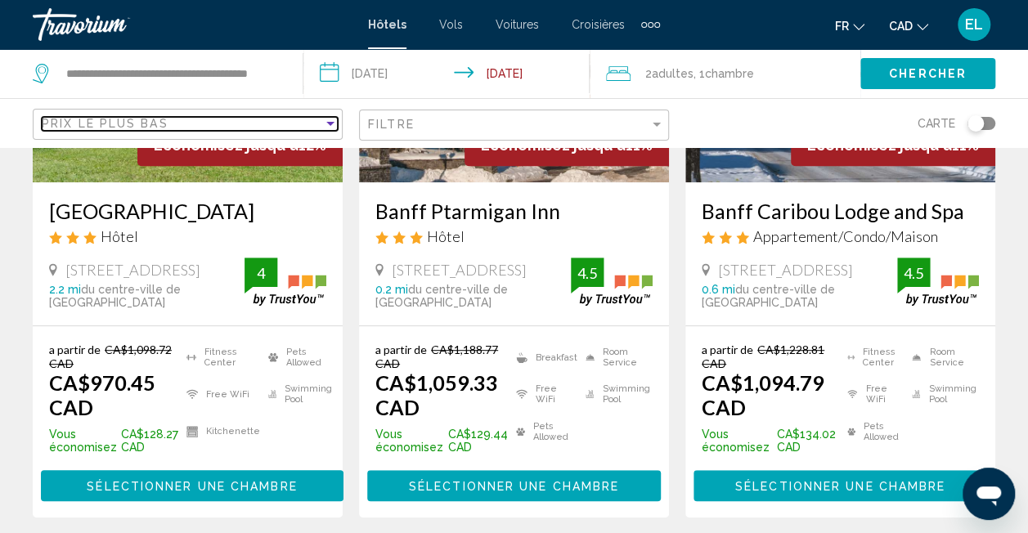
scroll to position [285, 0]
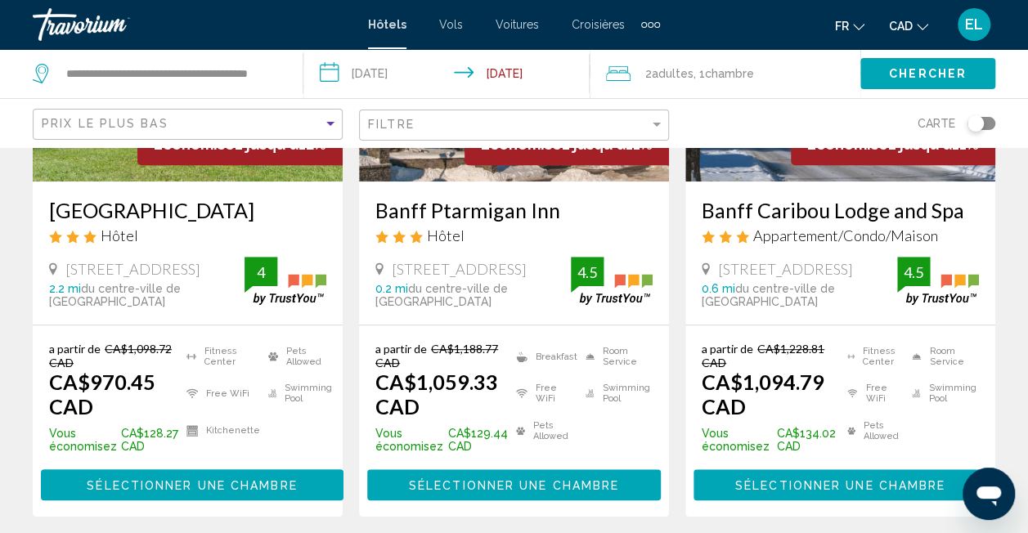
click at [440, 213] on h3 "Banff Ptarmigan Inn" at bounding box center [513, 210] width 277 height 25
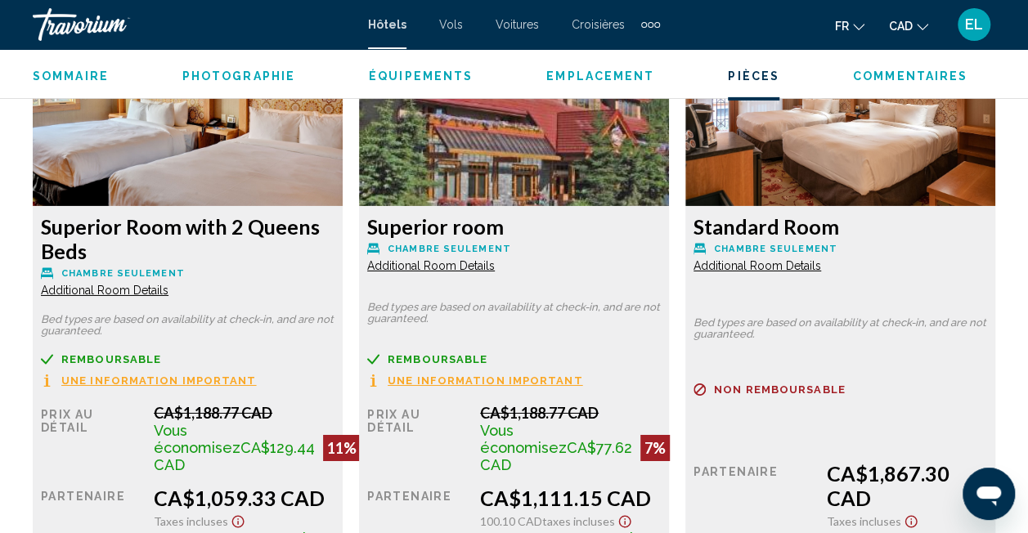
scroll to position [2600, 0]
click at [113, 281] on div "Superior Room with 2 Queens Beds Chambre seulement Additional Room Details" at bounding box center [188, 255] width 294 height 83
click at [110, 289] on span "Additional Room Details" at bounding box center [105, 290] width 128 height 13
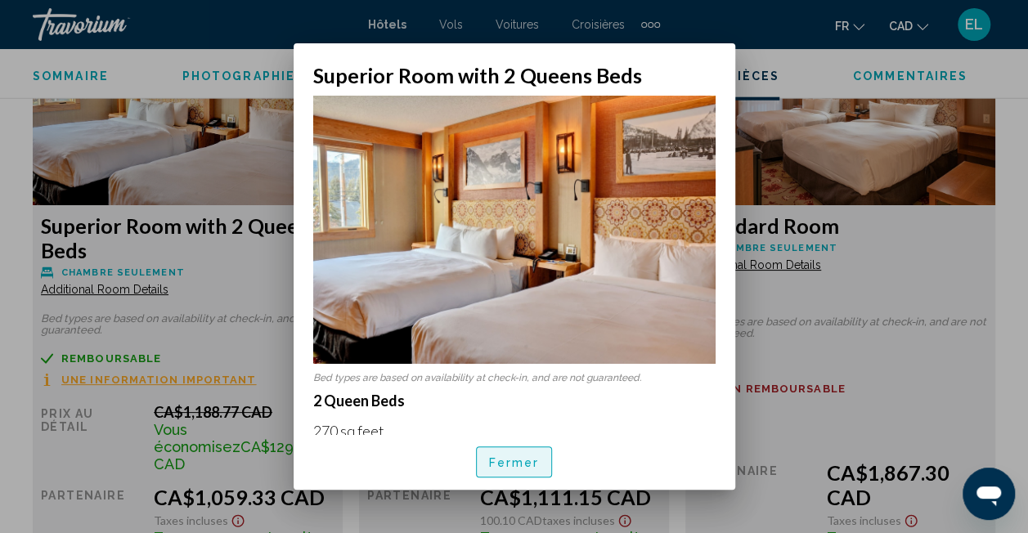
click at [506, 461] on span "Fermer" at bounding box center [514, 462] width 51 height 13
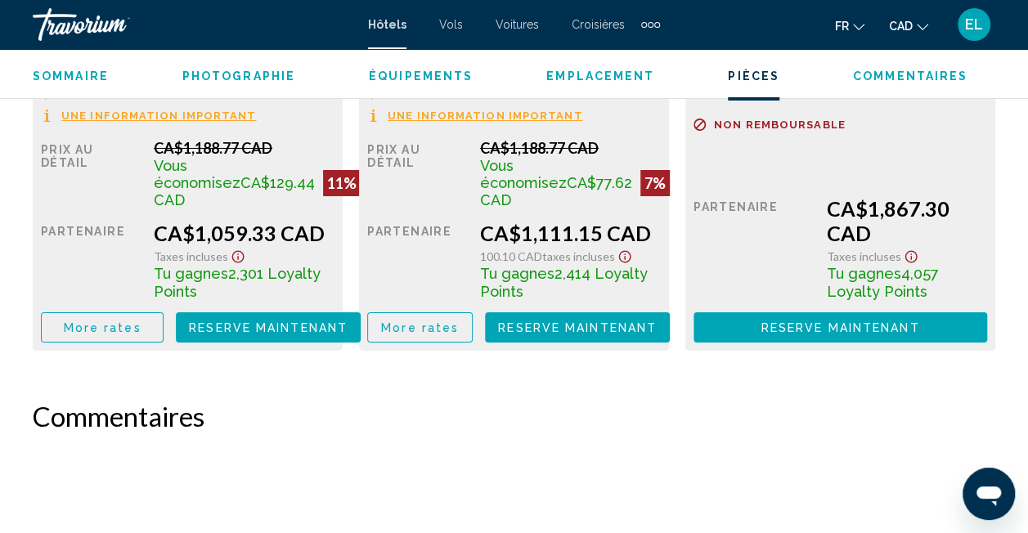
scroll to position [2865, 0]
click at [93, 334] on span "More rates" at bounding box center [103, 327] width 78 height 13
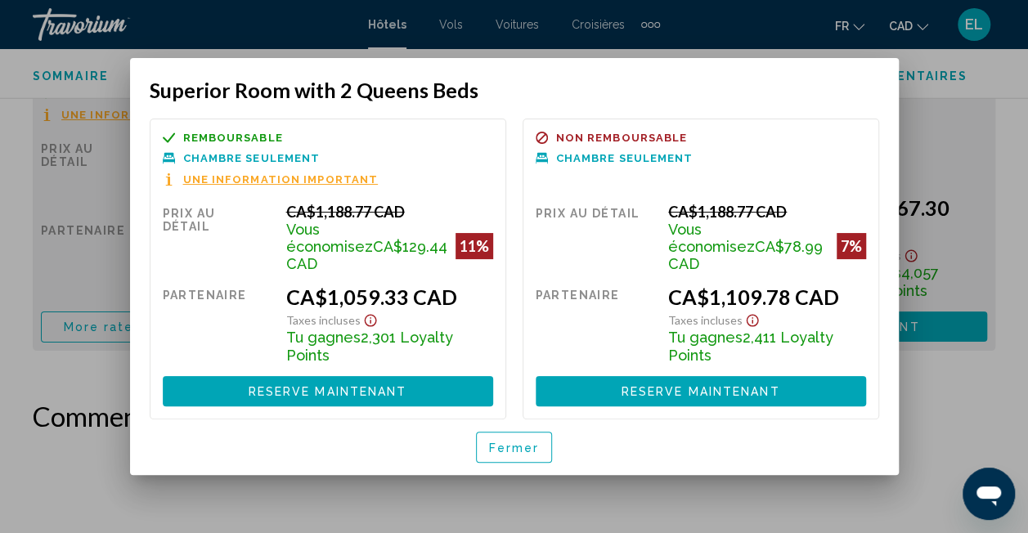
scroll to position [0, 0]
click at [80, 289] on div at bounding box center [514, 266] width 1028 height 533
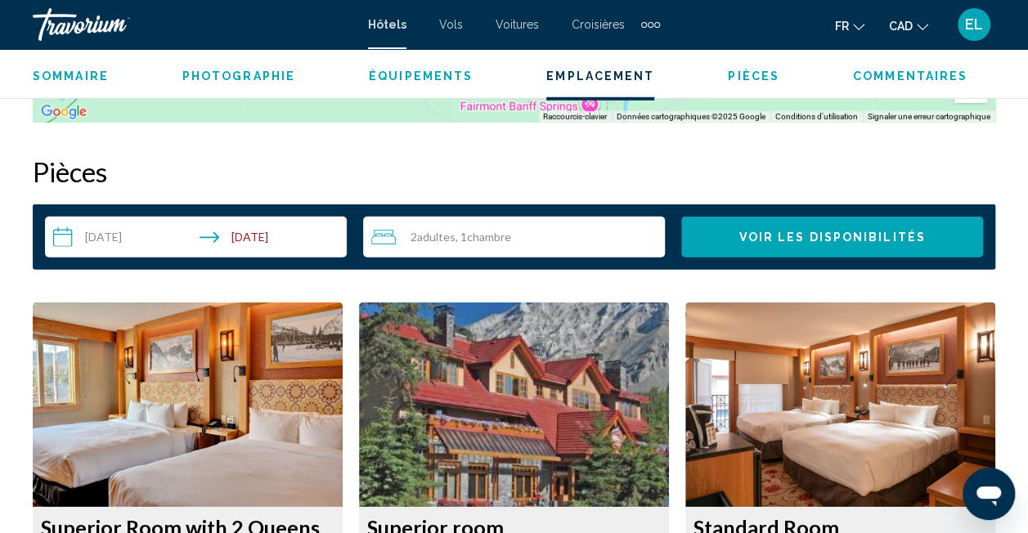
scroll to position [2298, 0]
